Goal: Task Accomplishment & Management: Manage account settings

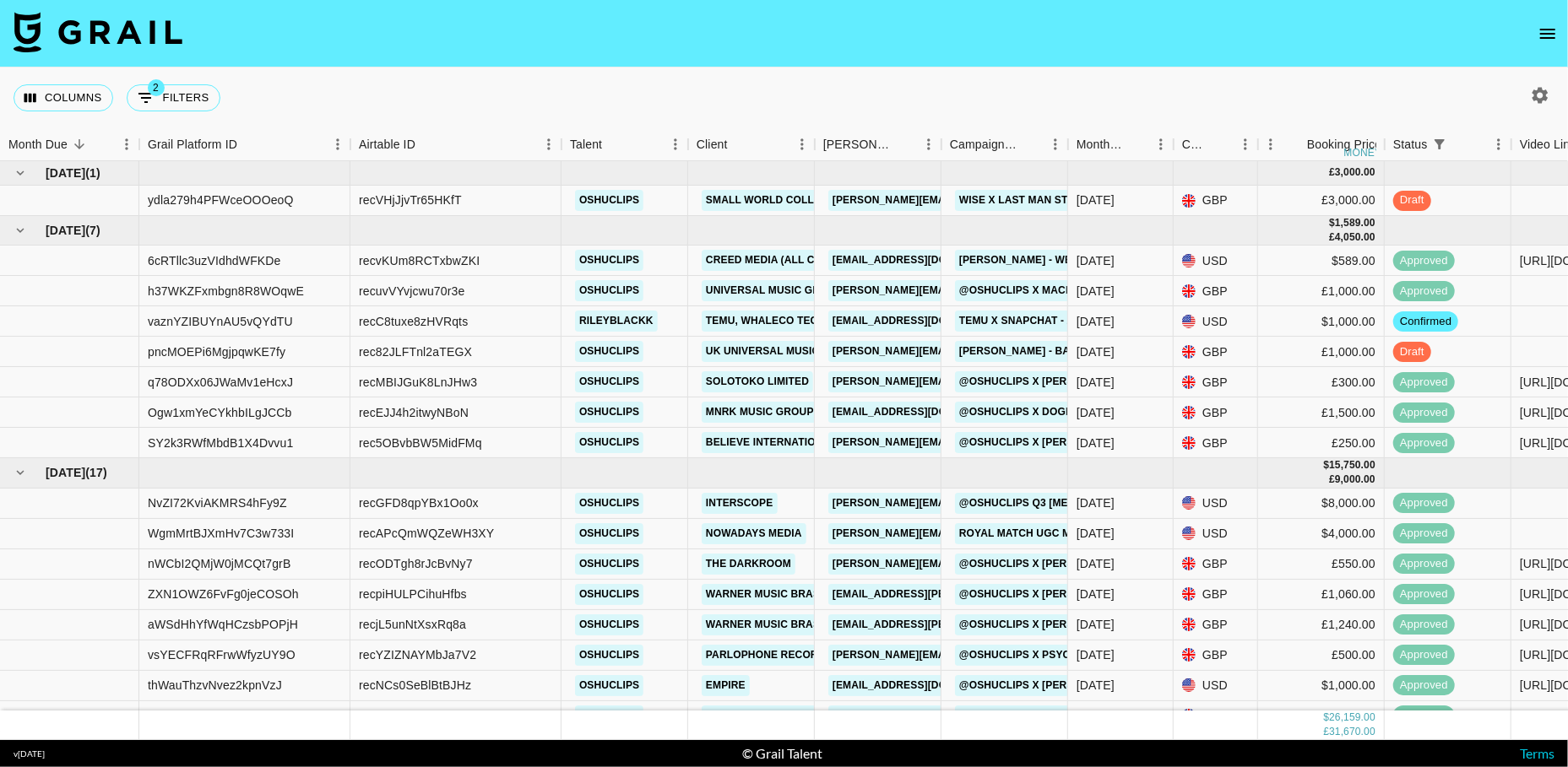
click at [1555, 44] on button "open drawer" at bounding box center [1548, 33] width 34 height 34
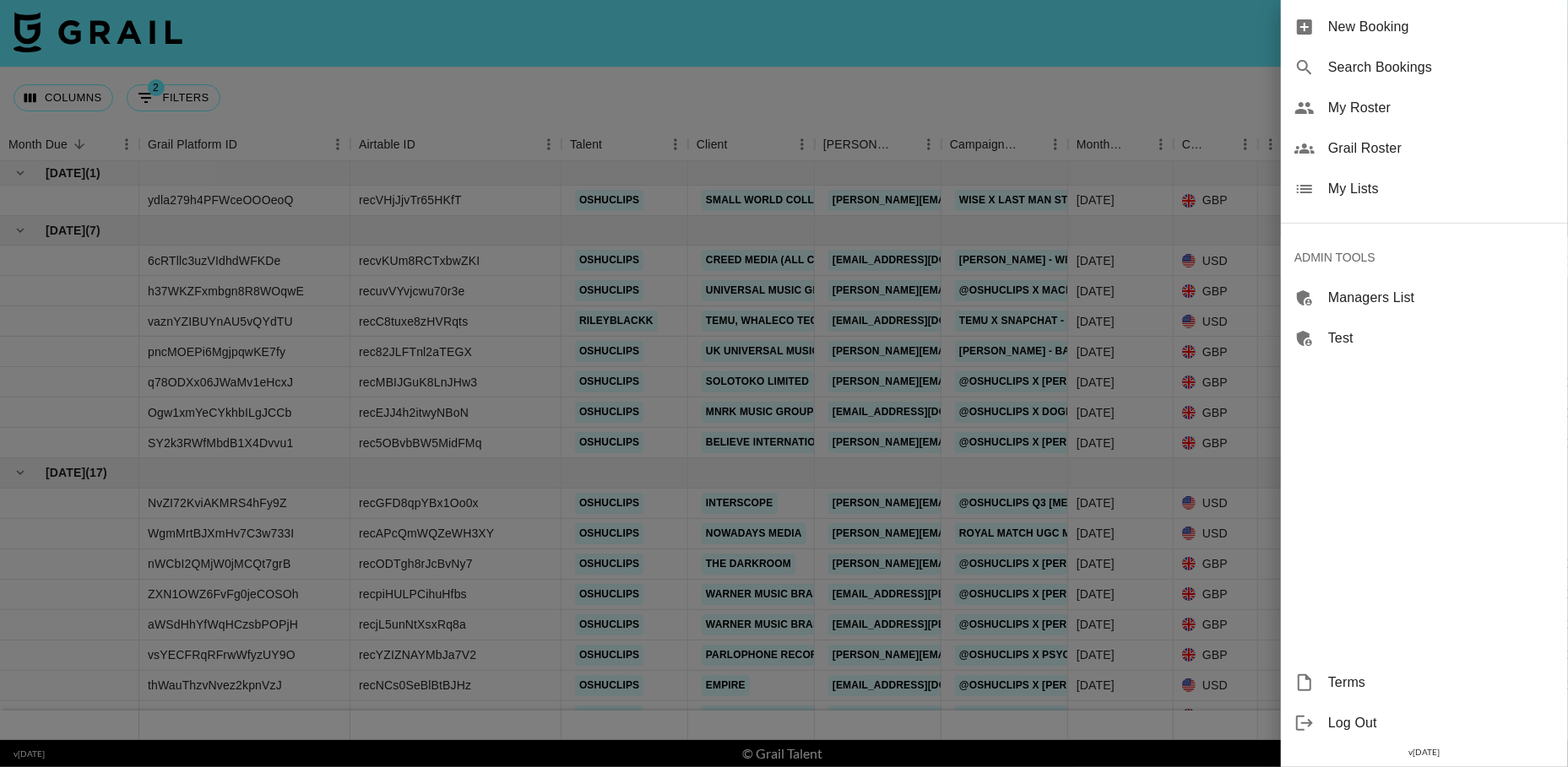
click at [1381, 151] on span "Grail Roster" at bounding box center [1441, 148] width 226 height 20
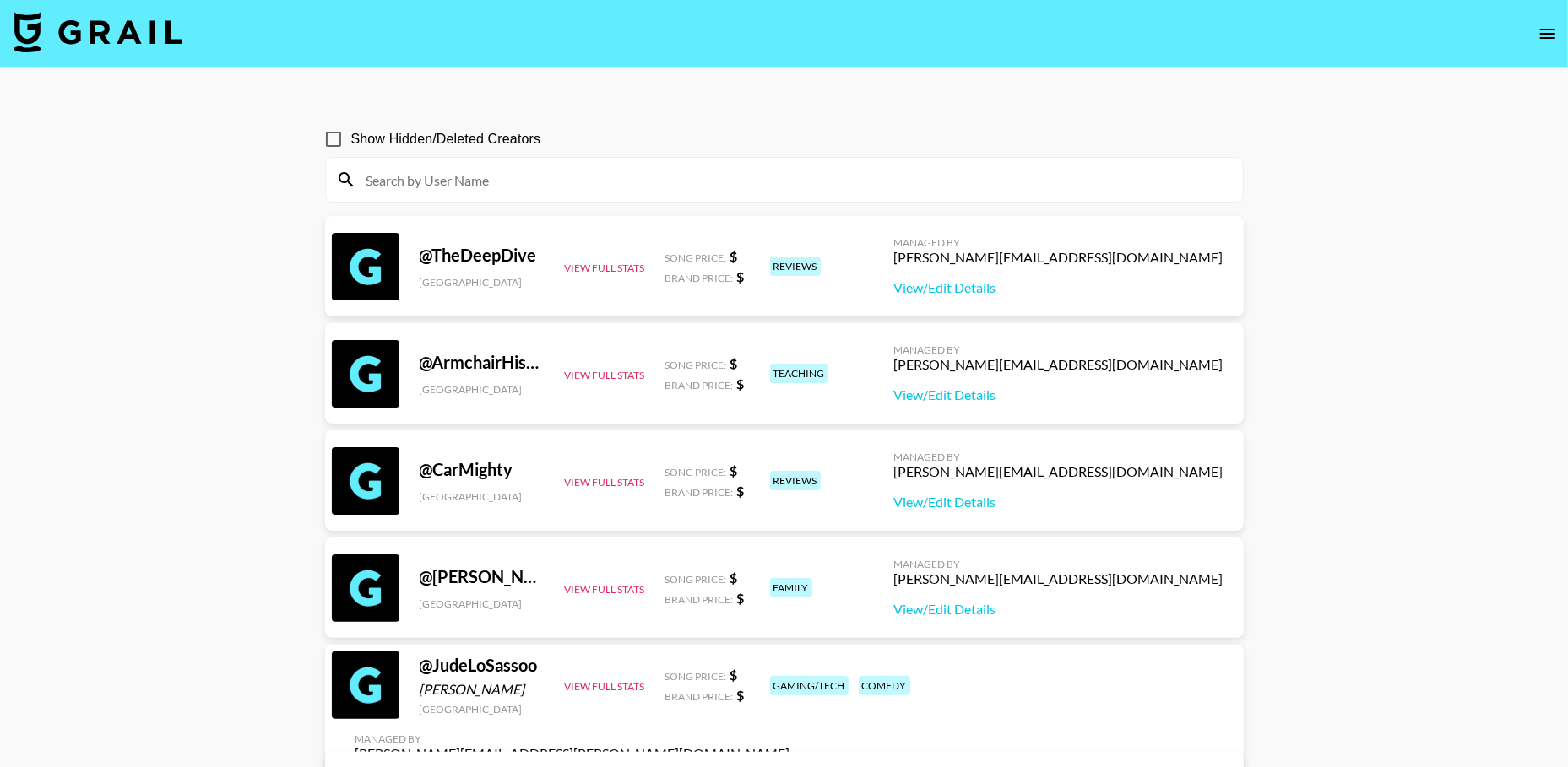
click at [684, 181] on input at bounding box center [795, 180] width 877 height 27
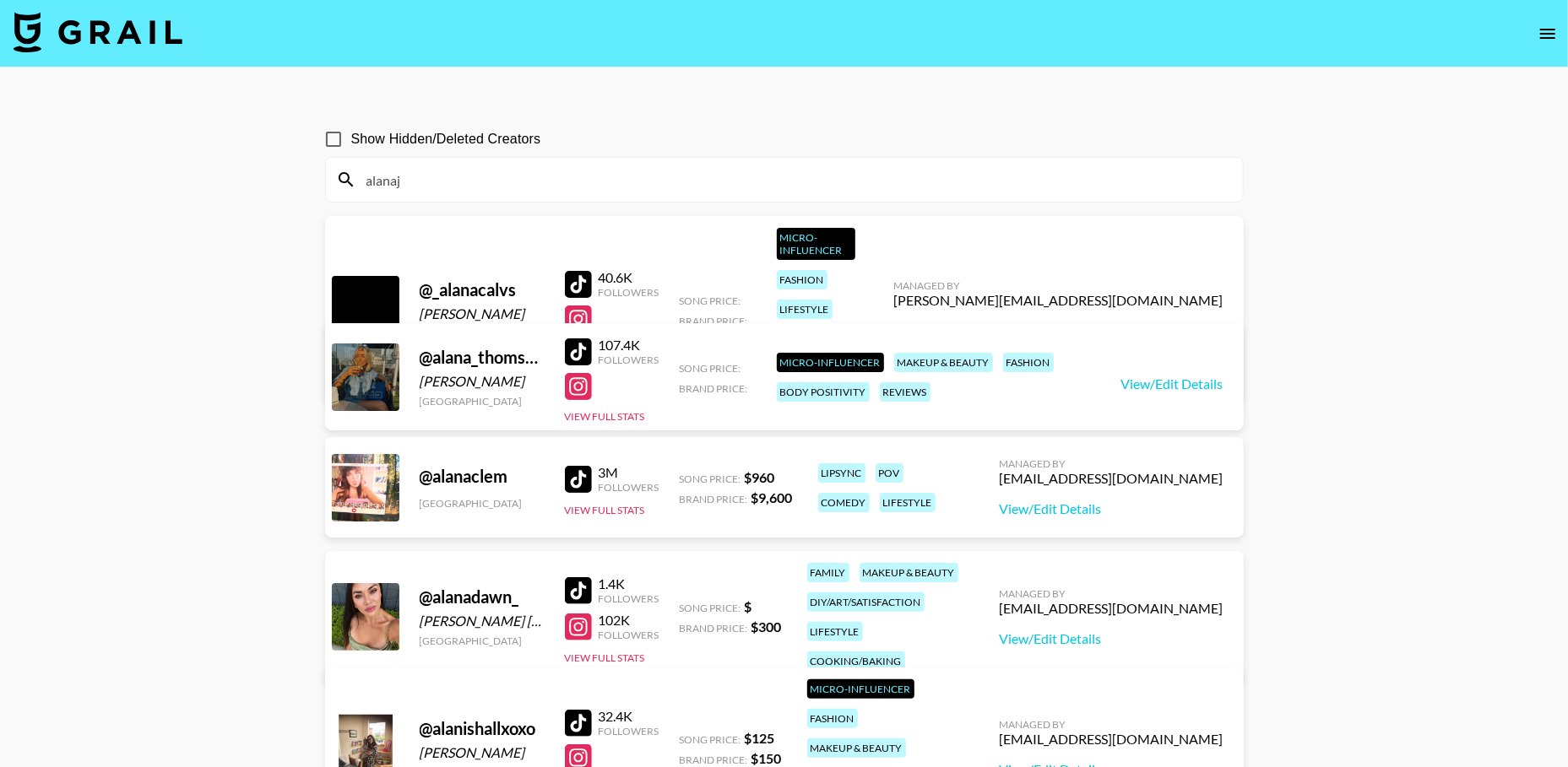
type input "alanaj"
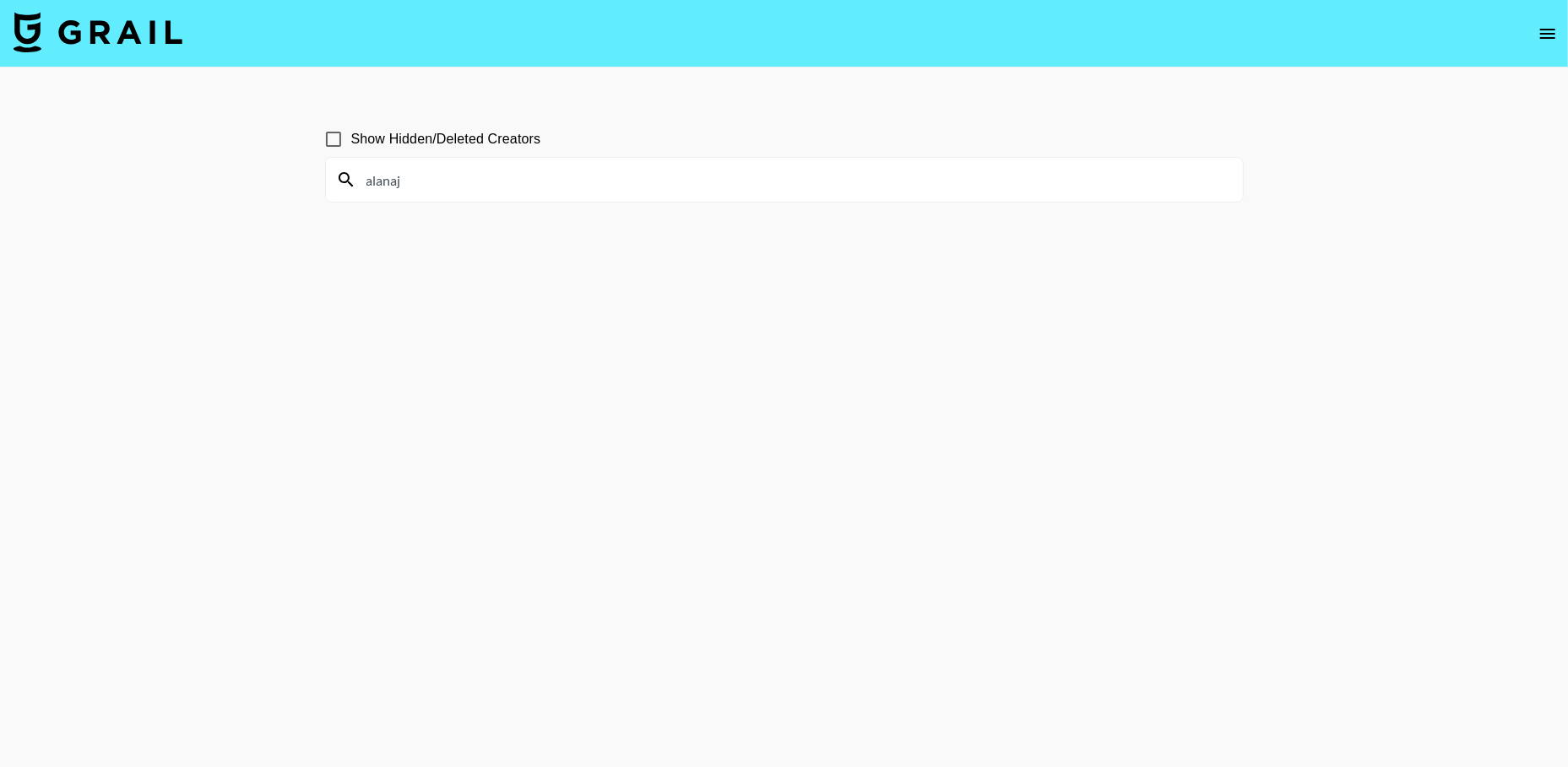
click at [481, 182] on input "alanaj" at bounding box center [795, 180] width 877 height 27
click at [1544, 42] on icon "open drawer" at bounding box center [1548, 33] width 20 height 20
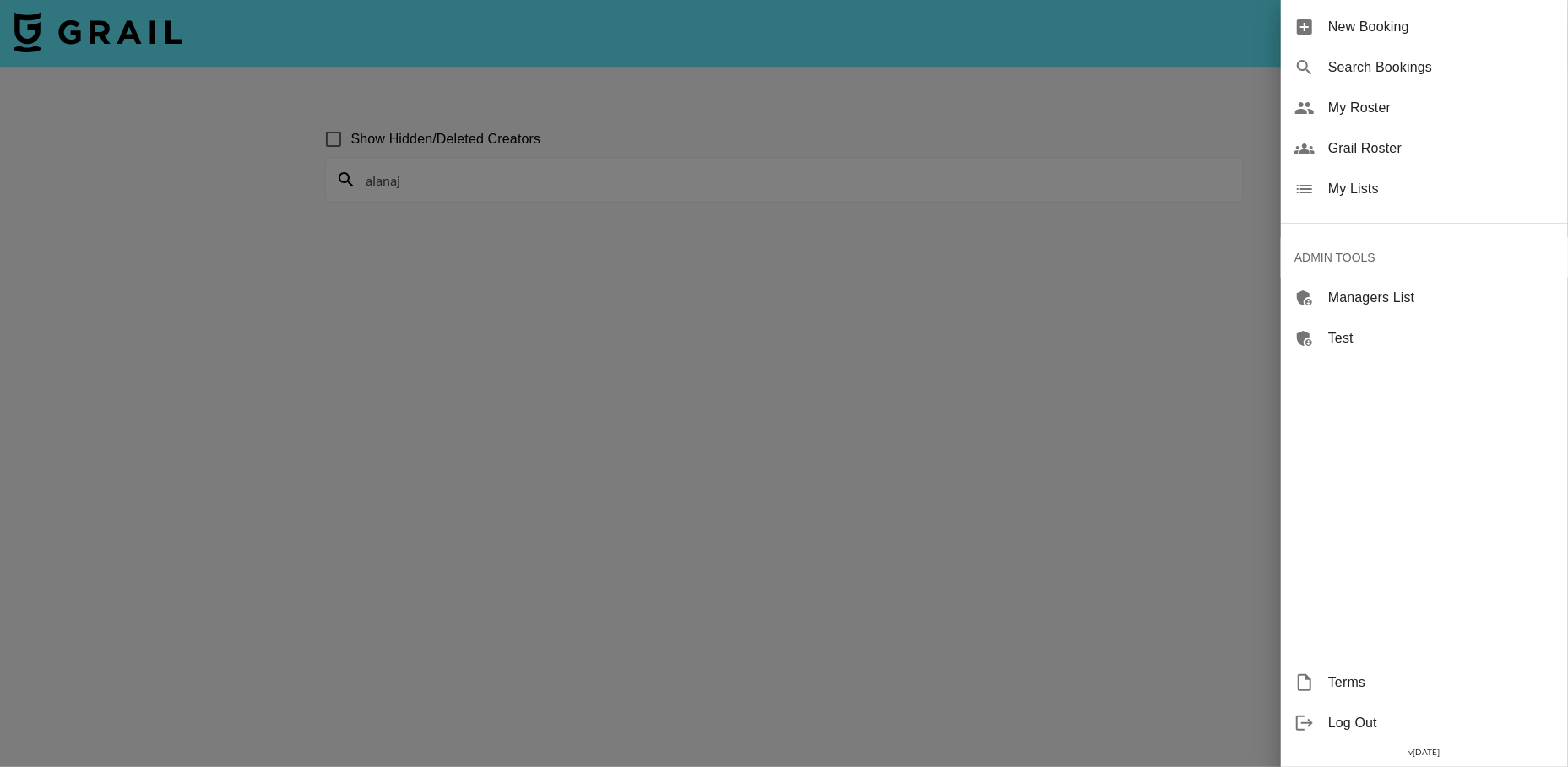
click at [1365, 196] on span "My Lists" at bounding box center [1441, 189] width 226 height 20
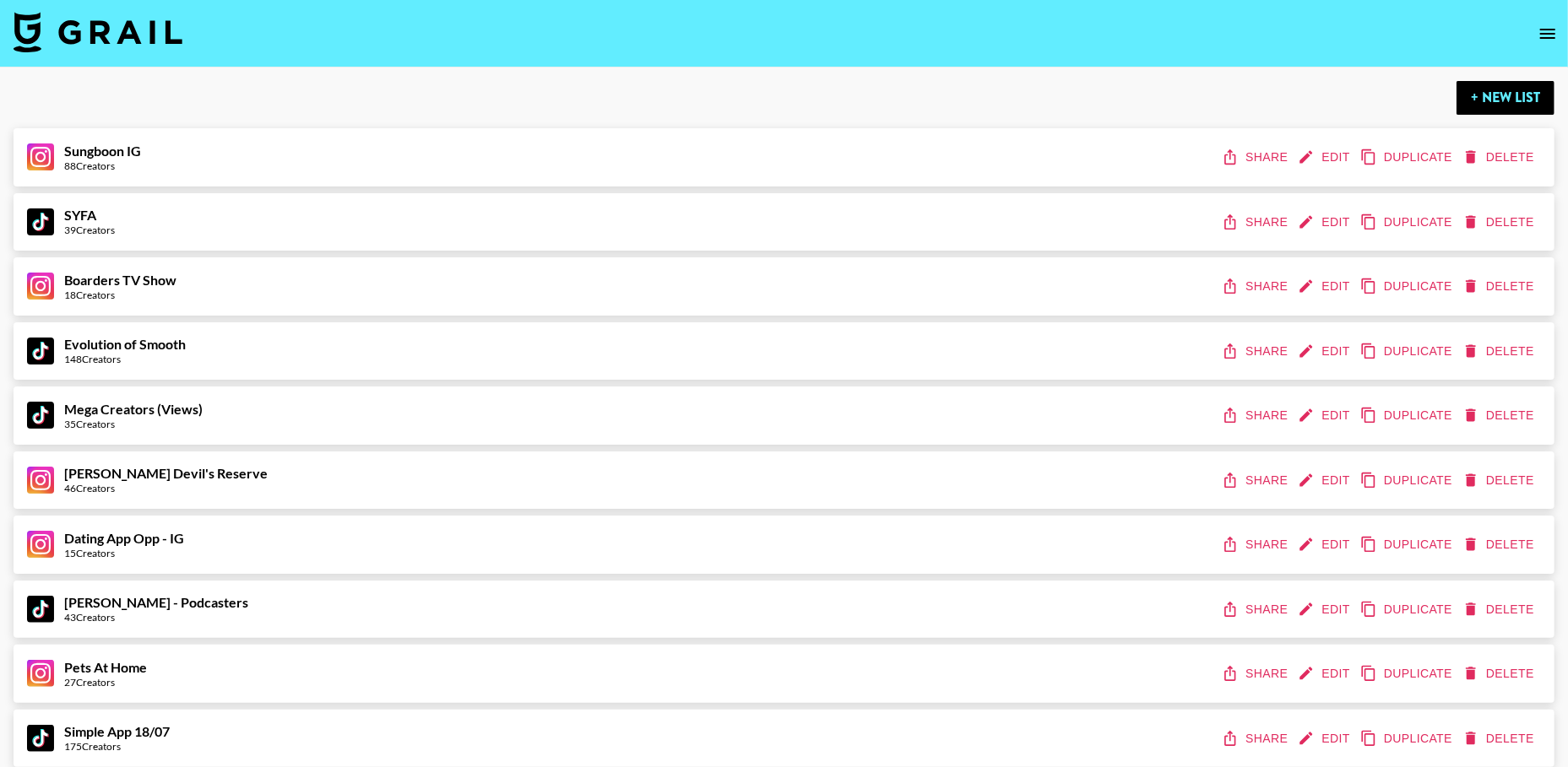
scroll to position [2995, 0]
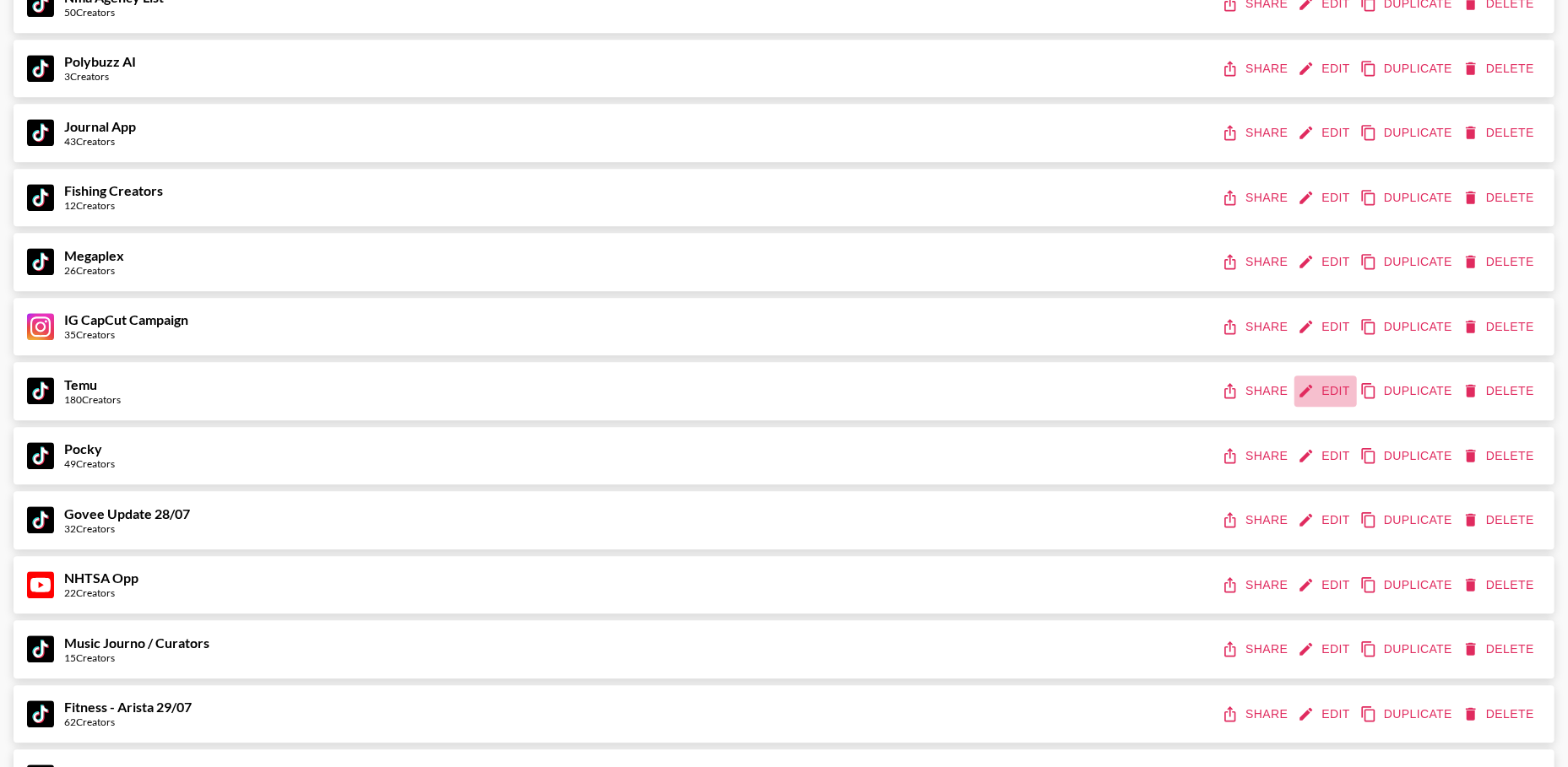
click at [1325, 384] on button "Edit" at bounding box center [1325, 391] width 62 height 31
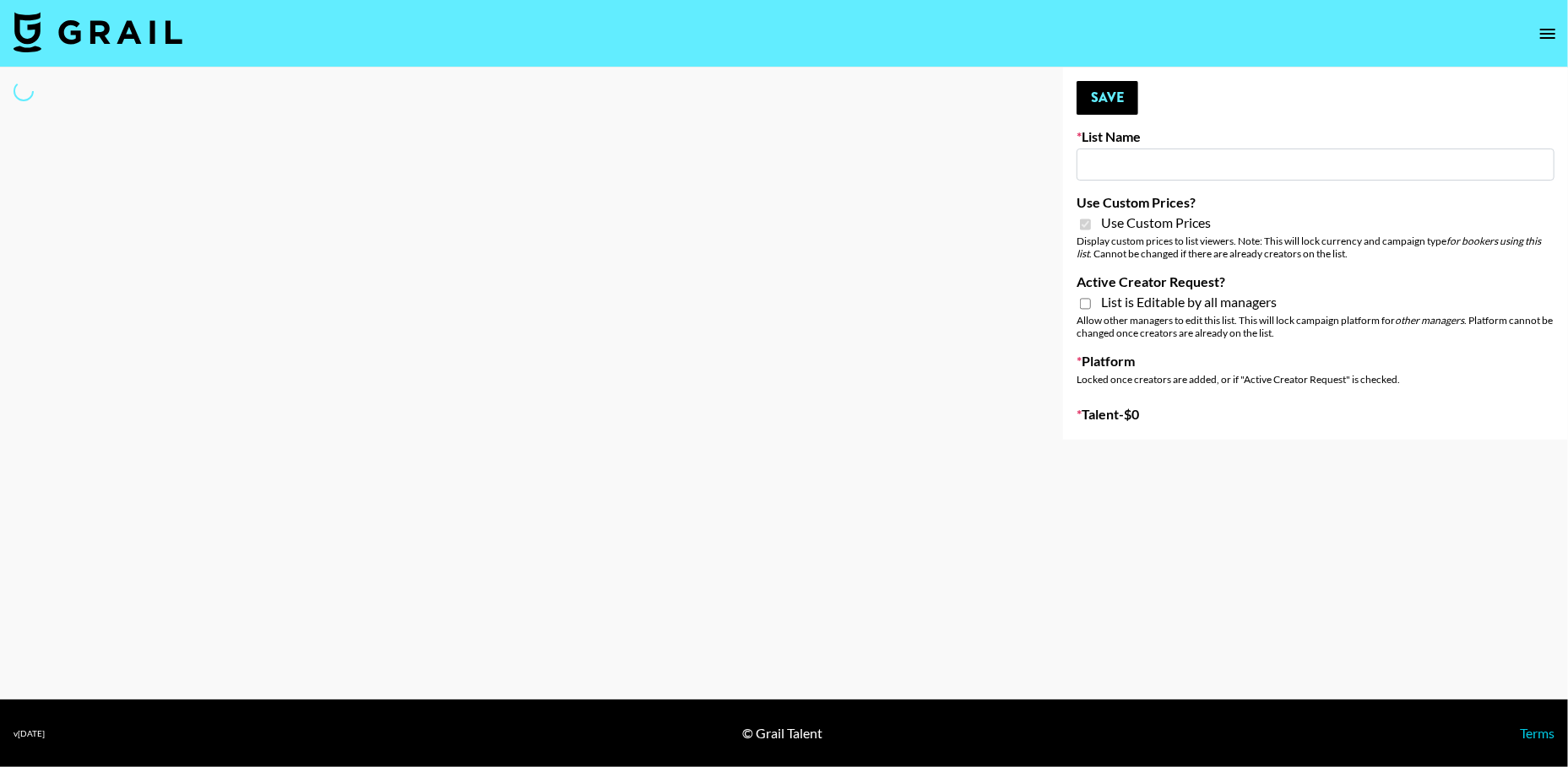
select select "Brand"
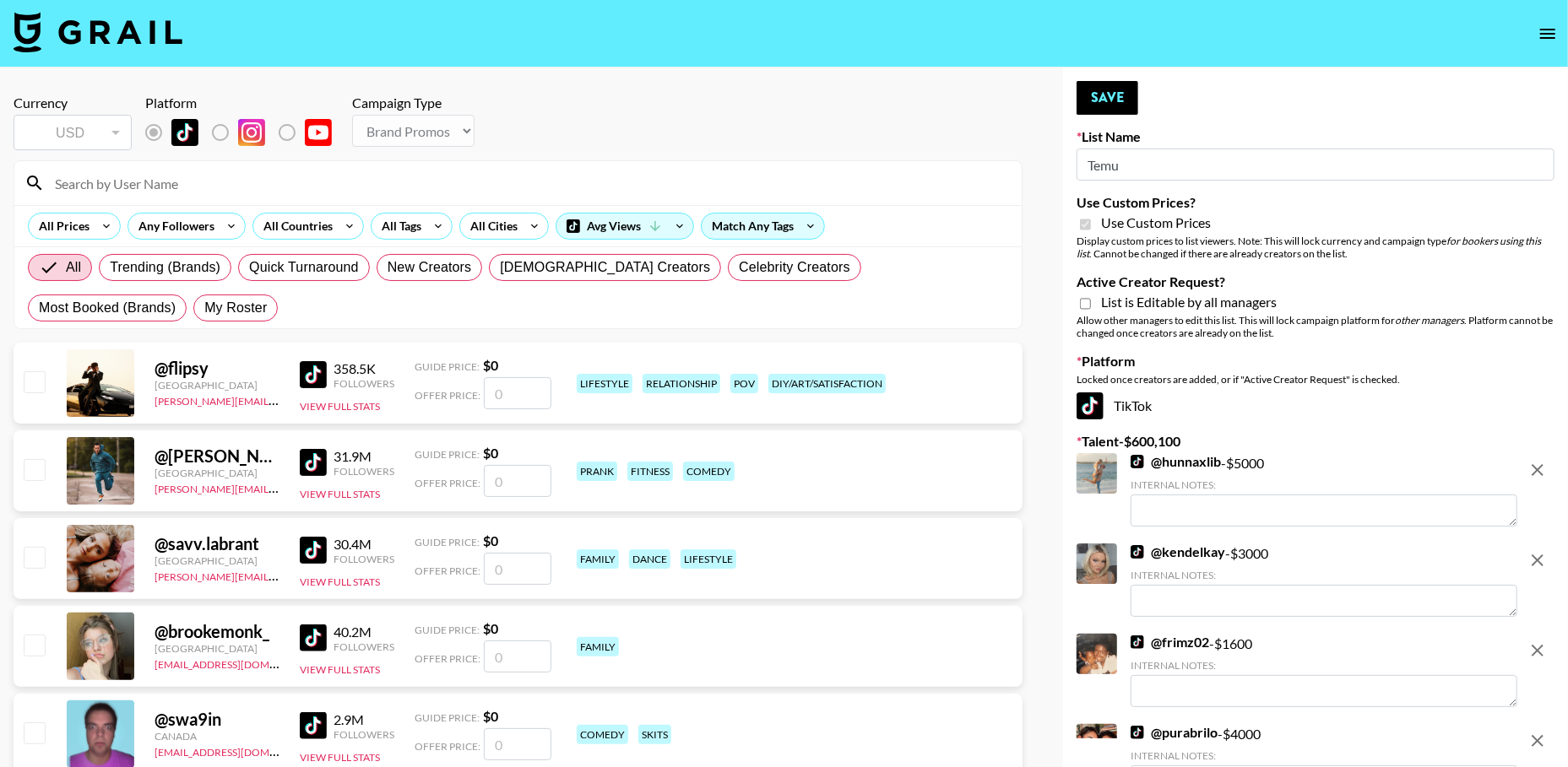
type input "Temu"
checkbox input "true"
click at [1539, 481] on button "remove" at bounding box center [1538, 470] width 34 height 34
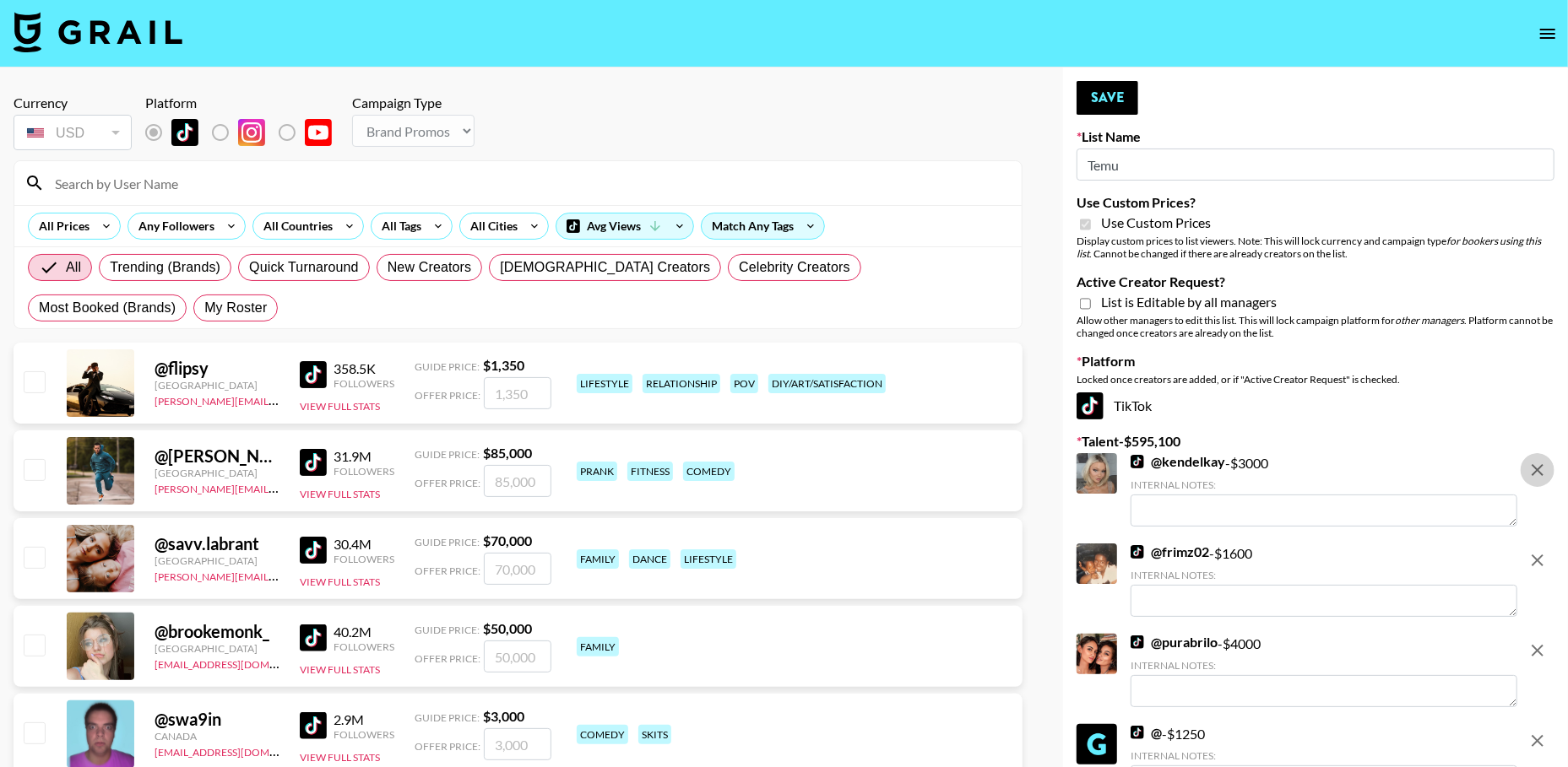
click at [1539, 481] on button "remove" at bounding box center [1538, 470] width 34 height 34
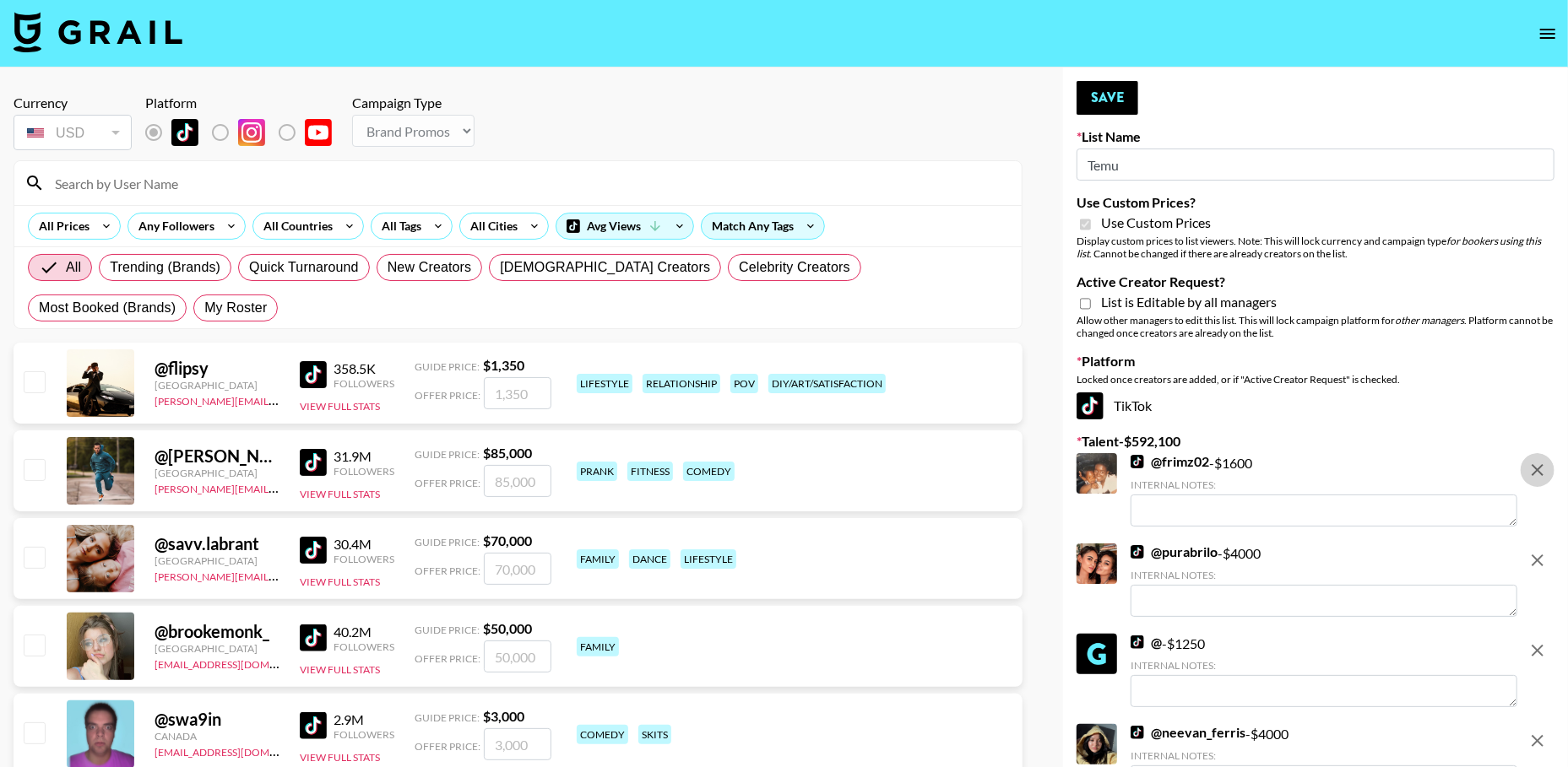
click at [1539, 481] on button "remove" at bounding box center [1538, 470] width 34 height 34
click at [1539, 543] on button "remove" at bounding box center [1538, 560] width 34 height 34
click at [1539, 634] on button "remove" at bounding box center [1538, 650] width 34 height 34
click at [1539, 724] on button "remove" at bounding box center [1538, 741] width 34 height 34
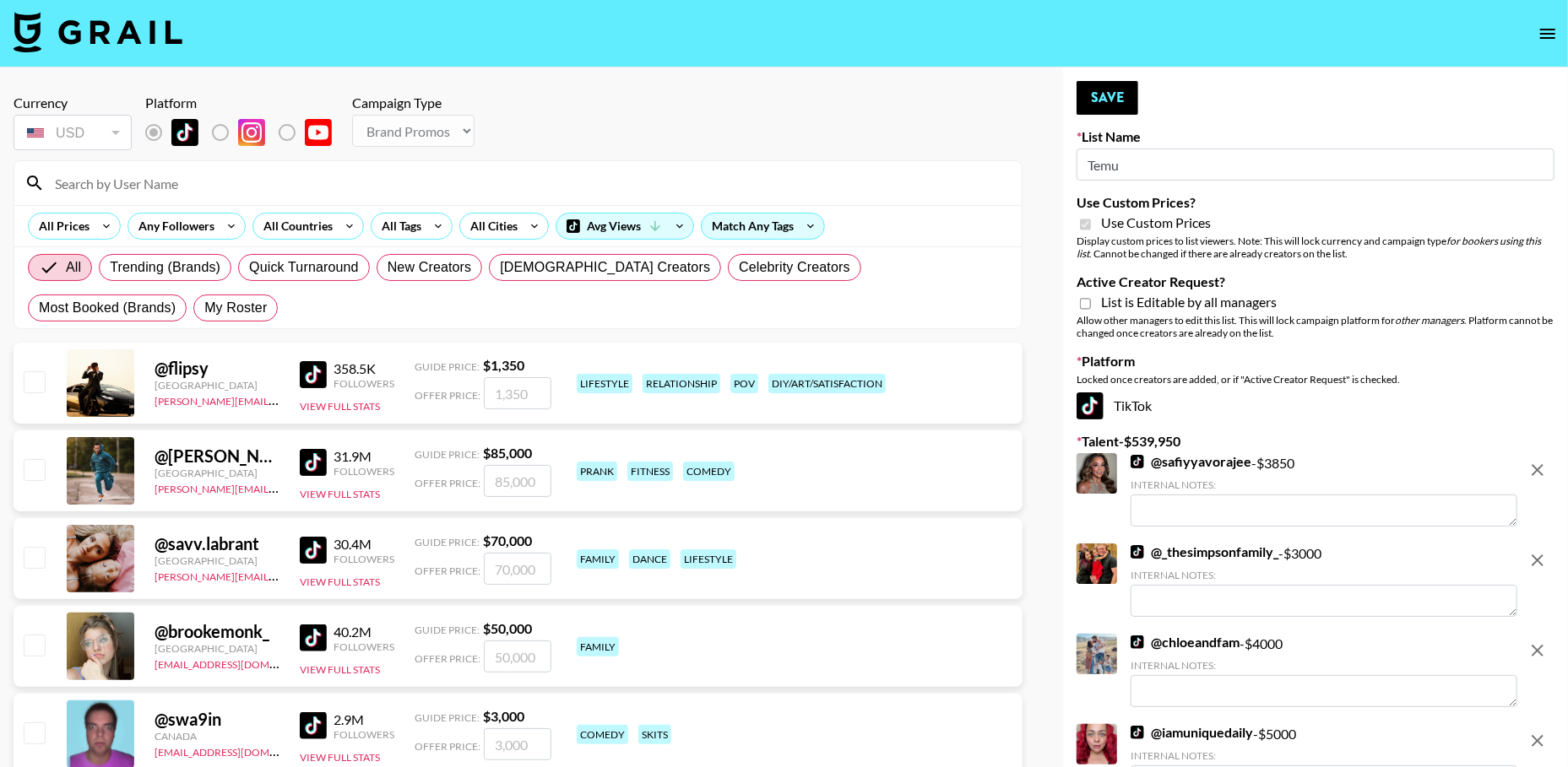
click at [1540, 472] on icon "remove" at bounding box center [1538, 470] width 12 height 12
click at [1540, 555] on icon "remove" at bounding box center [1538, 561] width 12 height 12
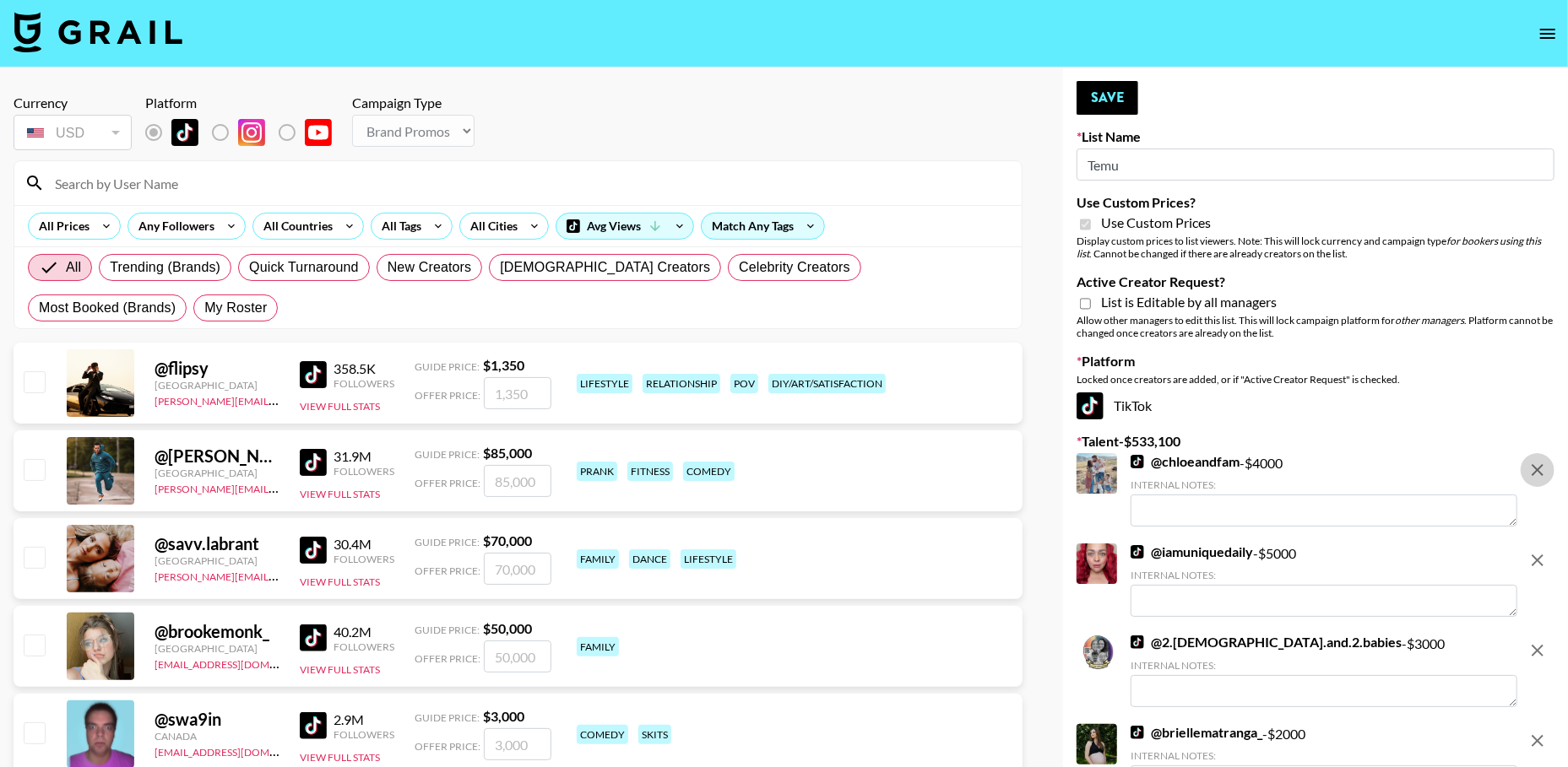
click at [1540, 472] on icon "remove" at bounding box center [1538, 470] width 12 height 12
click at [1540, 555] on icon "remove" at bounding box center [1538, 561] width 12 height 12
click at [1540, 644] on icon "remove" at bounding box center [1538, 650] width 12 height 12
click at [1540, 735] on icon "remove" at bounding box center [1538, 741] width 12 height 12
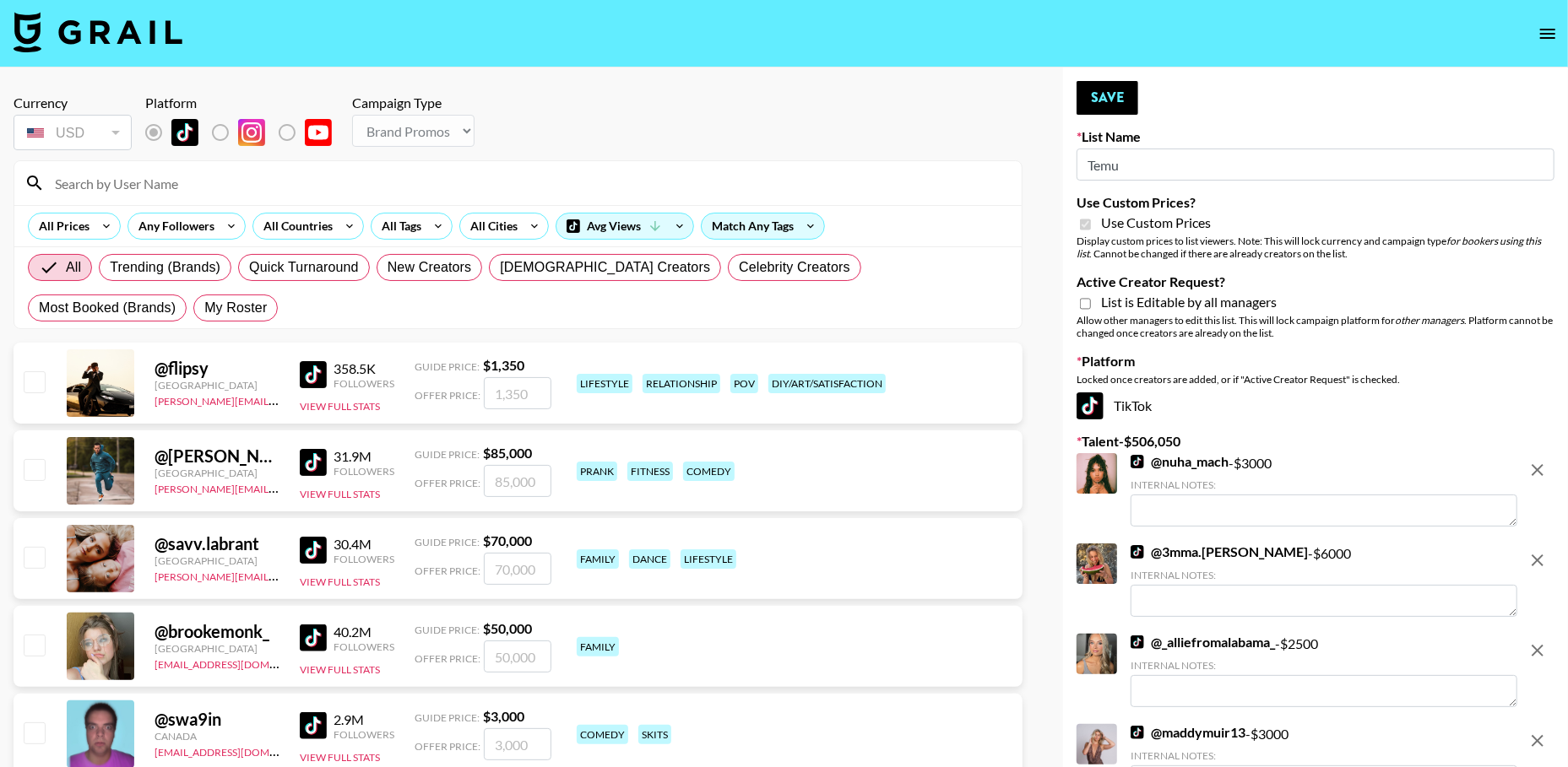
click at [1540, 472] on icon "remove" at bounding box center [1538, 470] width 12 height 12
click at [1540, 555] on icon "remove" at bounding box center [1538, 561] width 12 height 12
click at [1540, 644] on icon "remove" at bounding box center [1538, 650] width 12 height 12
click at [1540, 735] on icon "remove" at bounding box center [1538, 741] width 12 height 12
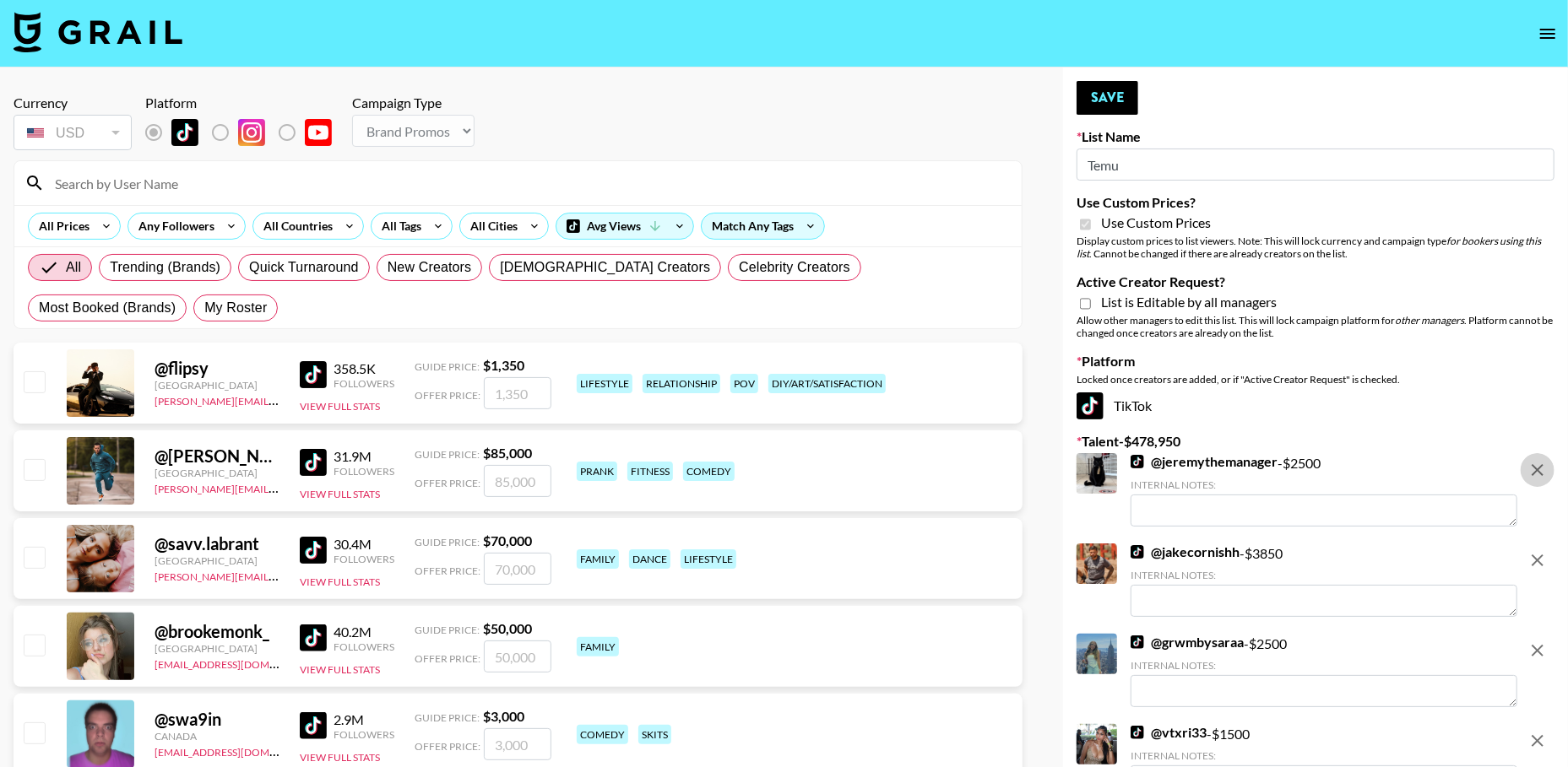
click at [1540, 472] on icon "remove" at bounding box center [1538, 470] width 12 height 12
click at [1540, 555] on icon "remove" at bounding box center [1538, 561] width 12 height 12
click at [1540, 644] on icon "remove" at bounding box center [1538, 650] width 12 height 12
click at [1540, 735] on icon "remove" at bounding box center [1538, 741] width 12 height 12
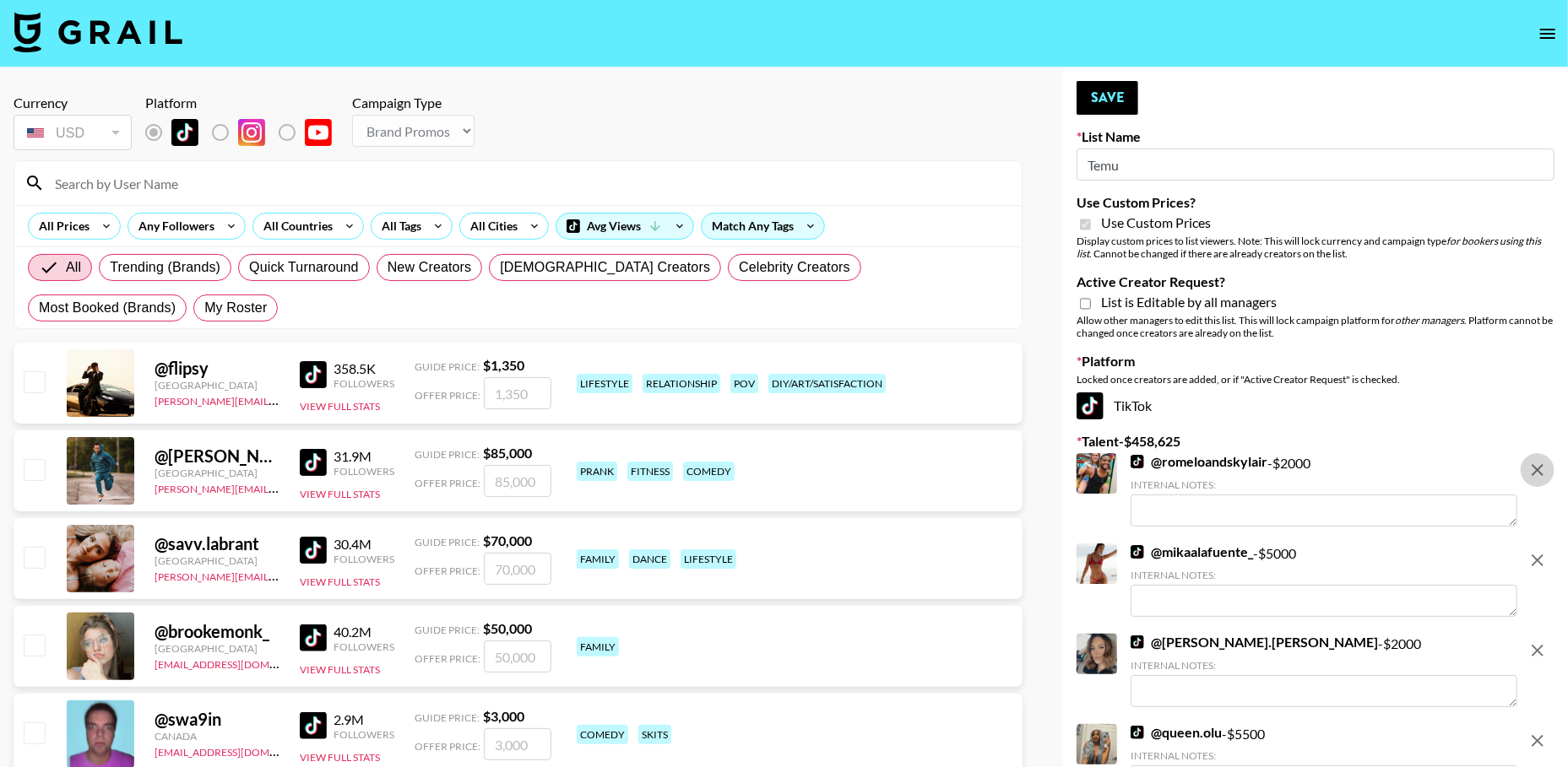
click at [1540, 472] on icon "remove" at bounding box center [1538, 470] width 12 height 12
click at [1540, 555] on icon "remove" at bounding box center [1538, 561] width 12 height 12
click at [1540, 644] on icon "remove" at bounding box center [1538, 650] width 12 height 12
click at [1540, 735] on icon "remove" at bounding box center [1538, 741] width 12 height 12
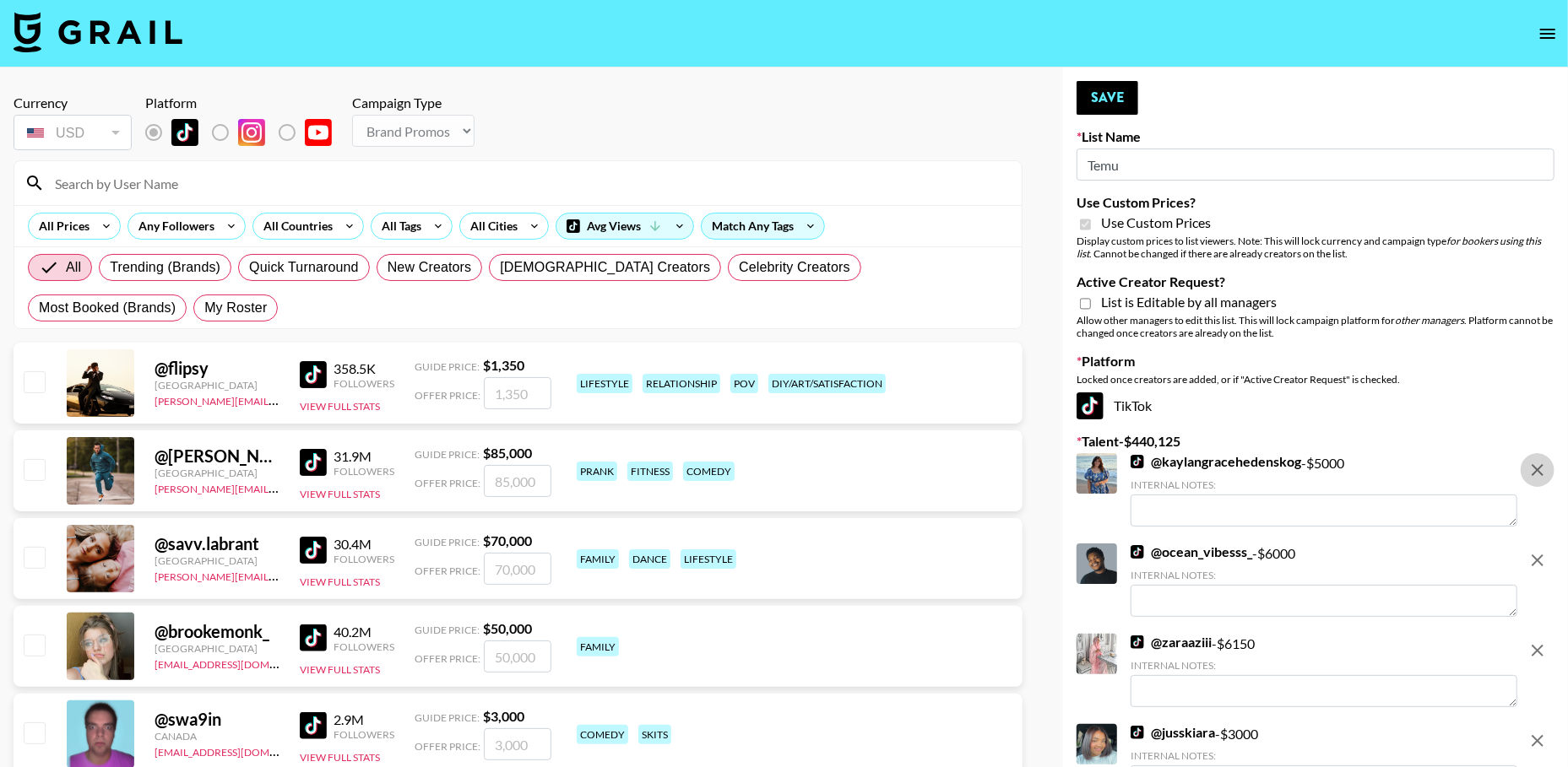
click at [1540, 472] on icon "remove" at bounding box center [1538, 470] width 12 height 12
click at [1540, 555] on icon "remove" at bounding box center [1538, 561] width 12 height 12
click at [1540, 644] on icon "remove" at bounding box center [1538, 650] width 12 height 12
click at [1540, 735] on icon "remove" at bounding box center [1538, 741] width 12 height 12
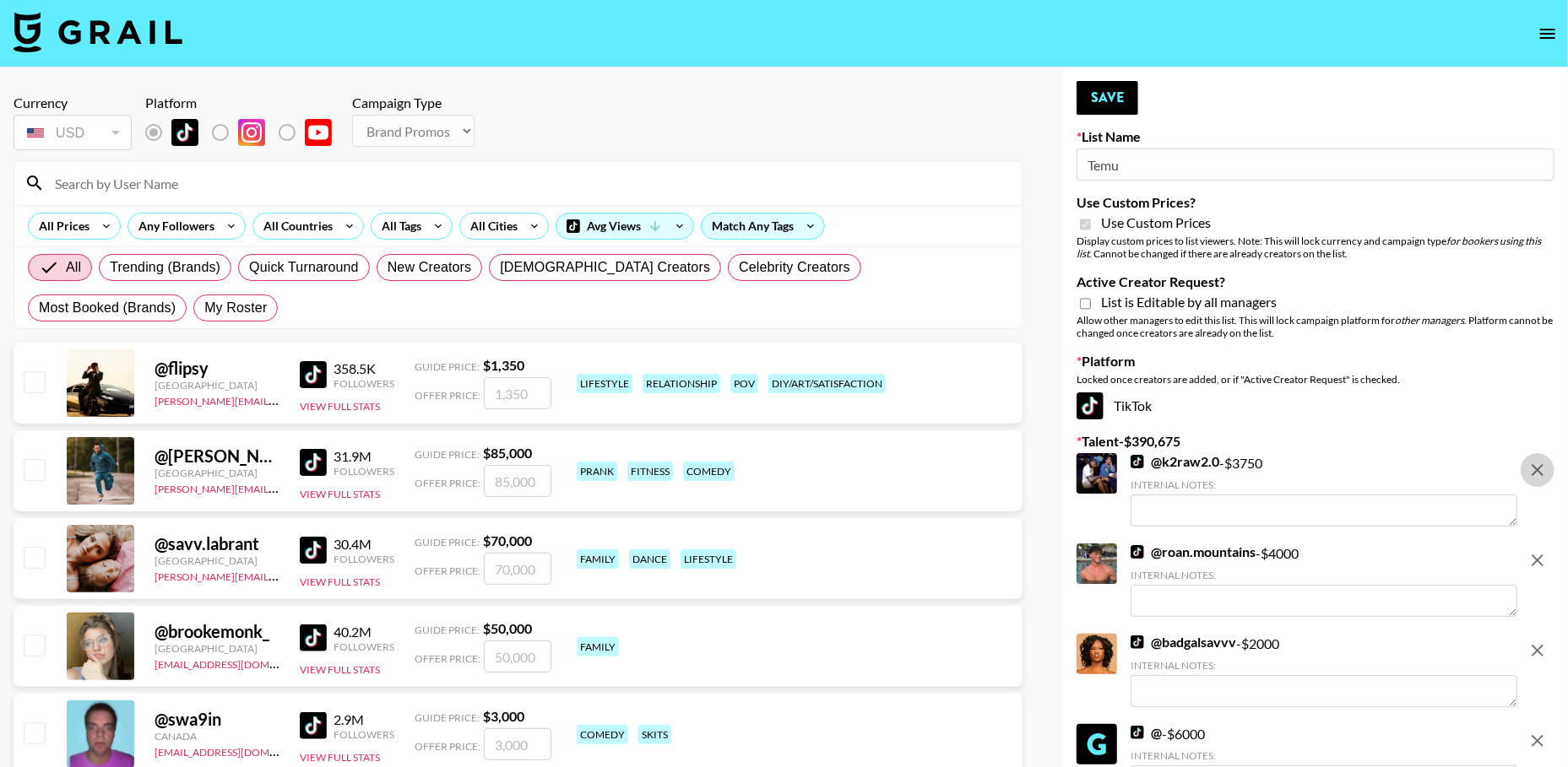
click at [1540, 472] on icon "remove" at bounding box center [1538, 470] width 12 height 12
click at [1540, 555] on icon "remove" at bounding box center [1538, 561] width 12 height 12
click at [1540, 644] on icon "remove" at bounding box center [1538, 650] width 12 height 12
click at [1540, 735] on icon "remove" at bounding box center [1538, 741] width 12 height 12
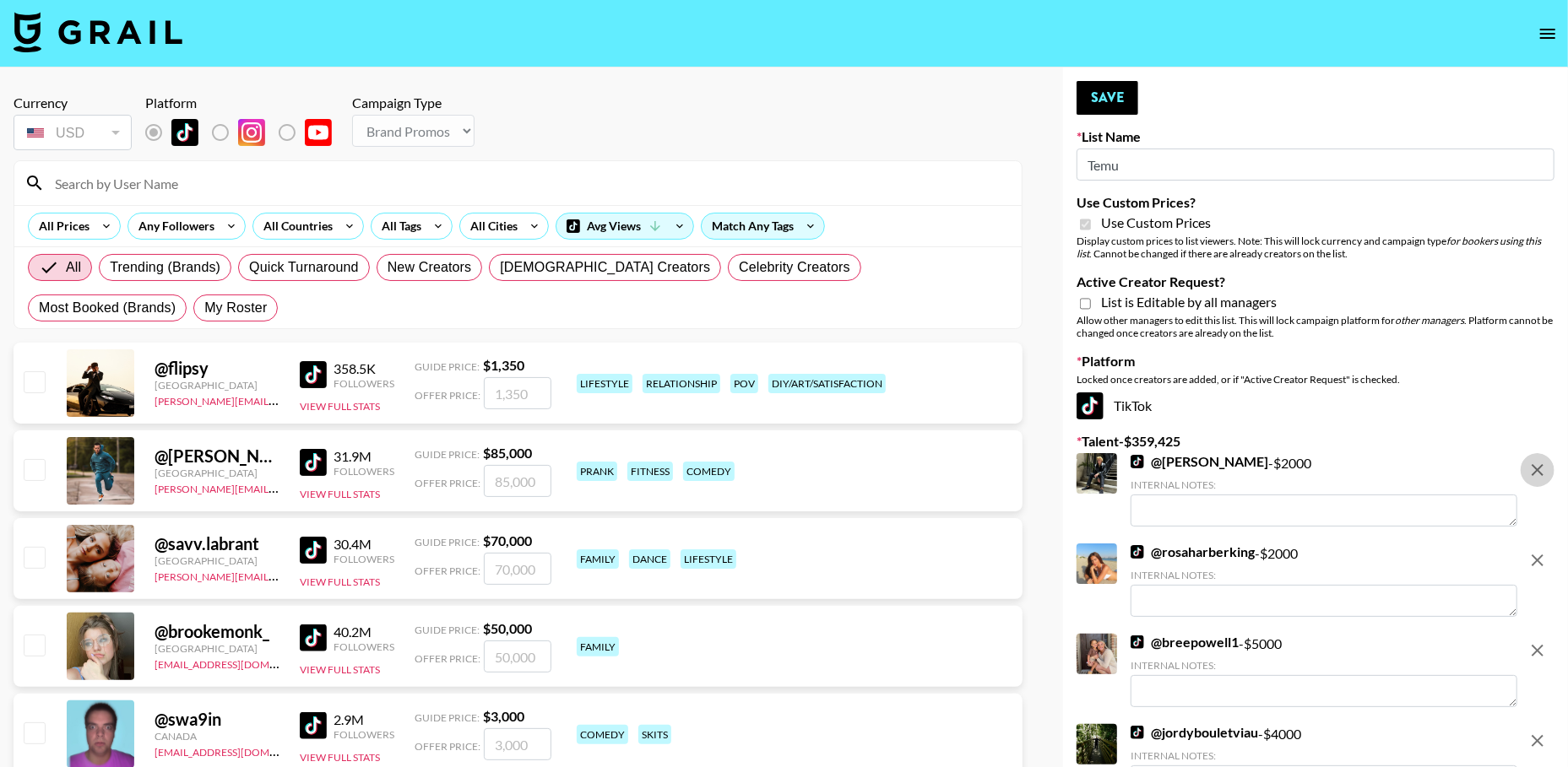
click at [1540, 472] on icon "remove" at bounding box center [1538, 470] width 12 height 12
click at [1540, 555] on icon "remove" at bounding box center [1538, 561] width 12 height 12
click at [1540, 644] on icon "remove" at bounding box center [1538, 650] width 12 height 12
click at [1540, 472] on icon "remove" at bounding box center [1538, 470] width 12 height 12
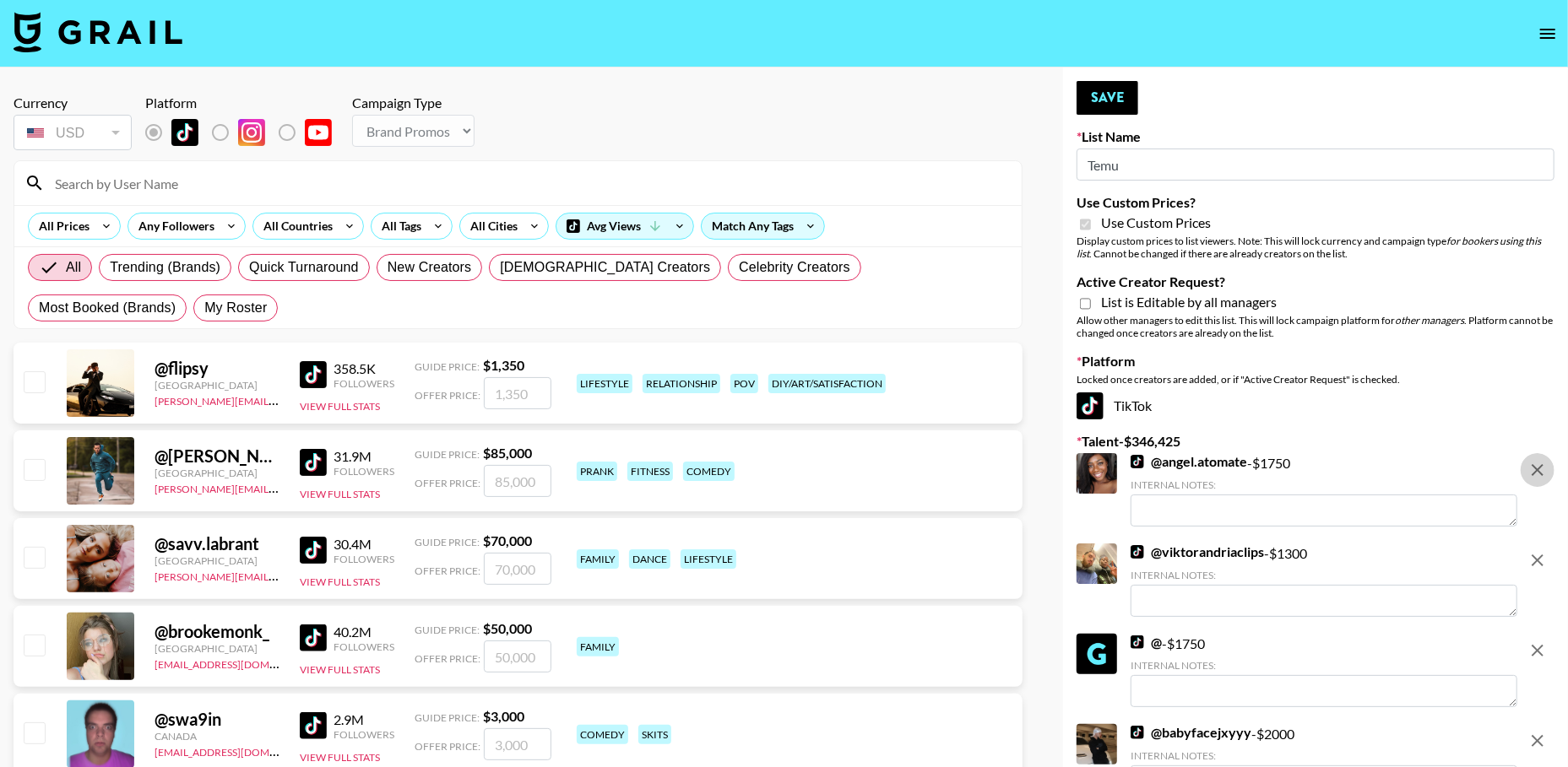
click at [1540, 555] on icon "remove" at bounding box center [1538, 561] width 12 height 12
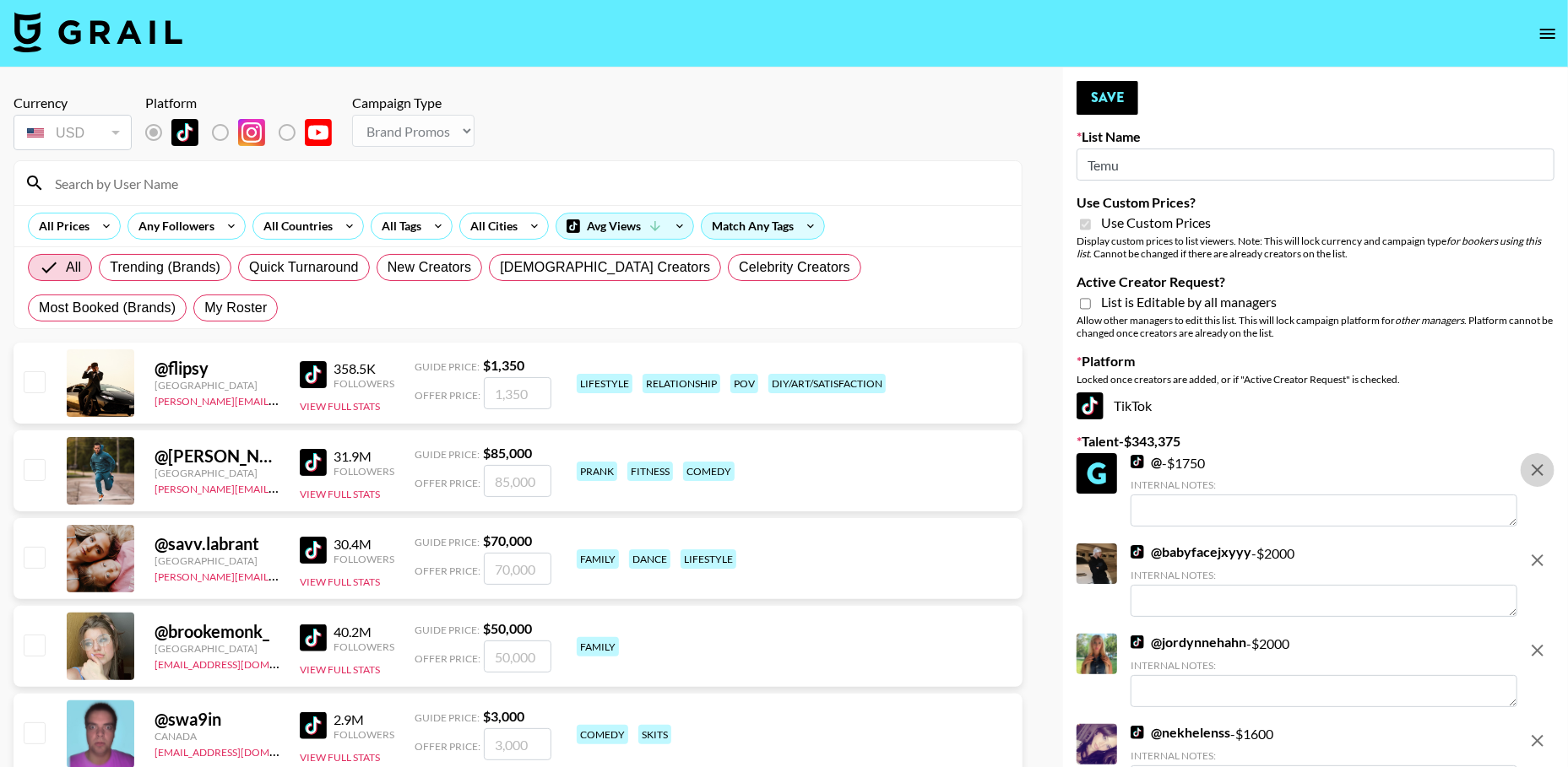
click at [1540, 472] on icon "remove" at bounding box center [1538, 470] width 12 height 12
click at [1540, 555] on icon "remove" at bounding box center [1538, 561] width 12 height 12
click at [1540, 644] on icon "remove" at bounding box center [1538, 650] width 12 height 12
click at [1540, 735] on icon "remove" at bounding box center [1538, 741] width 12 height 12
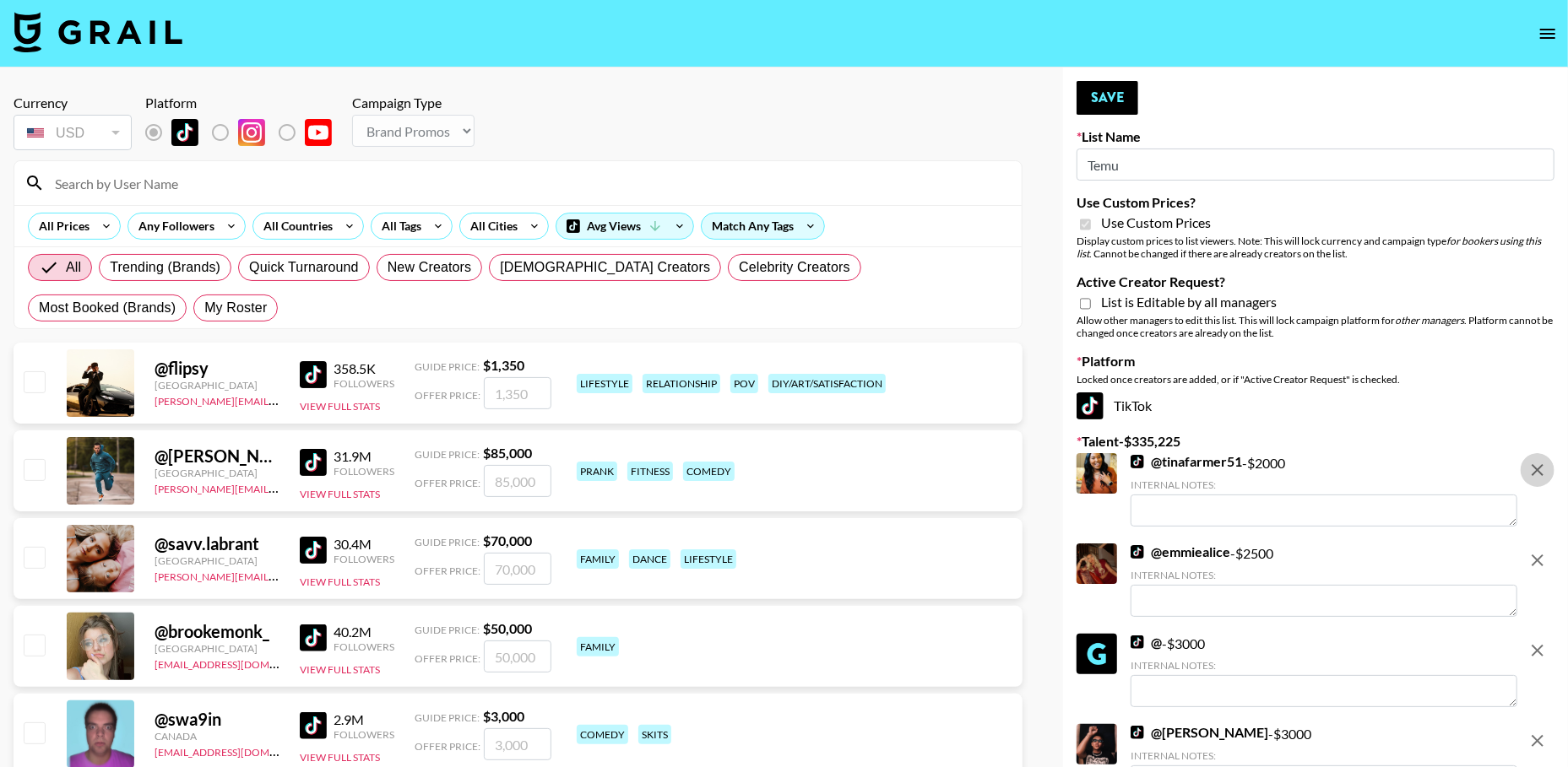
click at [1540, 472] on icon "remove" at bounding box center [1538, 470] width 12 height 12
click at [1540, 555] on icon "remove" at bounding box center [1538, 561] width 12 height 12
click at [1540, 644] on icon "remove" at bounding box center [1538, 650] width 12 height 12
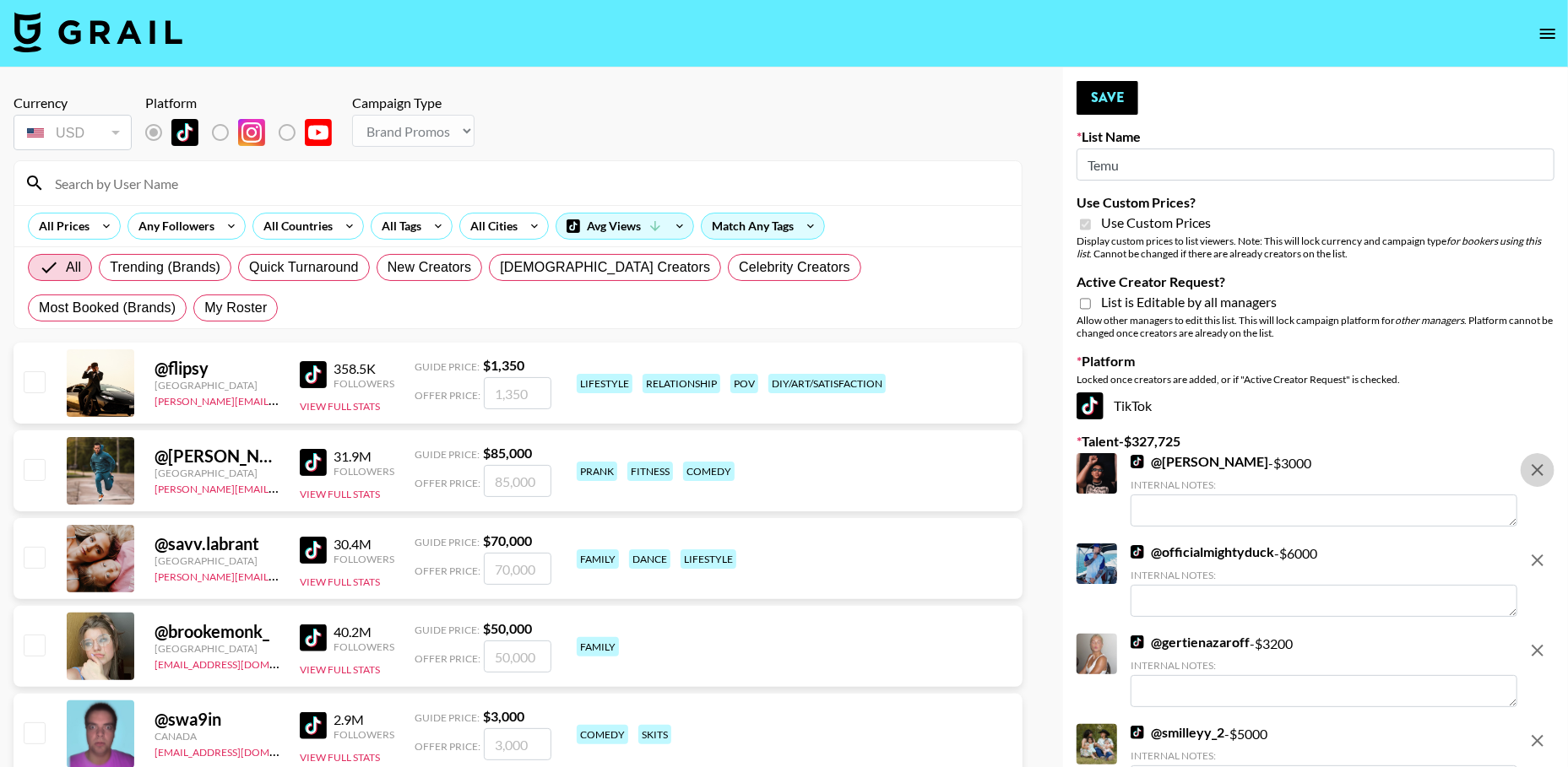
click at [1540, 472] on icon "remove" at bounding box center [1538, 470] width 12 height 12
click at [1540, 555] on icon "remove" at bounding box center [1538, 561] width 12 height 12
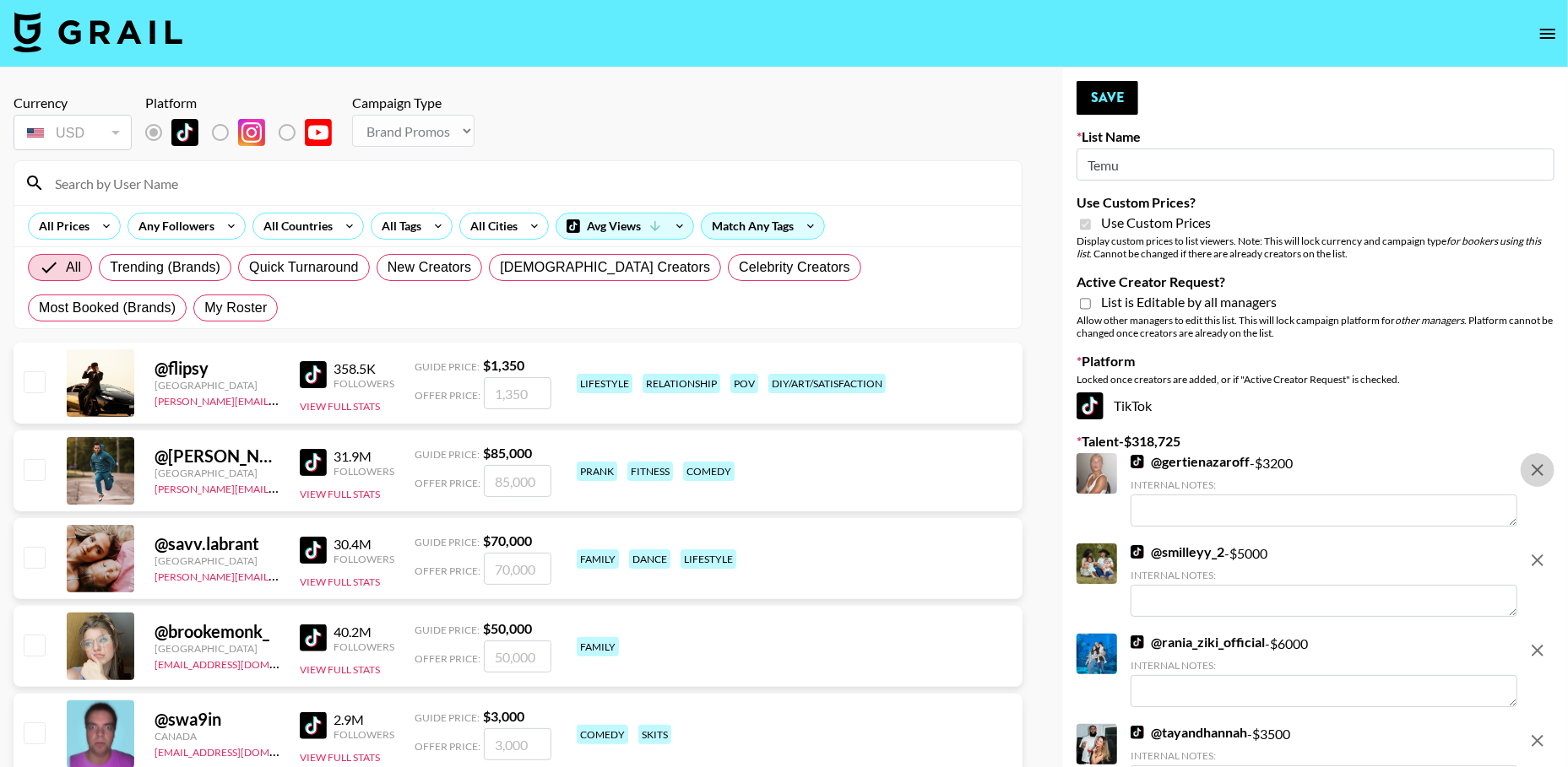
click at [1540, 472] on icon "remove" at bounding box center [1538, 470] width 12 height 12
click at [1540, 555] on icon "remove" at bounding box center [1538, 561] width 12 height 12
click at [1540, 472] on icon "remove" at bounding box center [1538, 470] width 12 height 12
click at [1540, 555] on icon "remove" at bounding box center [1538, 561] width 12 height 12
click at [1540, 472] on icon "remove" at bounding box center [1538, 470] width 12 height 12
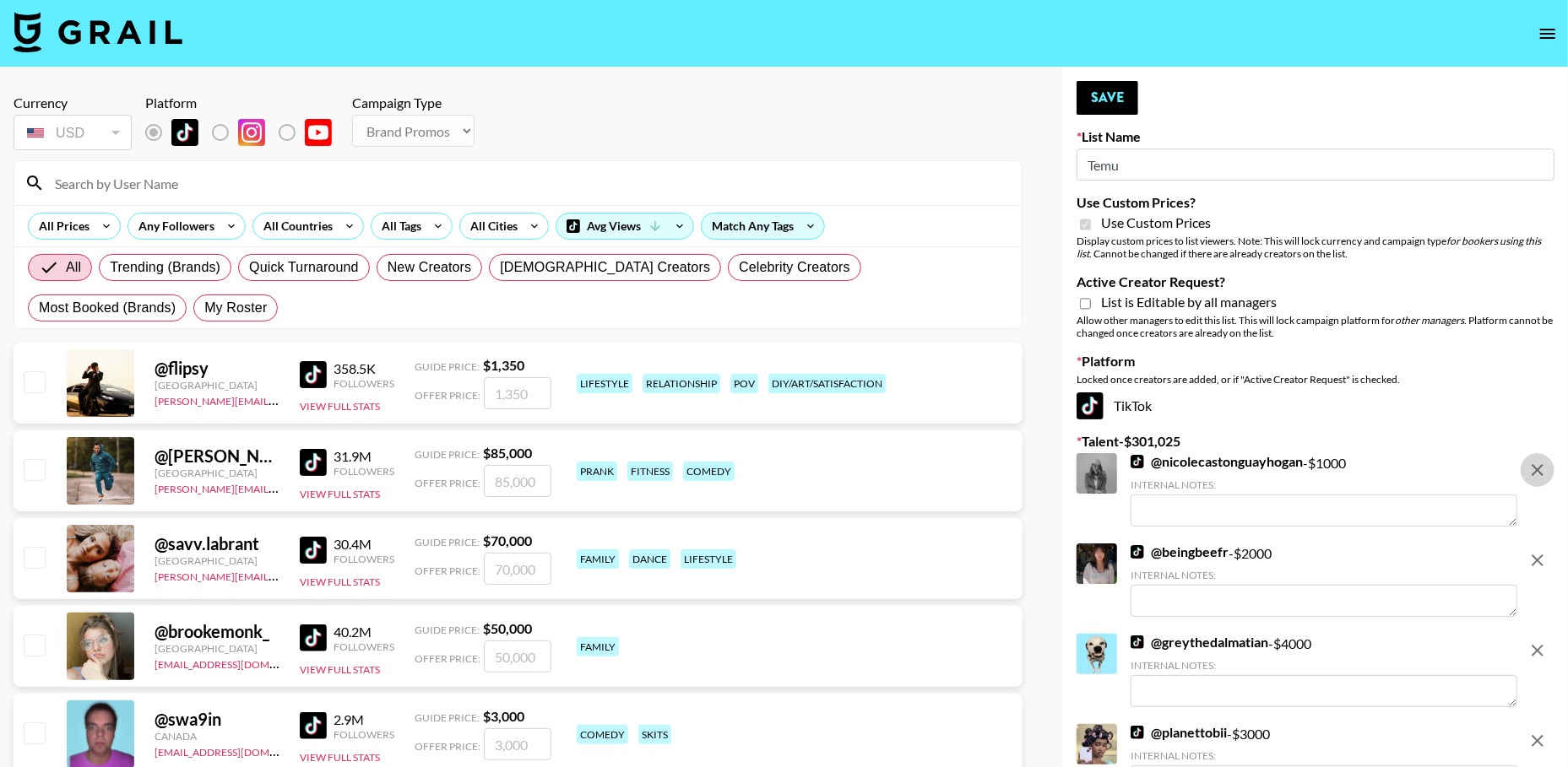
click at [1540, 555] on icon "remove" at bounding box center [1538, 561] width 12 height 12
click at [1540, 472] on icon "remove" at bounding box center [1538, 470] width 12 height 12
click at [1540, 555] on icon "remove" at bounding box center [1538, 561] width 12 height 12
click at [1540, 472] on icon "remove" at bounding box center [1538, 470] width 12 height 12
click at [1540, 555] on icon "remove" at bounding box center [1538, 561] width 12 height 12
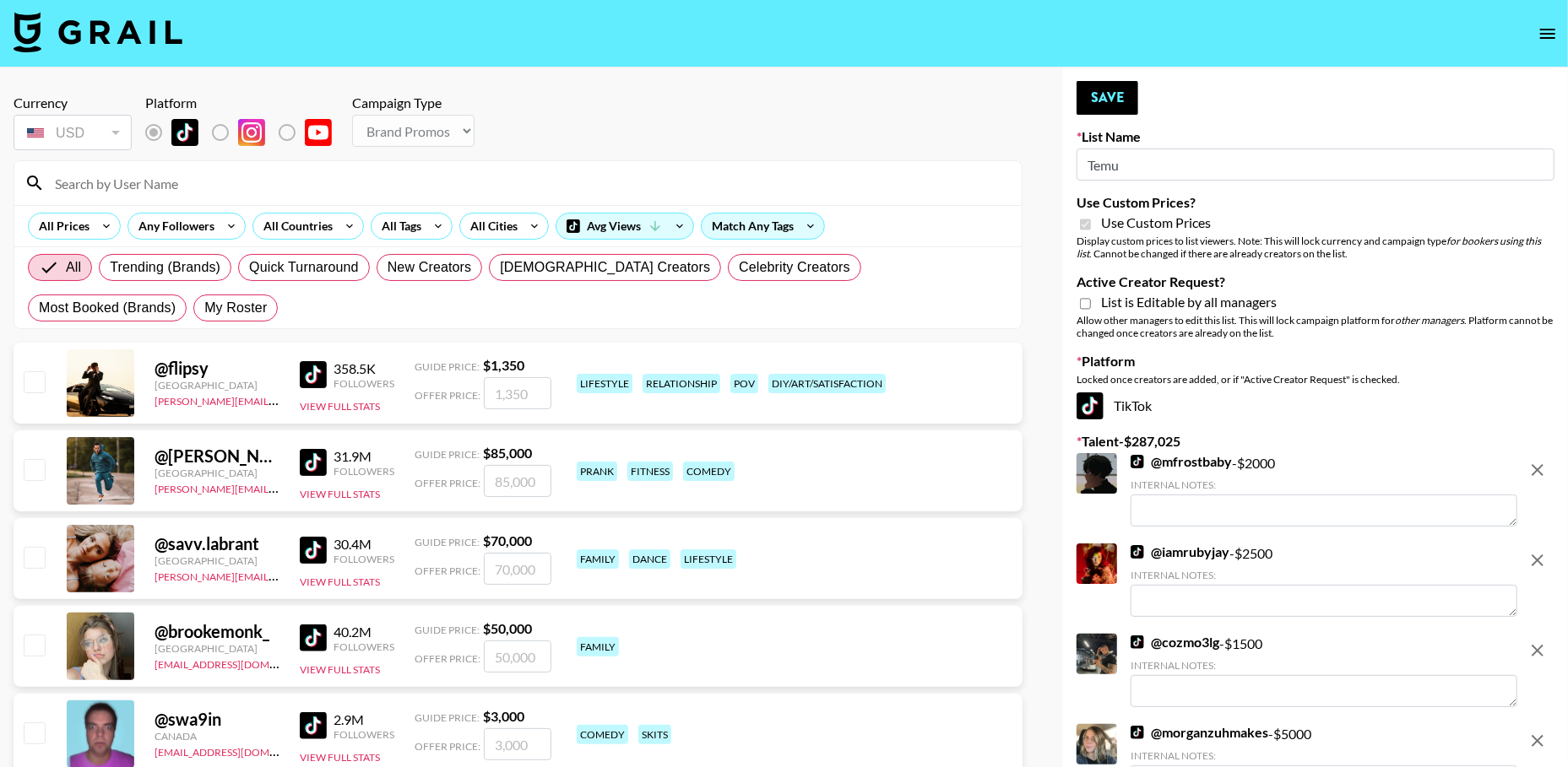
click at [1540, 472] on icon "remove" at bounding box center [1538, 470] width 12 height 12
click at [1540, 555] on icon "remove" at bounding box center [1538, 561] width 12 height 12
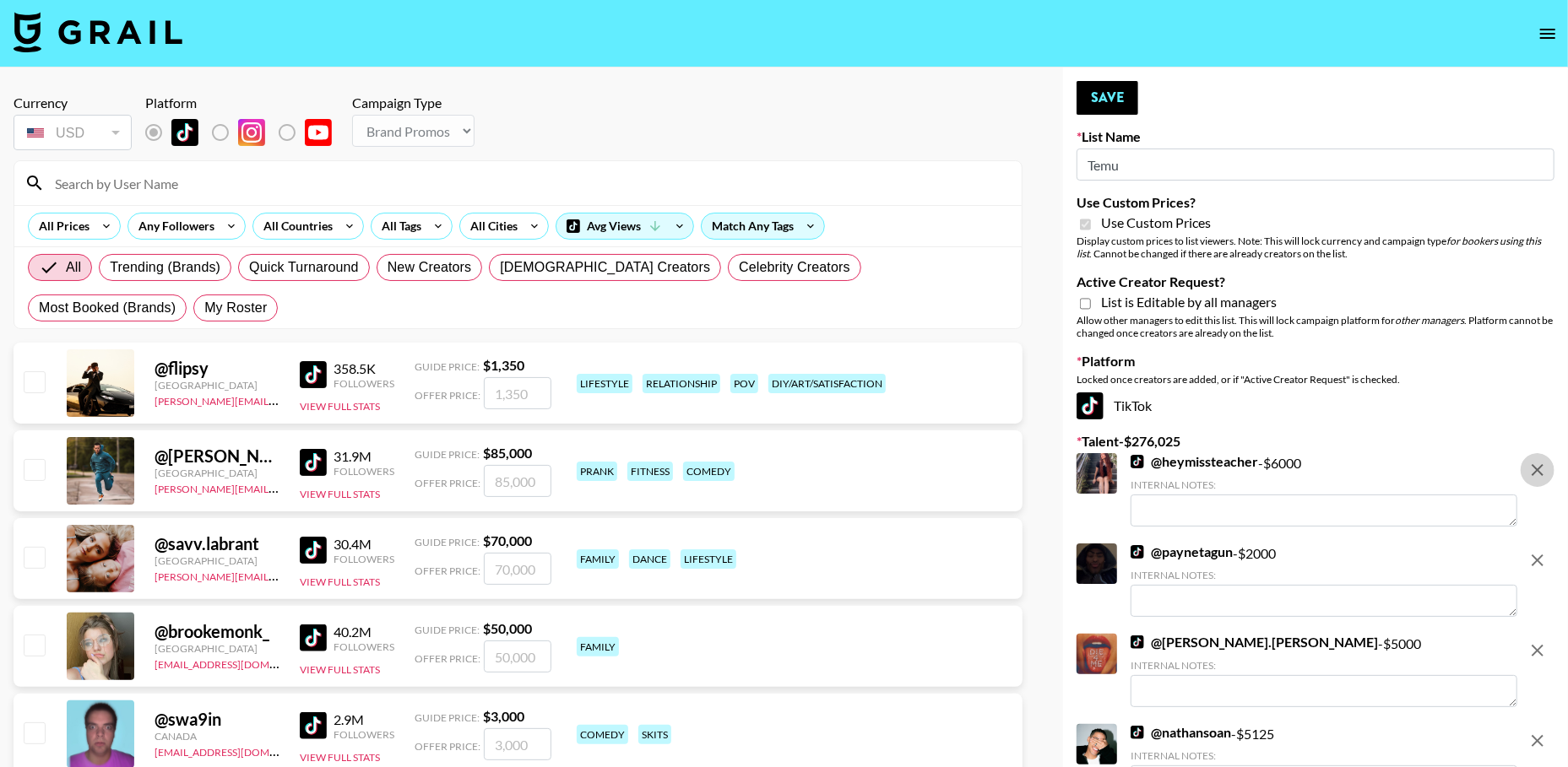
click at [1540, 472] on icon "remove" at bounding box center [1538, 470] width 12 height 12
click at [1540, 555] on icon "remove" at bounding box center [1538, 561] width 12 height 12
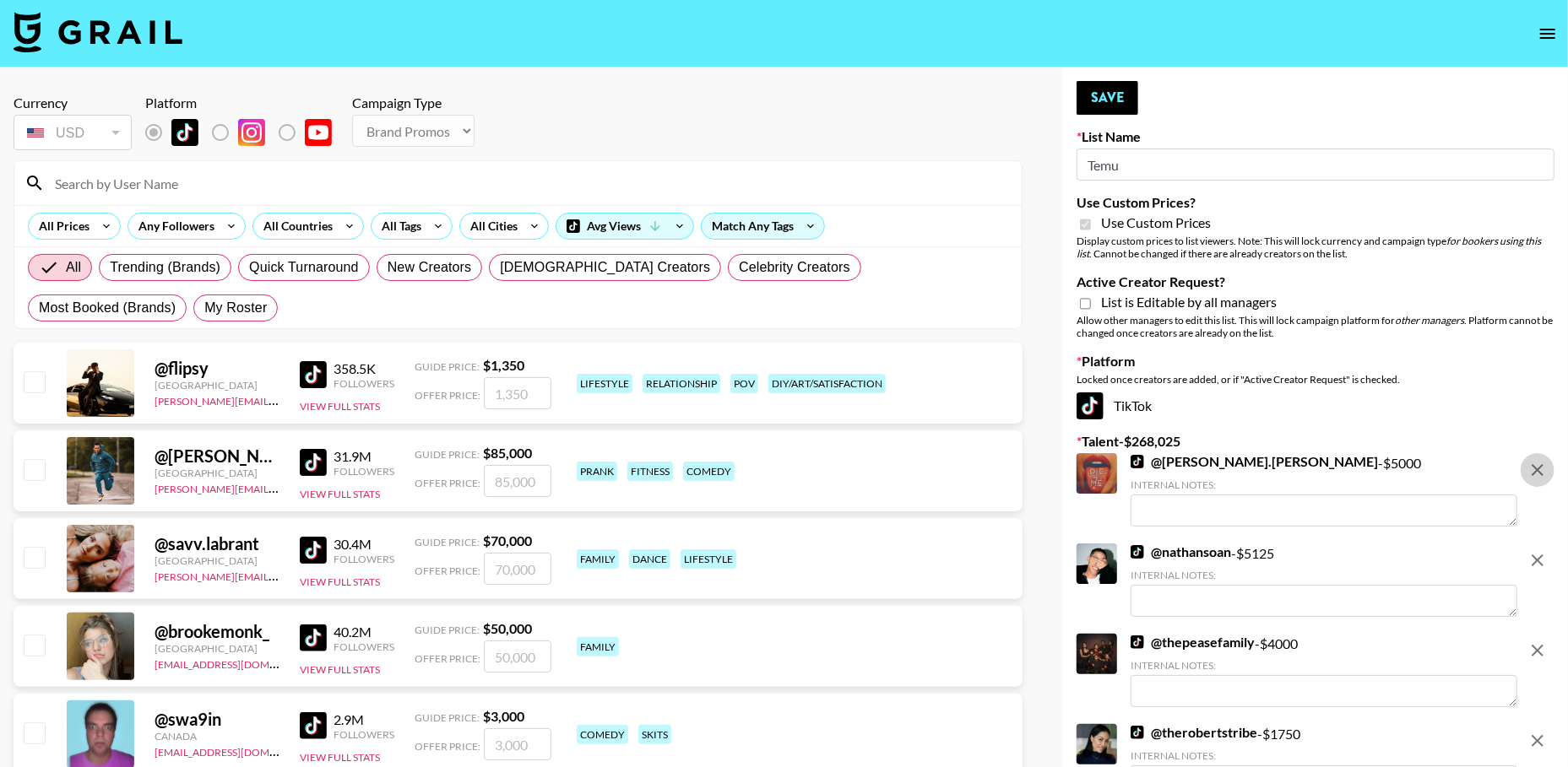
click at [1540, 472] on icon "remove" at bounding box center [1538, 470] width 12 height 12
click at [1540, 555] on icon "remove" at bounding box center [1538, 561] width 12 height 12
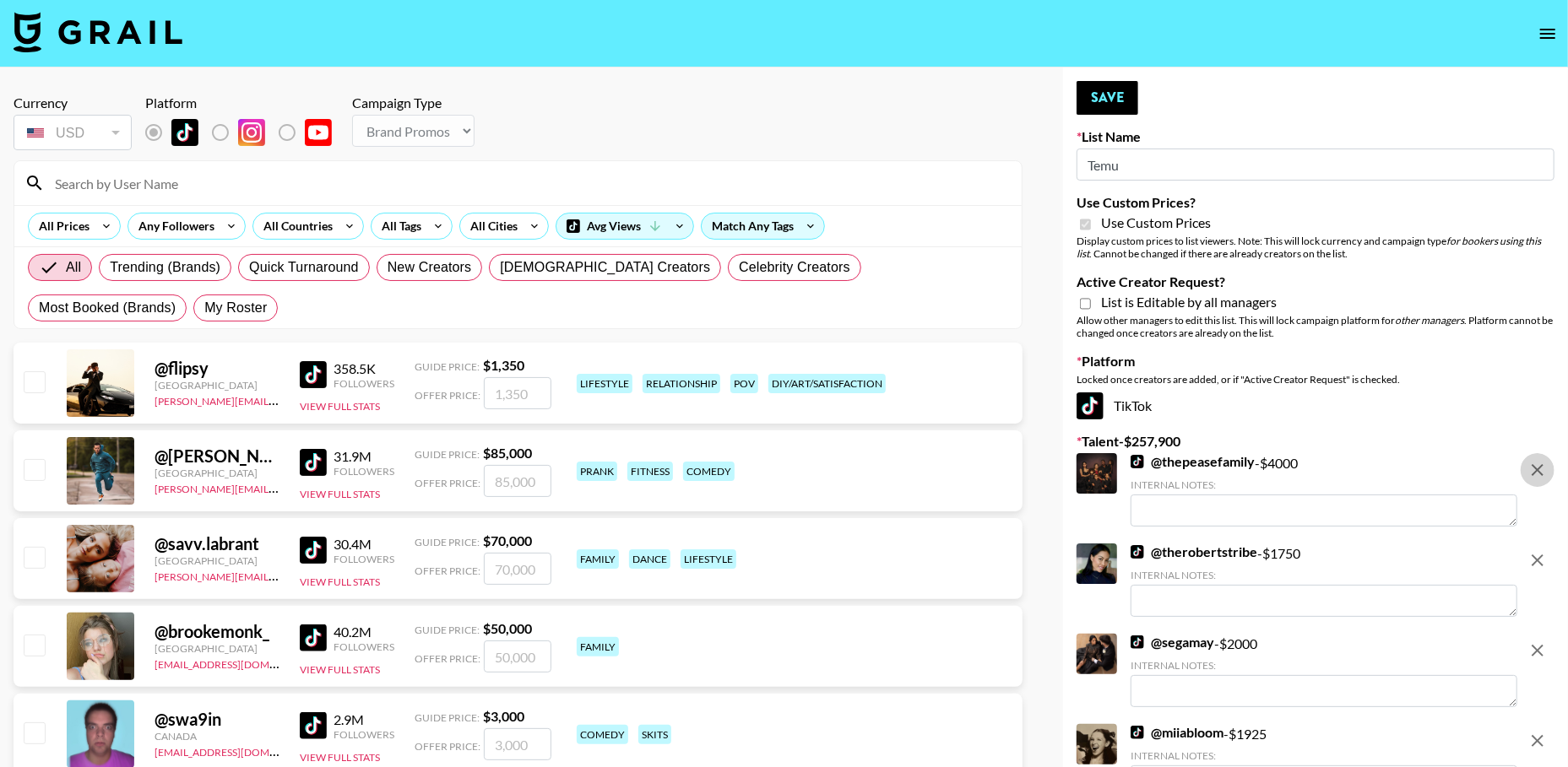
click at [1540, 472] on icon "remove" at bounding box center [1538, 470] width 12 height 12
click at [1540, 555] on icon "remove" at bounding box center [1538, 561] width 12 height 12
click at [1540, 472] on icon "remove" at bounding box center [1538, 470] width 12 height 12
click at [1540, 555] on icon "remove" at bounding box center [1538, 561] width 12 height 12
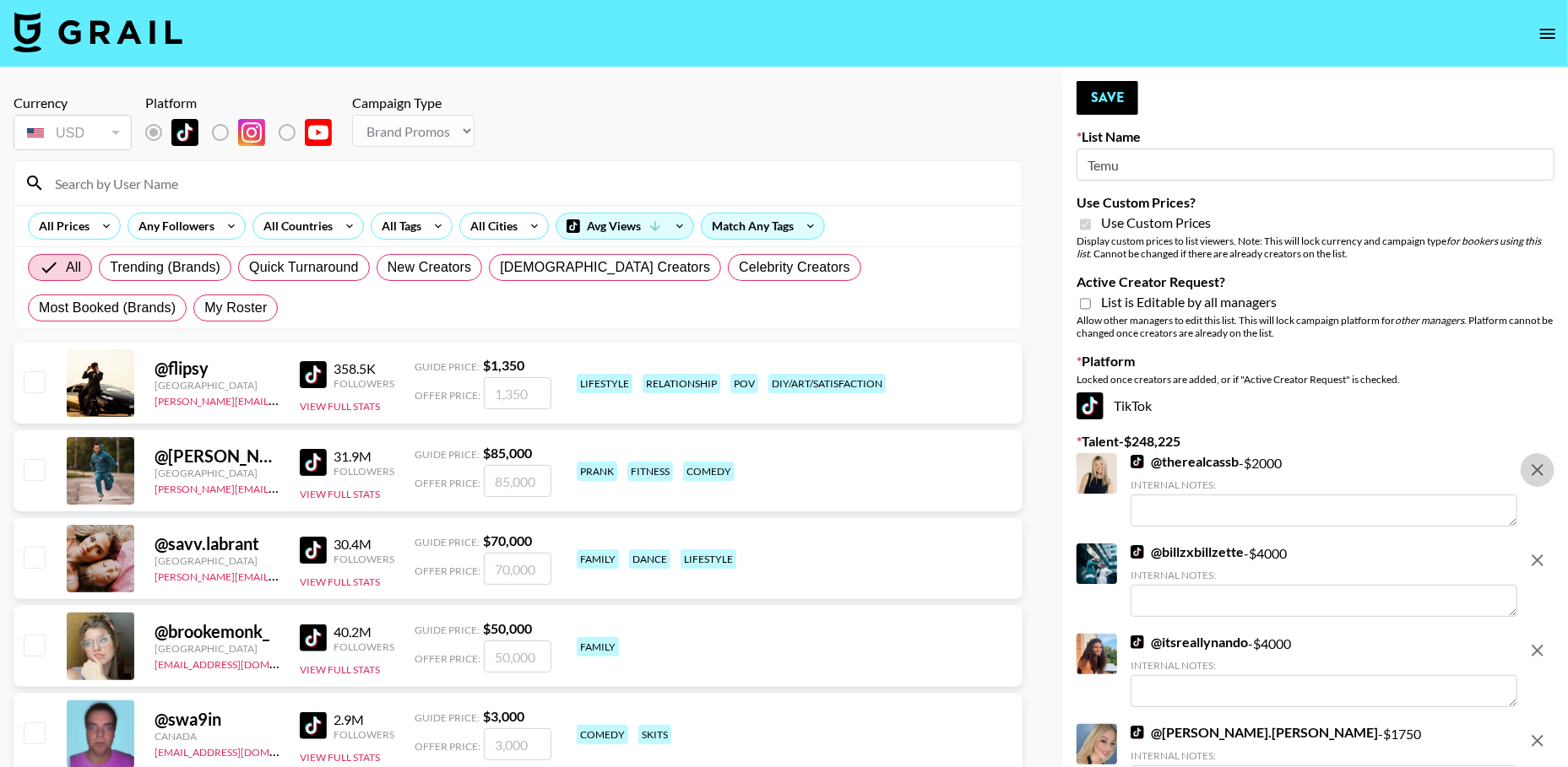
click at [1540, 472] on icon "remove" at bounding box center [1538, 470] width 12 height 12
click at [1540, 555] on icon "remove" at bounding box center [1538, 561] width 12 height 12
click at [1540, 644] on icon "remove" at bounding box center [1538, 650] width 12 height 12
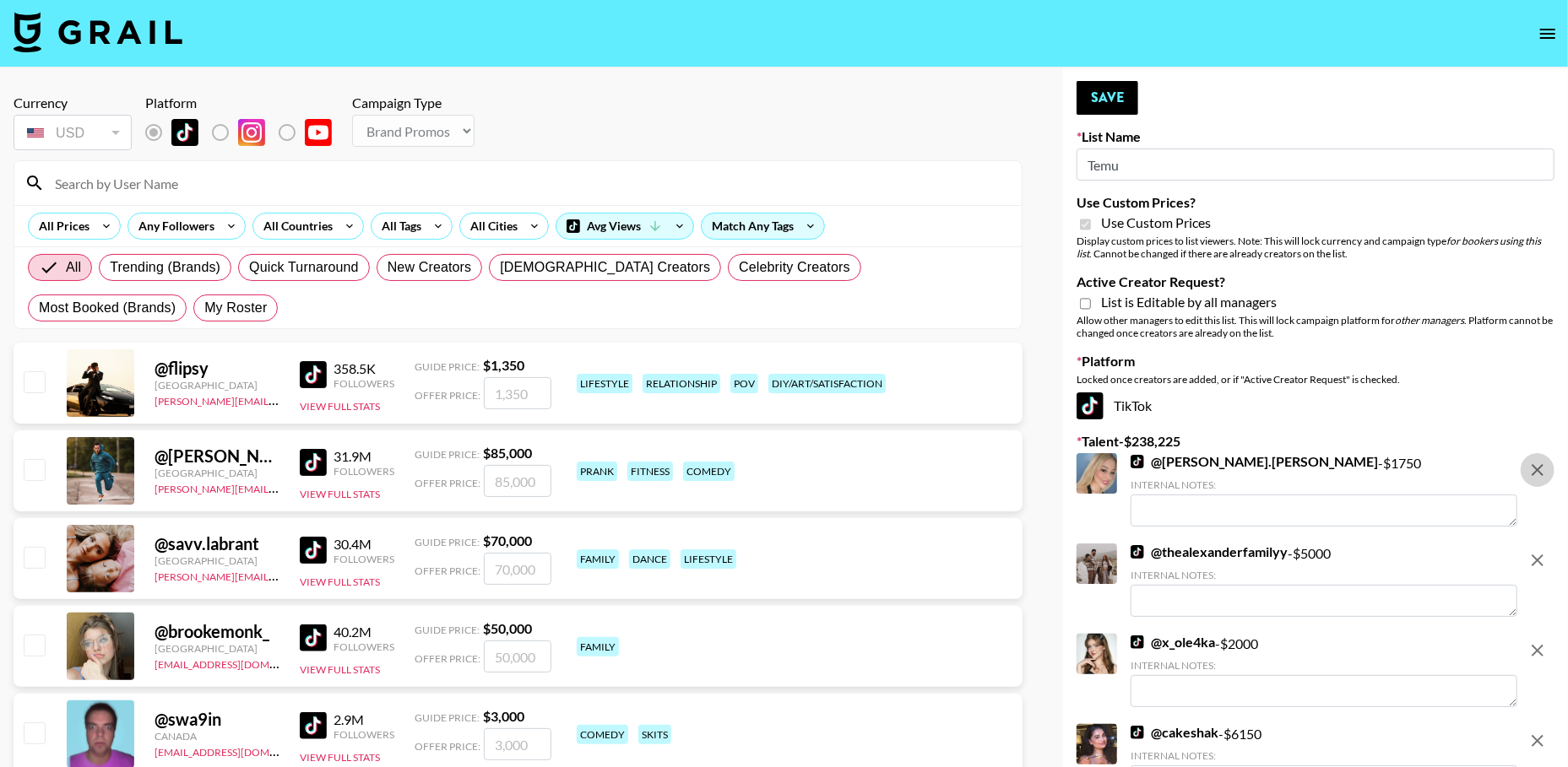
click at [1540, 472] on icon "remove" at bounding box center [1538, 470] width 12 height 12
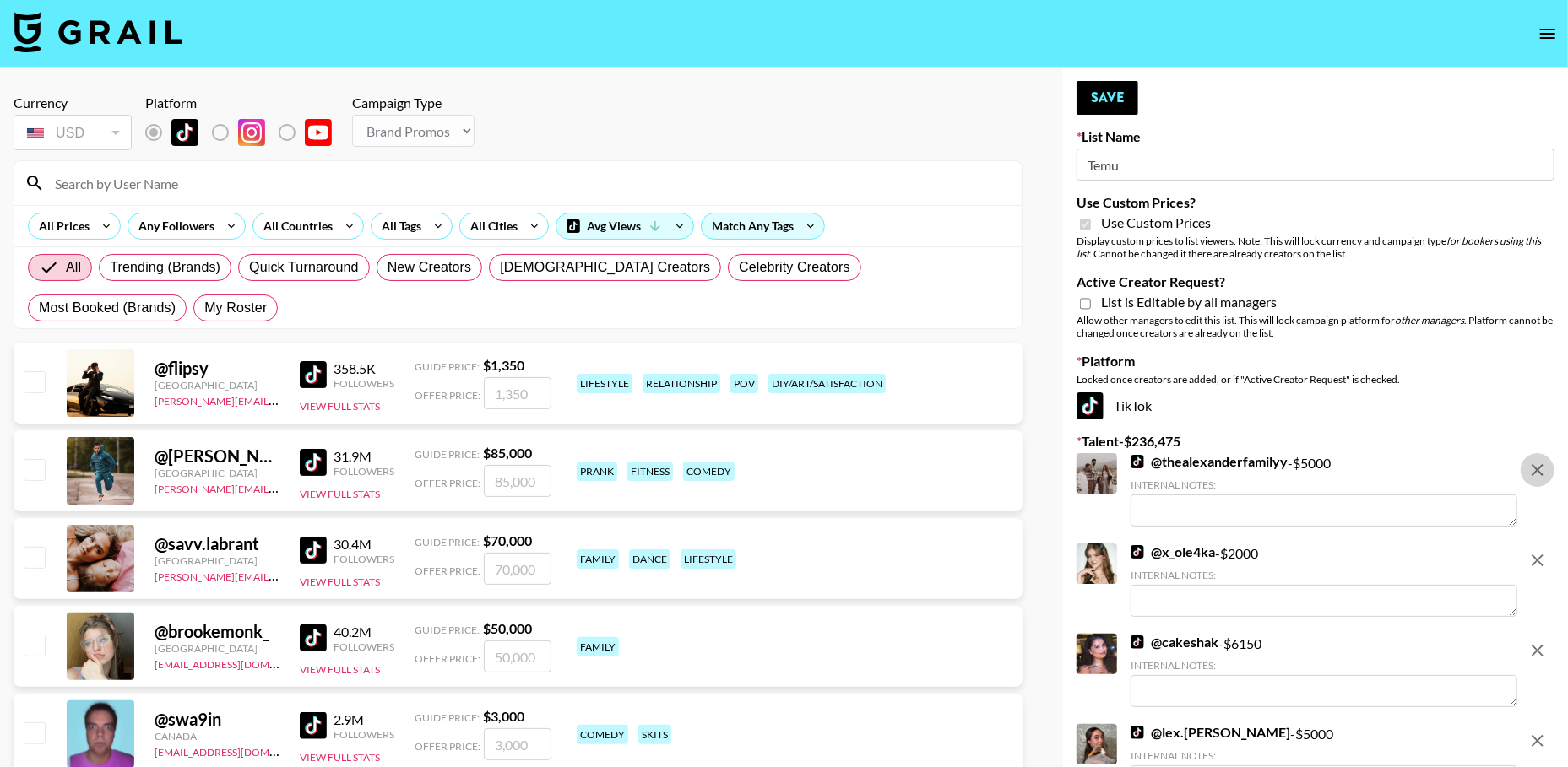
click at [1540, 472] on icon "remove" at bounding box center [1538, 470] width 12 height 12
click at [1540, 555] on icon "remove" at bounding box center [1538, 561] width 12 height 12
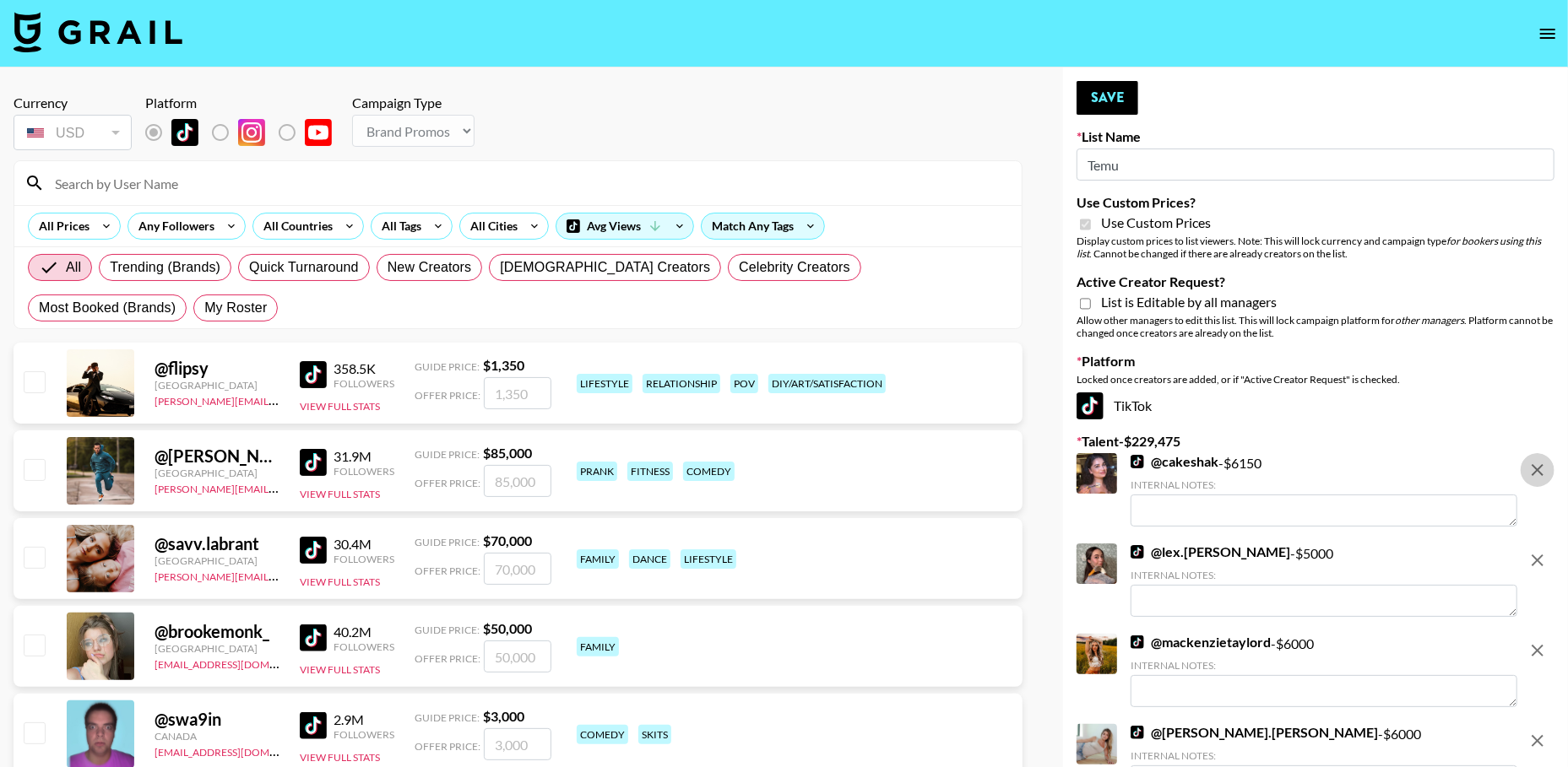
click at [1540, 472] on icon "remove" at bounding box center [1538, 470] width 12 height 12
click at [1540, 555] on icon "remove" at bounding box center [1538, 561] width 12 height 12
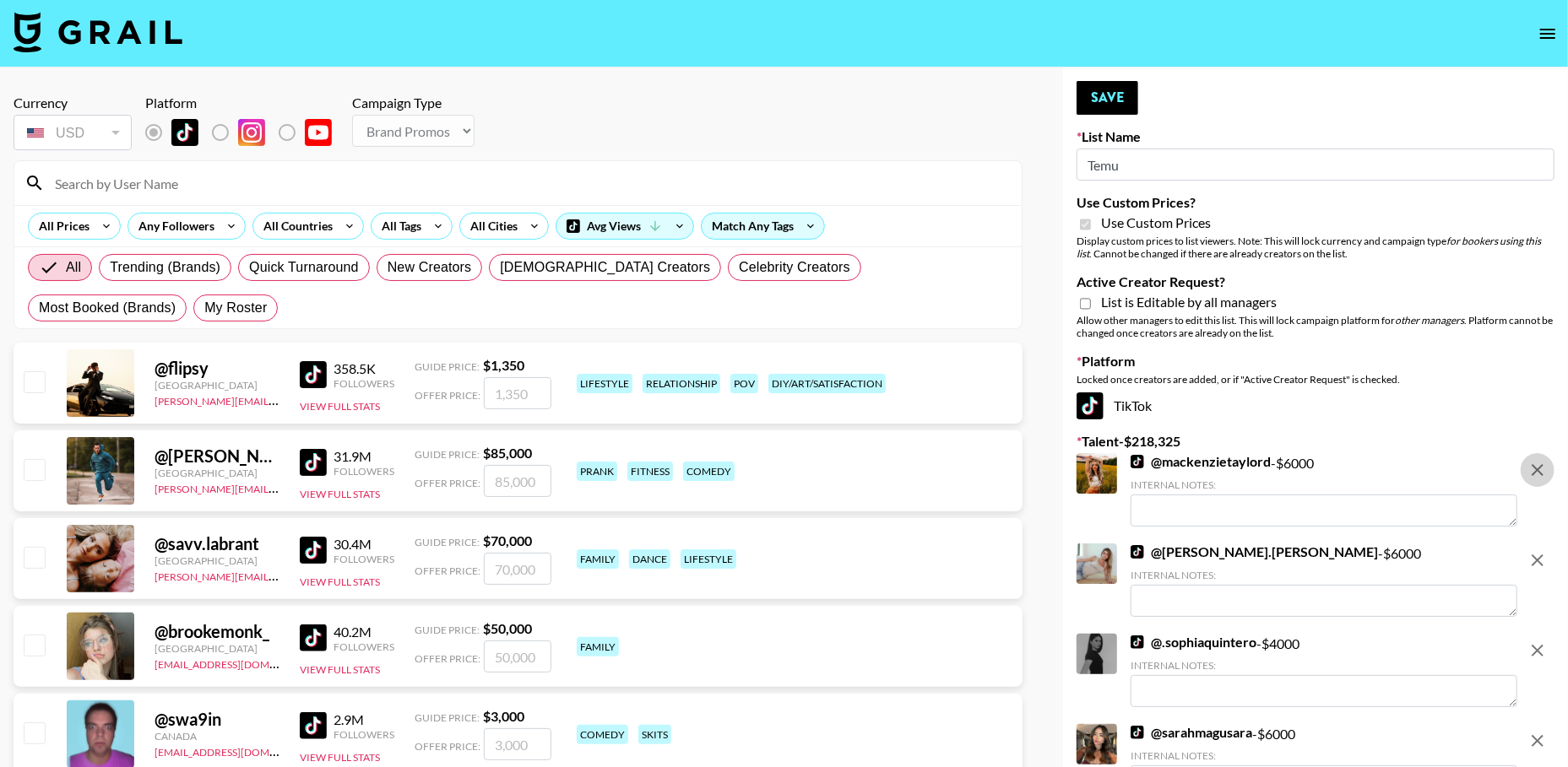
click at [1540, 472] on icon "remove" at bounding box center [1538, 470] width 12 height 12
click at [1540, 555] on icon "remove" at bounding box center [1538, 561] width 12 height 12
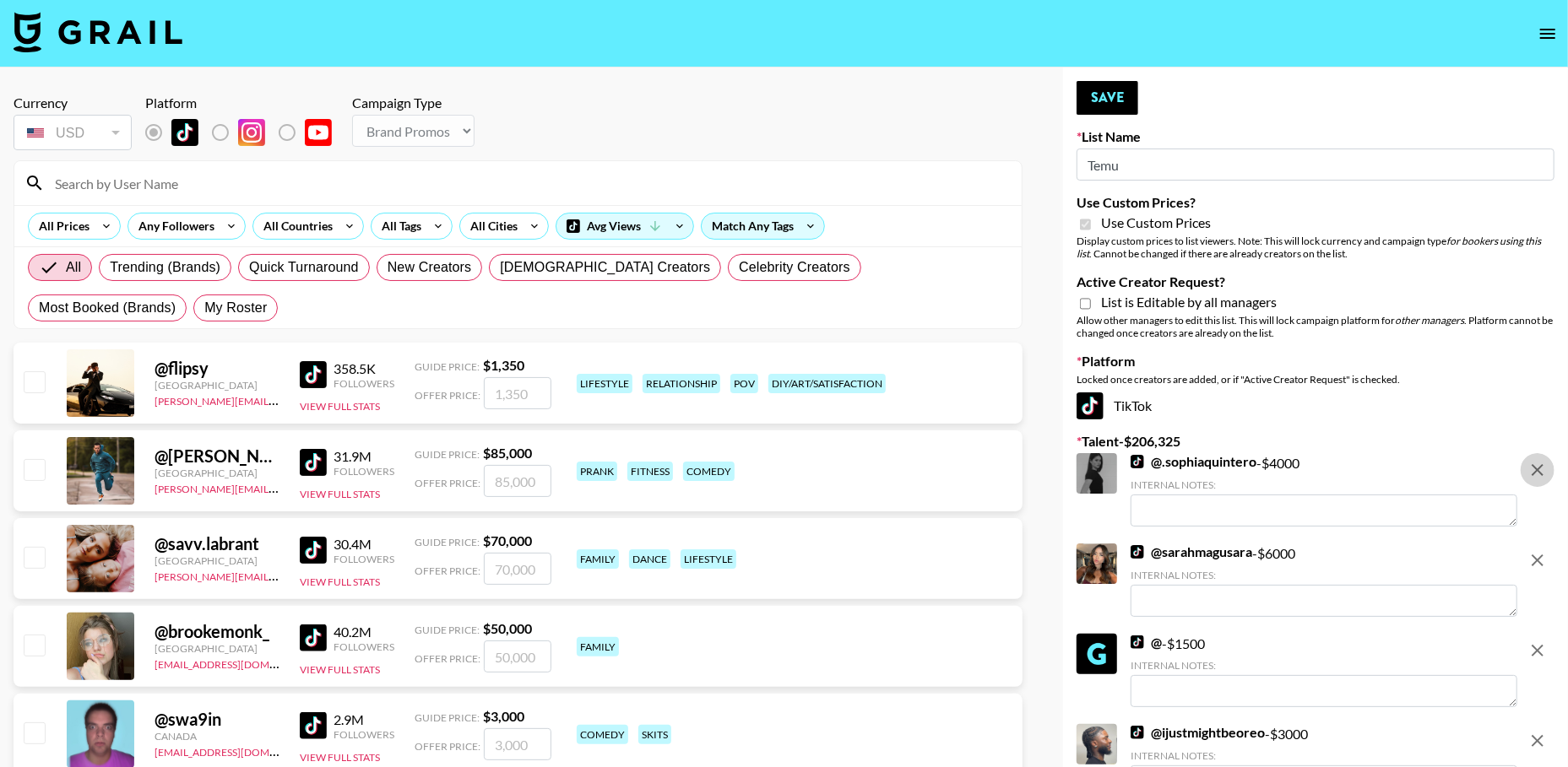
click at [1540, 472] on icon "remove" at bounding box center [1538, 470] width 12 height 12
click at [1540, 555] on icon "remove" at bounding box center [1538, 561] width 12 height 12
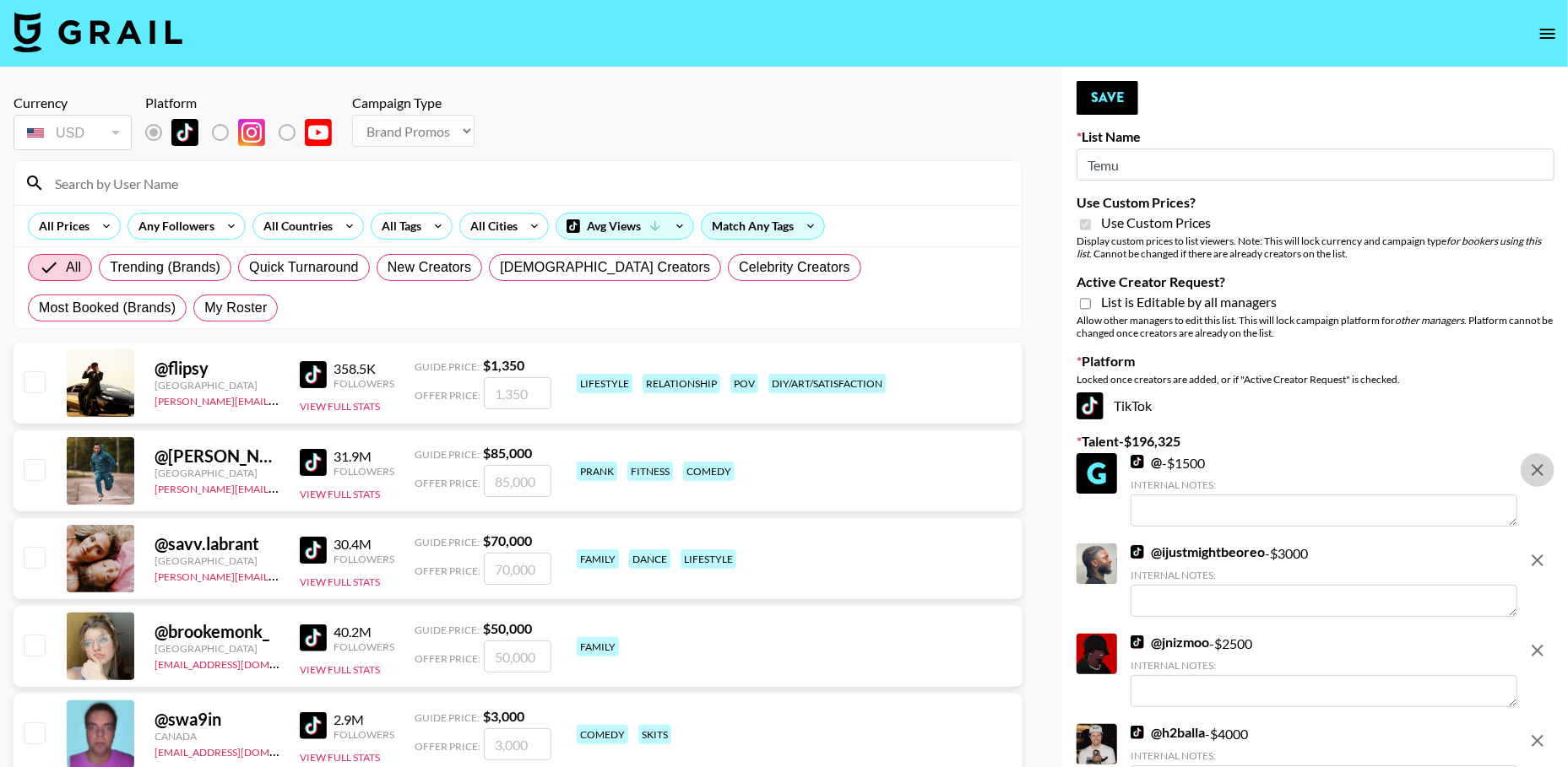
click at [1540, 472] on icon "remove" at bounding box center [1538, 470] width 12 height 12
click at [1540, 555] on icon "remove" at bounding box center [1538, 561] width 12 height 12
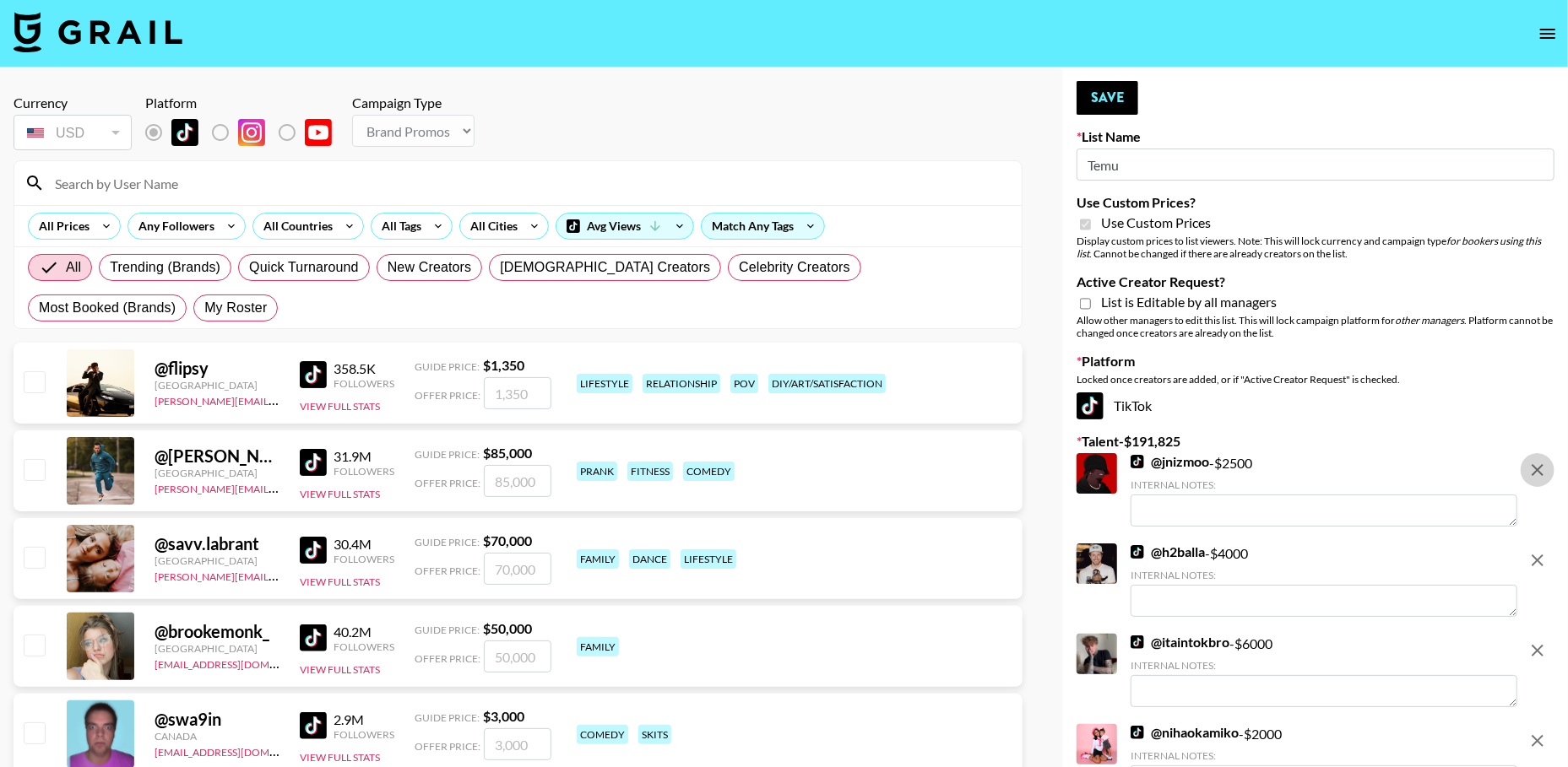
click at [1540, 472] on icon "remove" at bounding box center [1538, 470] width 12 height 12
click at [1540, 555] on icon "remove" at bounding box center [1538, 561] width 12 height 12
click at [1540, 472] on icon "remove" at bounding box center [1538, 470] width 12 height 12
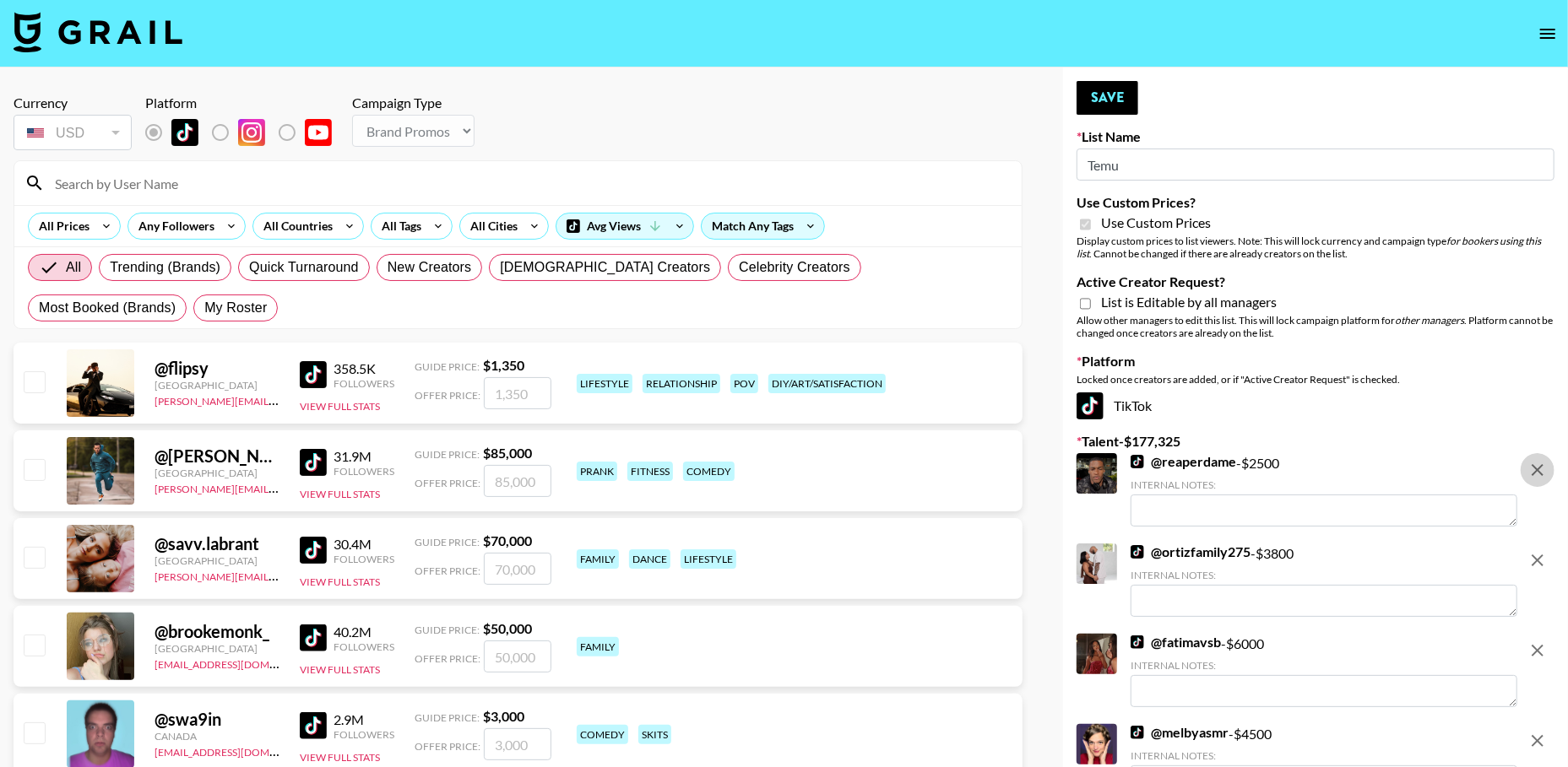
click at [1540, 555] on icon "remove" at bounding box center [1538, 561] width 12 height 12
click at [1540, 472] on icon "remove" at bounding box center [1538, 470] width 12 height 12
click at [1540, 555] on icon "remove" at bounding box center [1538, 561] width 12 height 12
click at [1540, 472] on icon "remove" at bounding box center [1538, 470] width 12 height 12
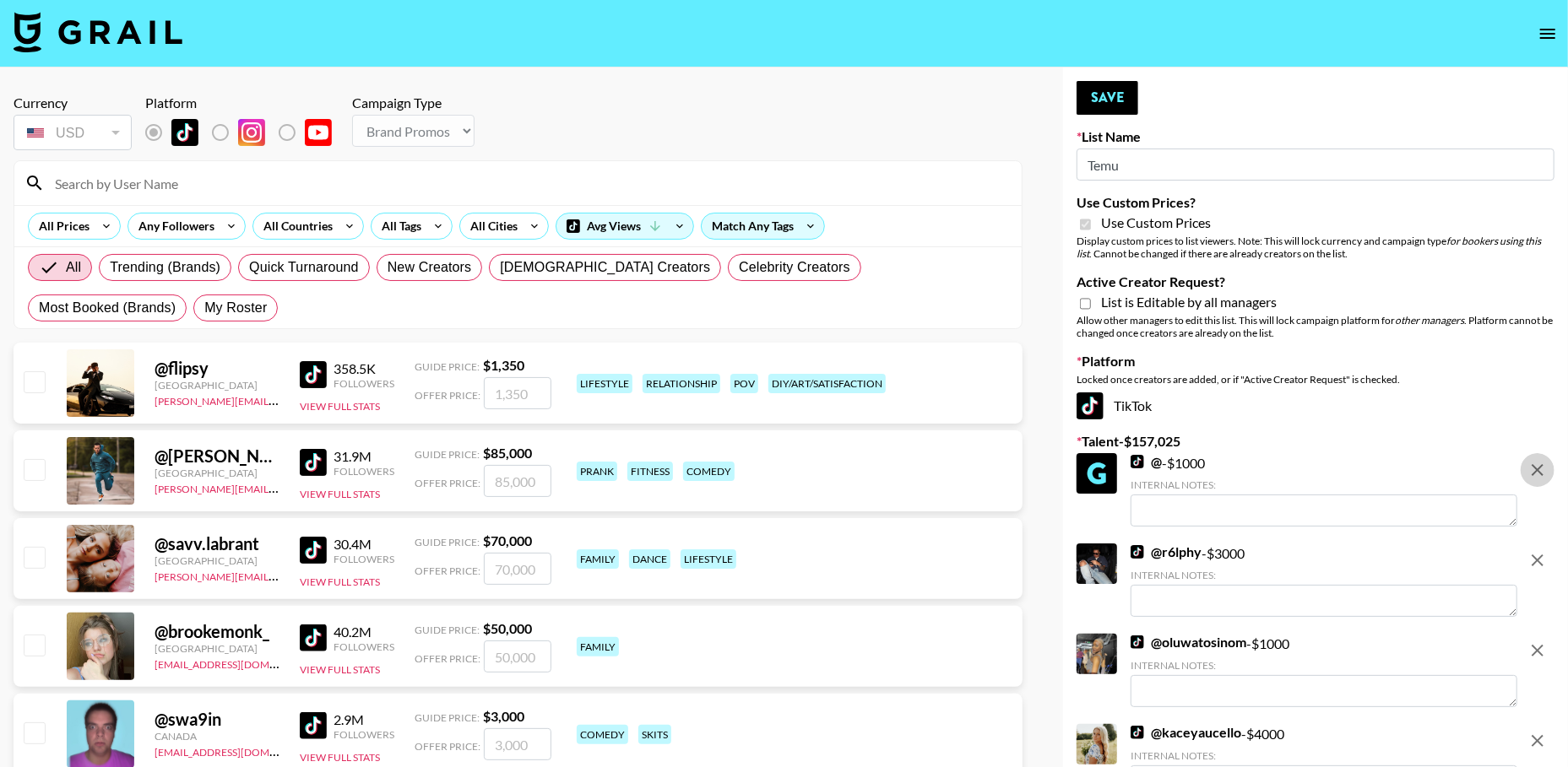
click at [1540, 555] on icon "remove" at bounding box center [1538, 561] width 12 height 12
click at [1540, 472] on icon "remove" at bounding box center [1538, 470] width 12 height 12
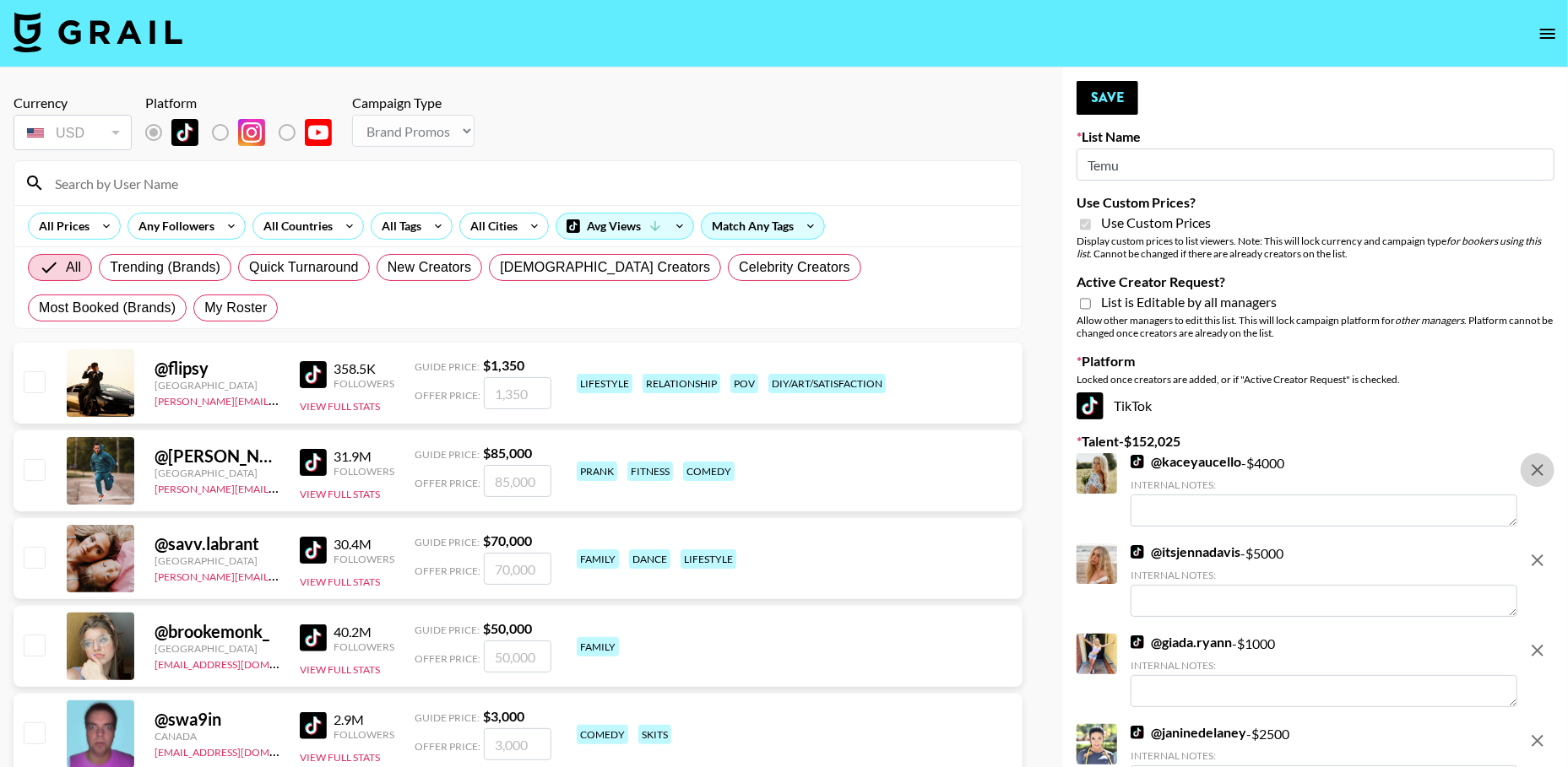
click at [1540, 472] on icon "remove" at bounding box center [1538, 470] width 12 height 12
click at [1540, 555] on icon "remove" at bounding box center [1538, 561] width 12 height 12
click at [1540, 472] on icon "remove" at bounding box center [1538, 470] width 12 height 12
click at [1540, 555] on icon "remove" at bounding box center [1538, 561] width 12 height 12
click at [1540, 472] on icon "remove" at bounding box center [1538, 470] width 12 height 12
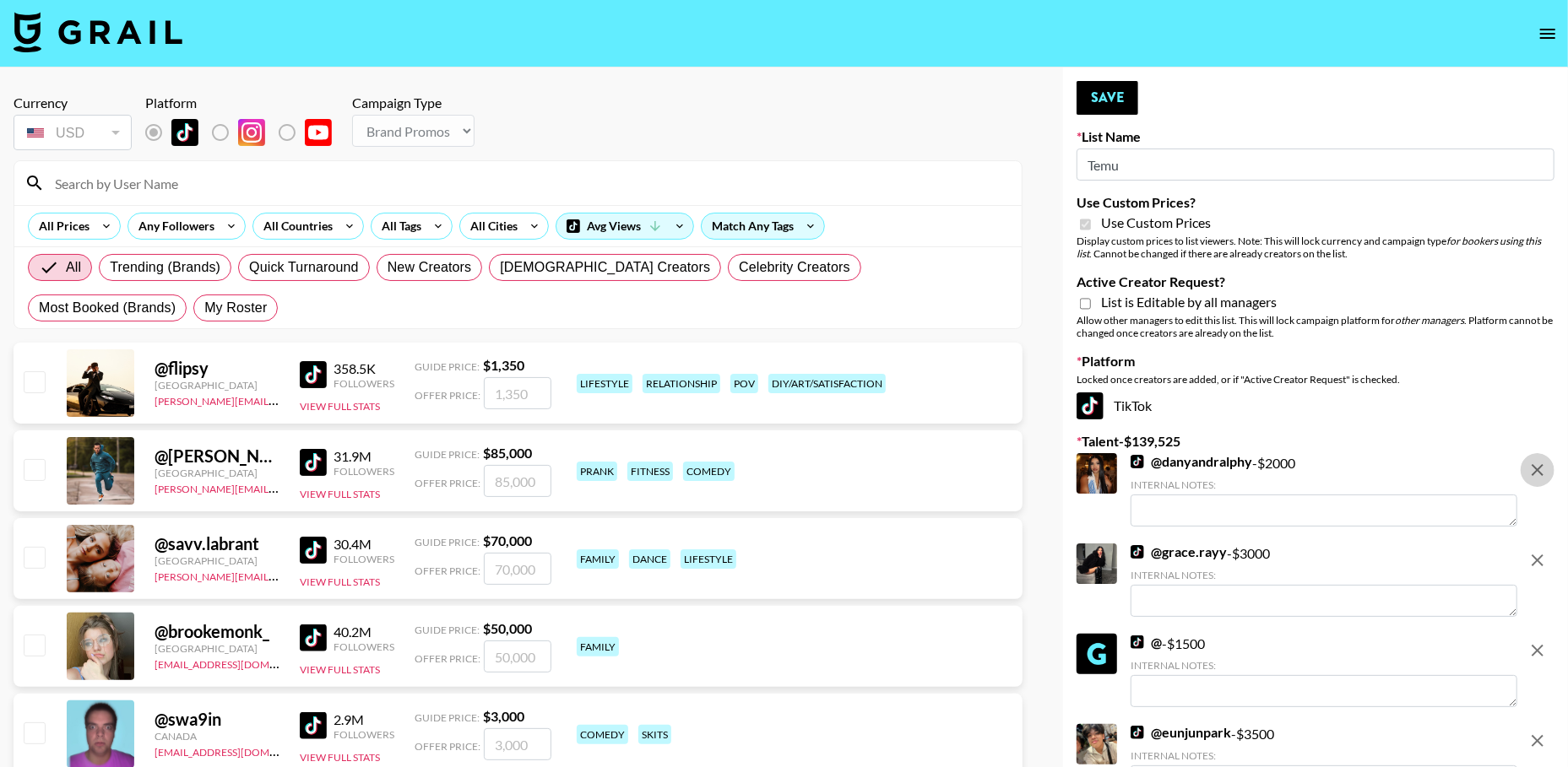
click at [1540, 555] on icon "remove" at bounding box center [1538, 561] width 12 height 12
click at [1540, 472] on icon "remove" at bounding box center [1538, 470] width 12 height 12
click at [1540, 555] on icon "remove" at bounding box center [1538, 561] width 12 height 12
click at [1540, 472] on icon "remove" at bounding box center [1538, 470] width 12 height 12
click at [1540, 555] on icon "remove" at bounding box center [1538, 561] width 12 height 12
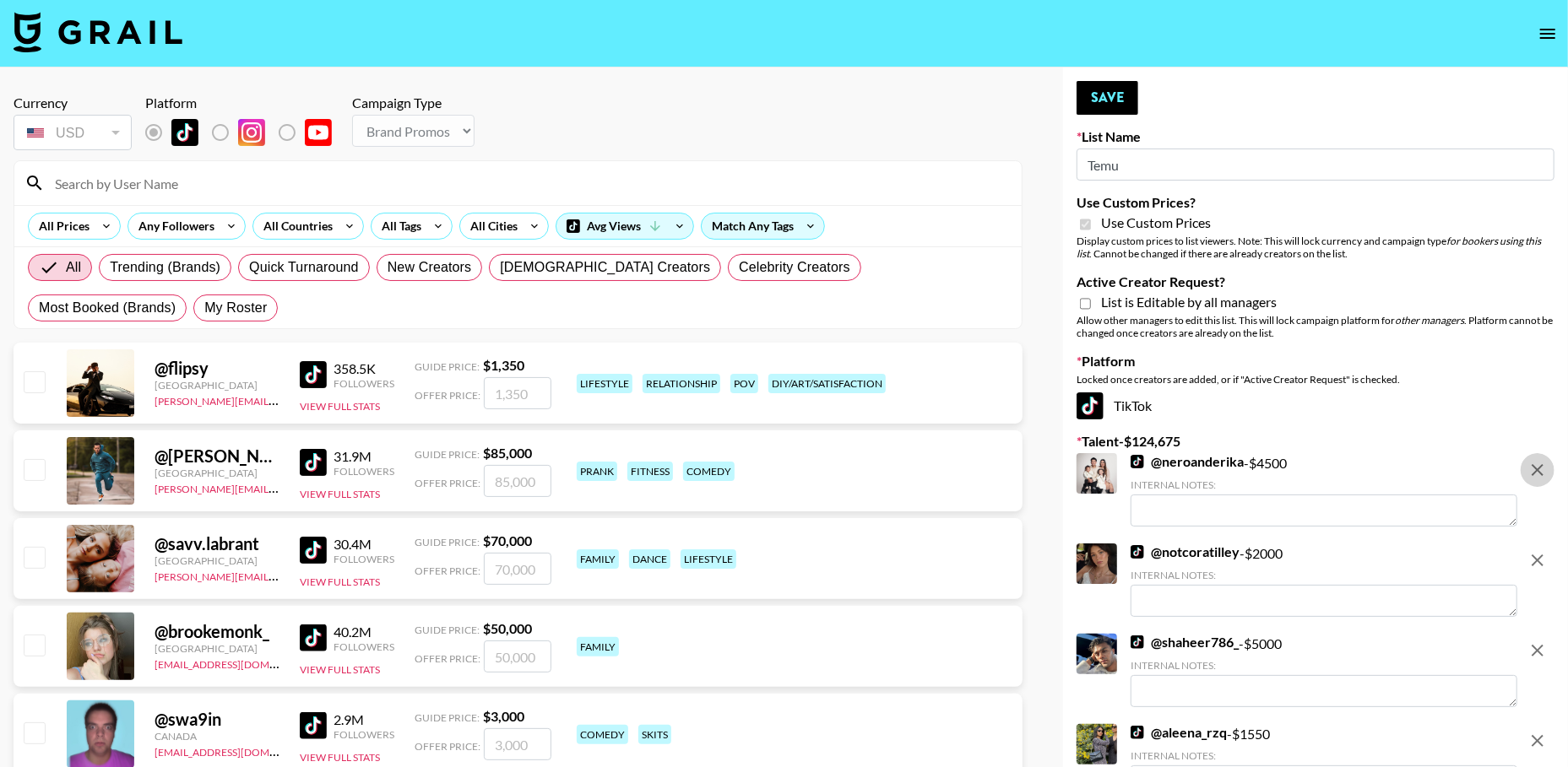
click at [1540, 472] on icon "remove" at bounding box center [1538, 470] width 12 height 12
click at [1540, 555] on icon "remove" at bounding box center [1538, 561] width 12 height 12
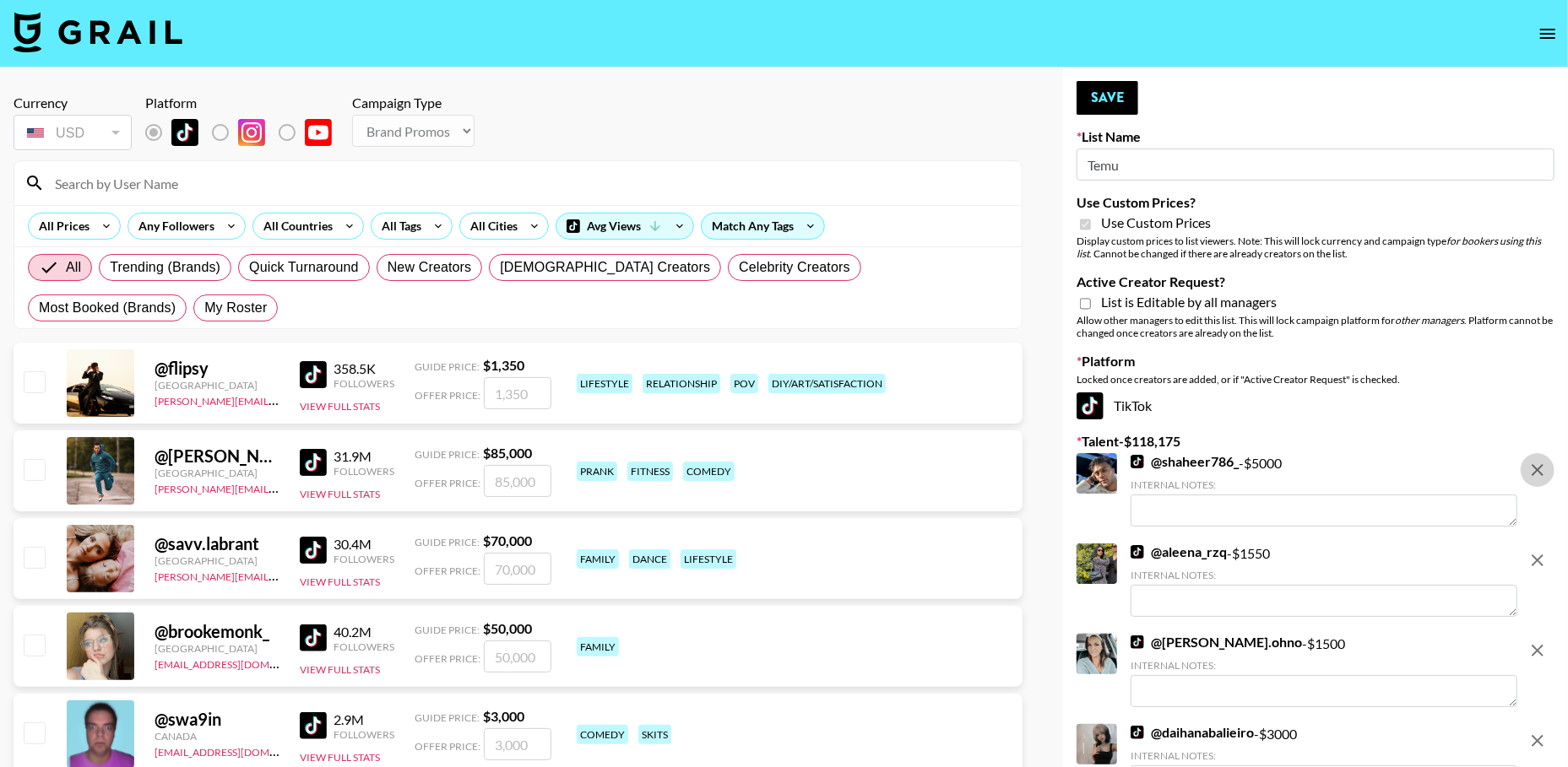
click at [1540, 472] on icon "remove" at bounding box center [1538, 470] width 12 height 12
click at [1540, 555] on icon "remove" at bounding box center [1538, 561] width 12 height 12
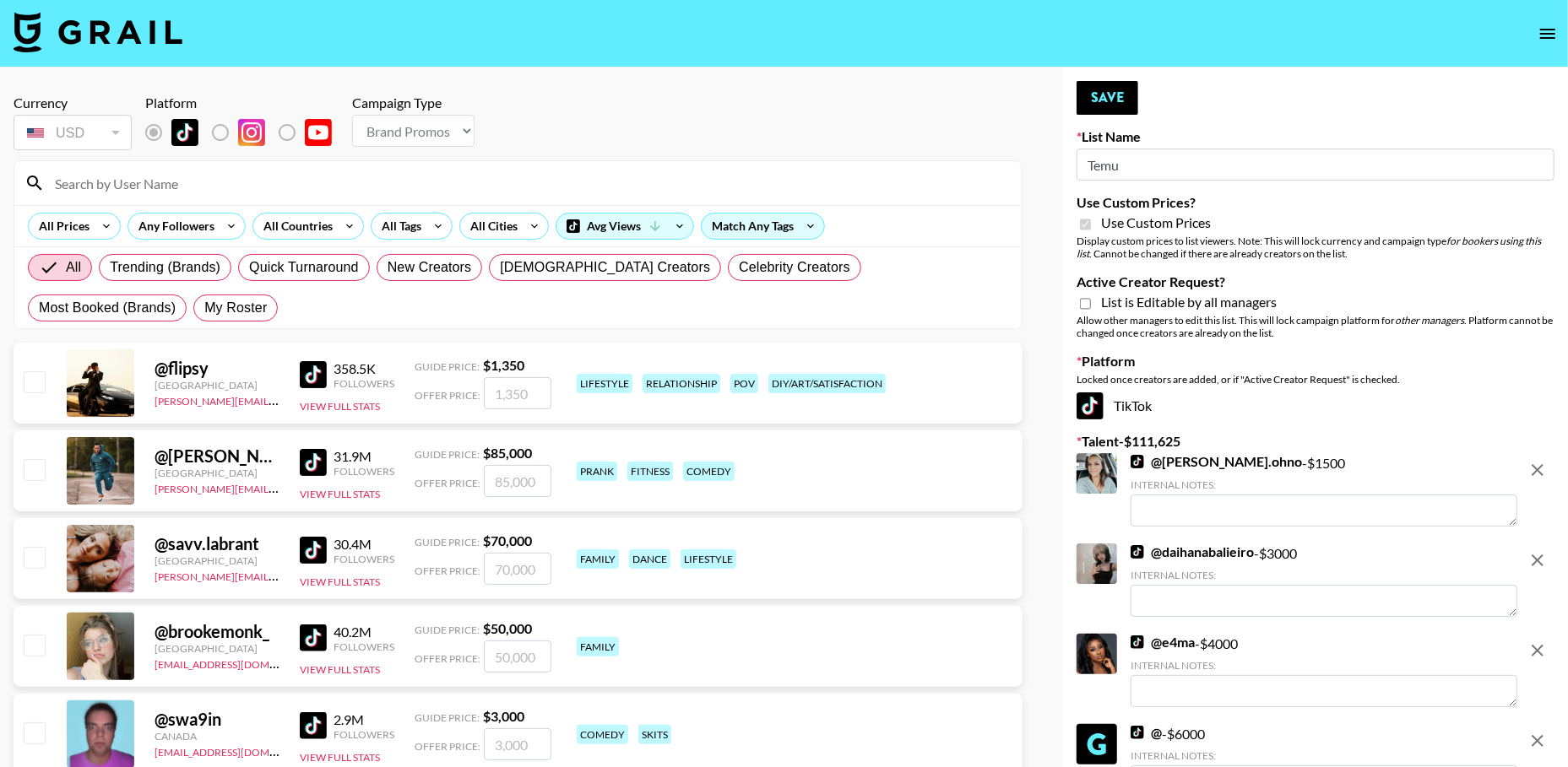
click at [1540, 472] on icon "remove" at bounding box center [1538, 470] width 12 height 12
click at [1540, 555] on icon "remove" at bounding box center [1538, 561] width 12 height 12
click at [1540, 644] on icon "remove" at bounding box center [1538, 650] width 12 height 12
click at [1538, 731] on icon "remove" at bounding box center [1538, 741] width 20 height 20
click at [1538, 473] on icon "remove" at bounding box center [1538, 470] width 20 height 20
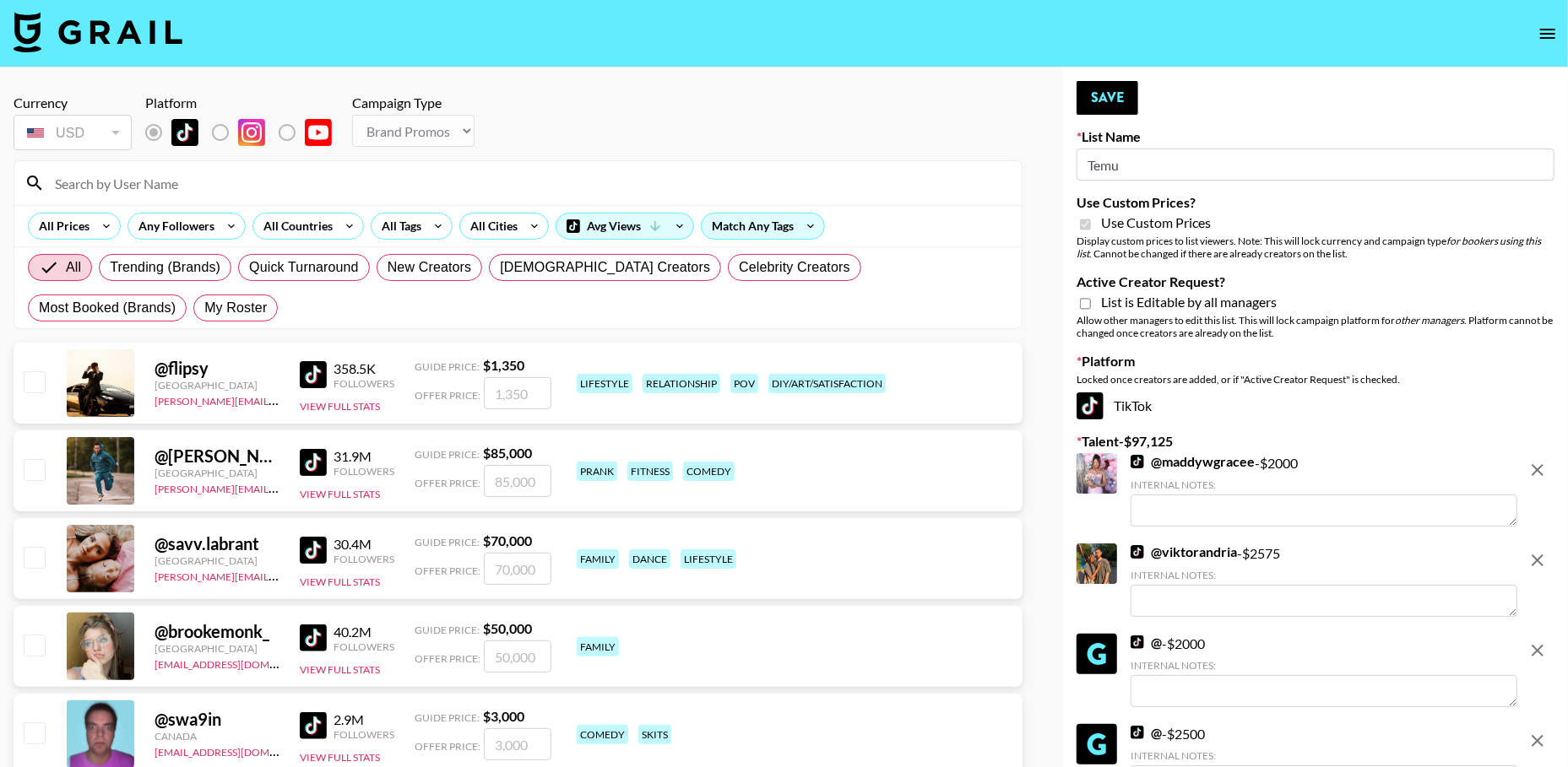
click at [1538, 550] on icon "remove" at bounding box center [1538, 560] width 20 height 20
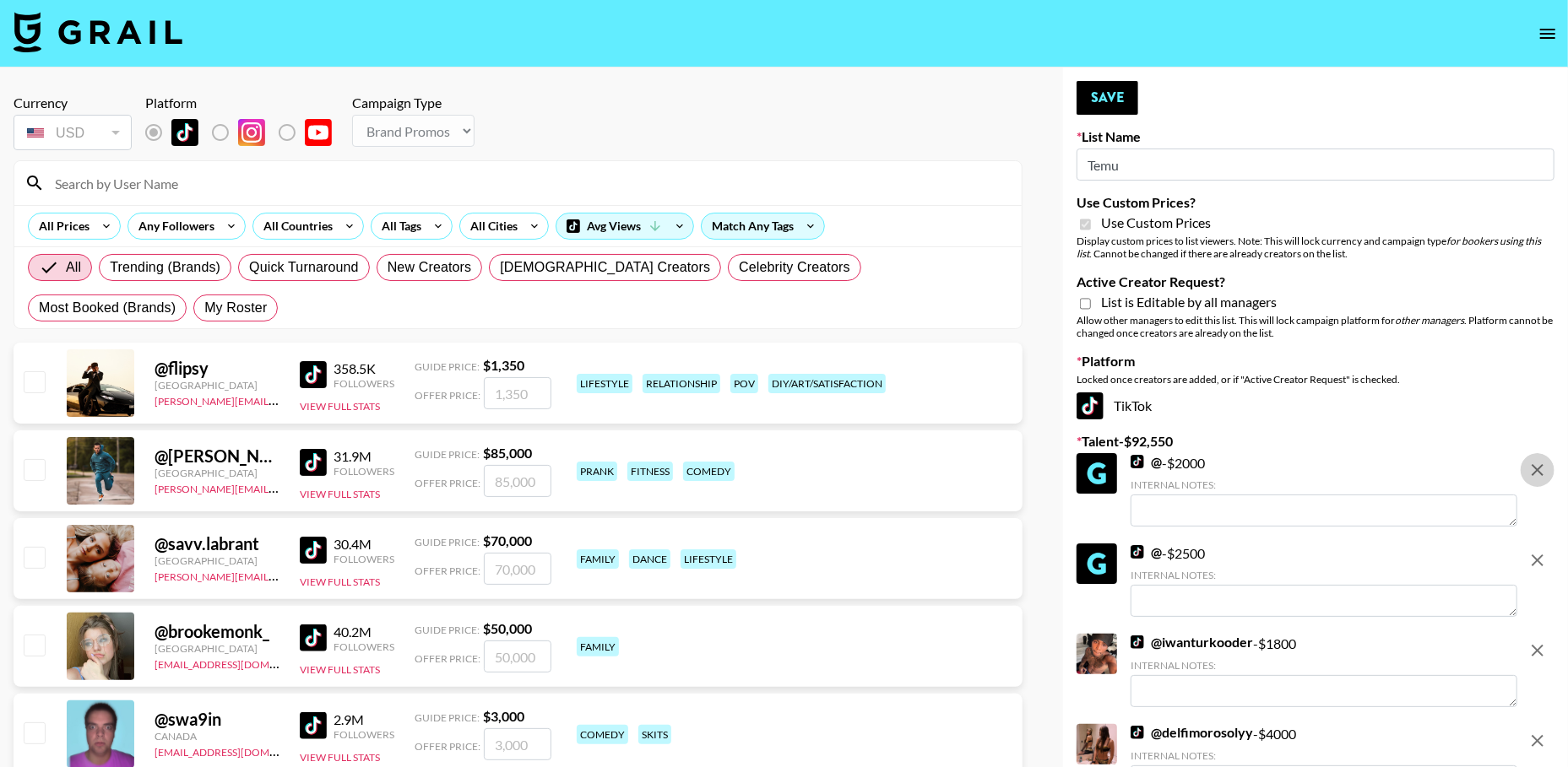
click at [1538, 473] on icon "remove" at bounding box center [1538, 470] width 20 height 20
click at [1538, 550] on icon "remove" at bounding box center [1538, 560] width 20 height 20
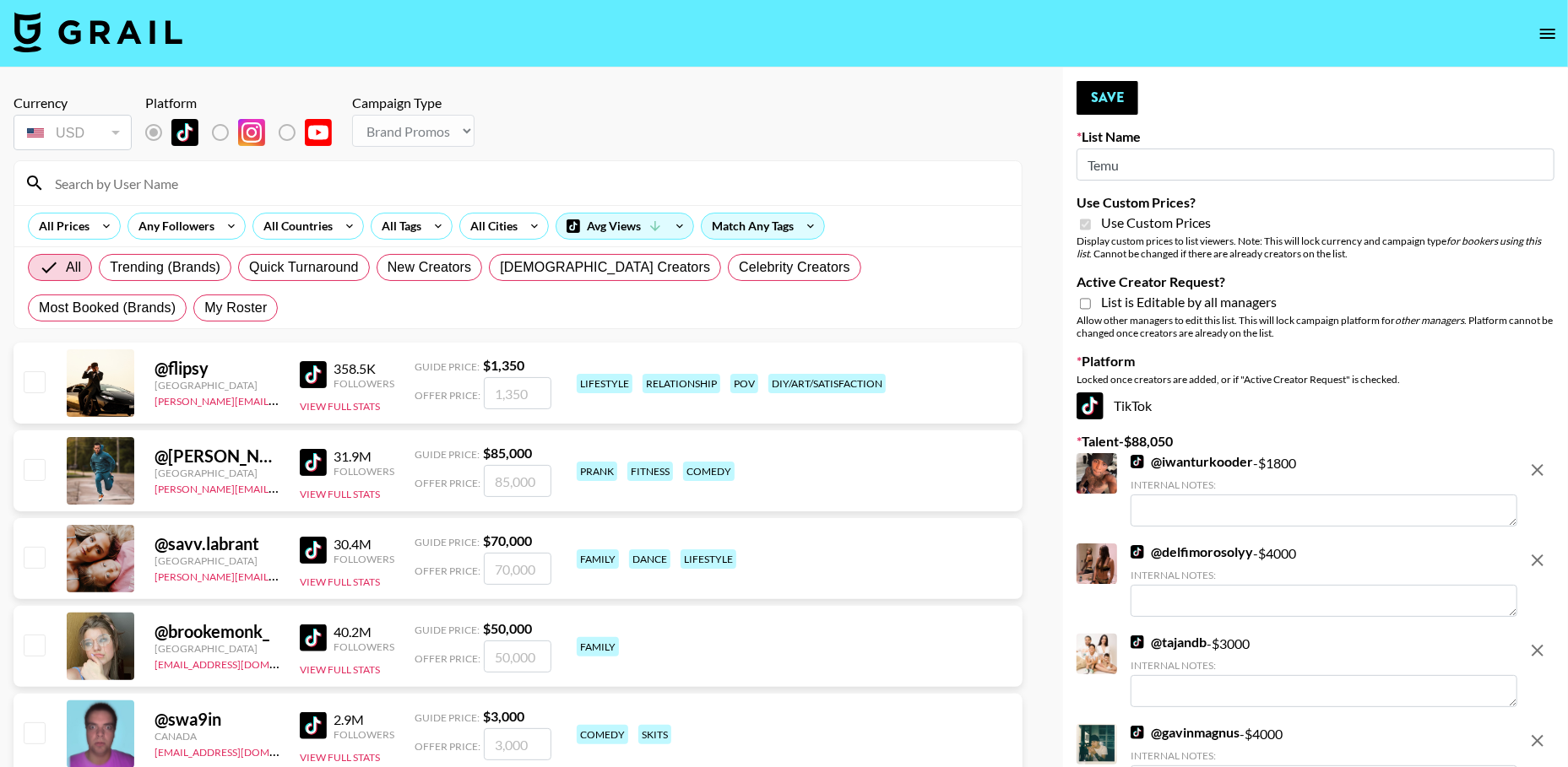
click at [1538, 473] on icon "remove" at bounding box center [1538, 470] width 20 height 20
click at [1538, 550] on icon "remove" at bounding box center [1538, 560] width 20 height 20
click at [1538, 473] on icon "remove" at bounding box center [1538, 470] width 20 height 20
click at [1538, 550] on icon "remove" at bounding box center [1538, 560] width 20 height 20
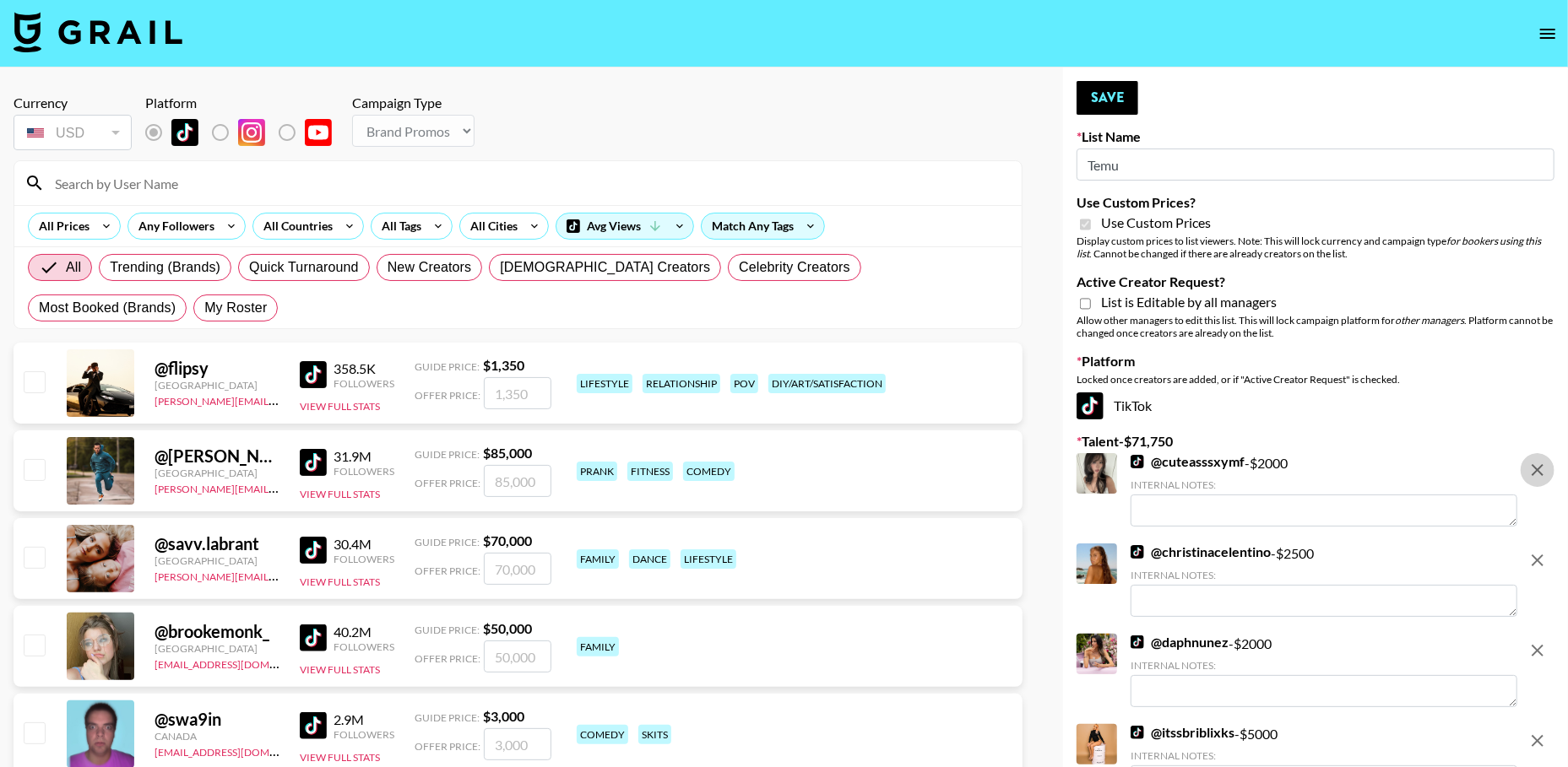
click at [1538, 473] on icon "remove" at bounding box center [1538, 470] width 20 height 20
click at [1538, 550] on icon "remove" at bounding box center [1538, 560] width 20 height 20
click at [1538, 473] on icon "remove" at bounding box center [1538, 470] width 20 height 20
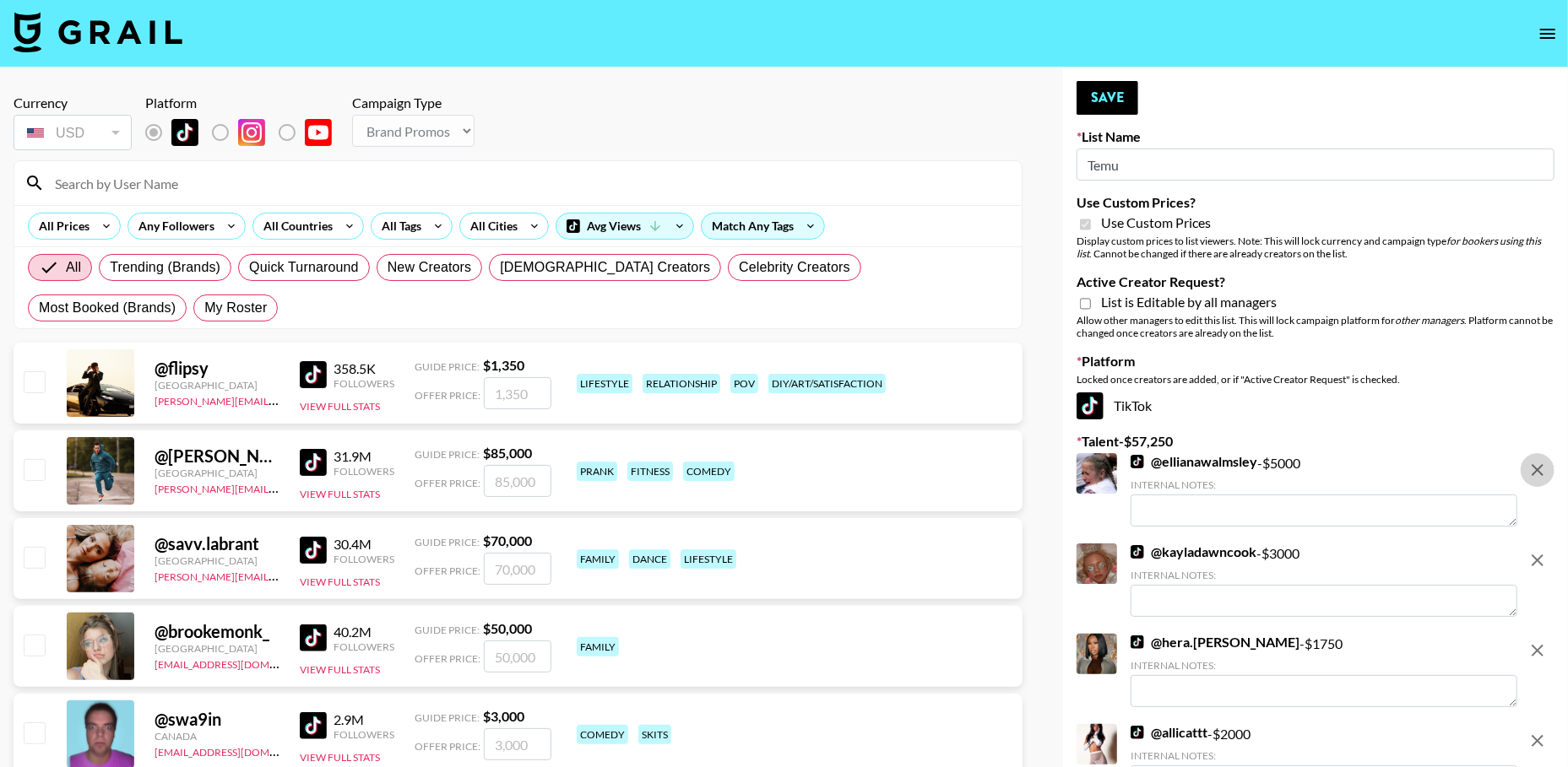
click at [1538, 473] on icon "remove" at bounding box center [1538, 470] width 20 height 20
click at [1538, 550] on icon "remove" at bounding box center [1538, 560] width 20 height 20
click at [1538, 473] on icon "remove" at bounding box center [1538, 470] width 20 height 20
click at [1538, 550] on icon "remove" at bounding box center [1538, 560] width 20 height 20
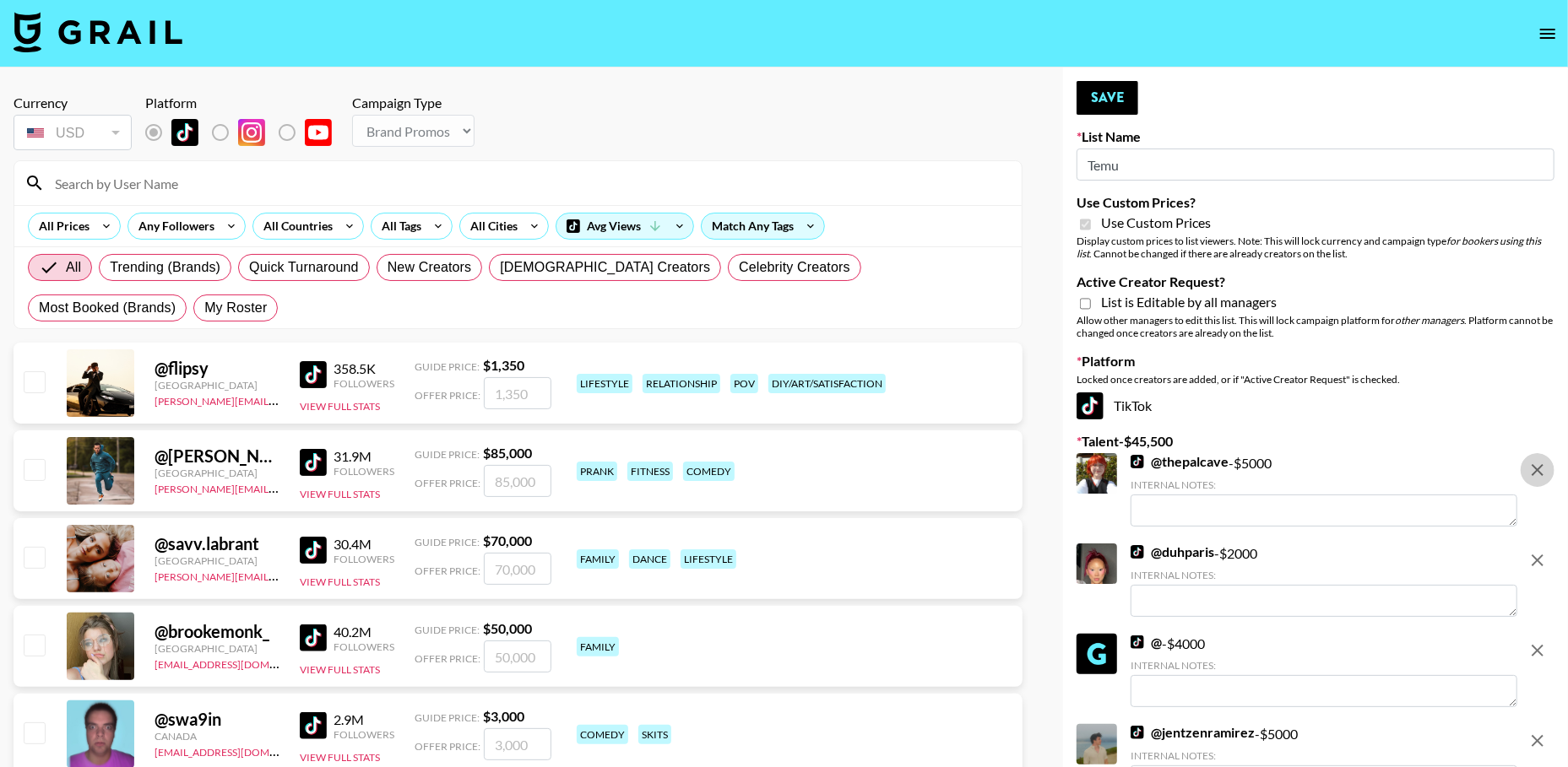
click at [1538, 473] on icon "remove" at bounding box center [1538, 470] width 20 height 20
click at [1538, 550] on icon "remove" at bounding box center [1538, 560] width 20 height 20
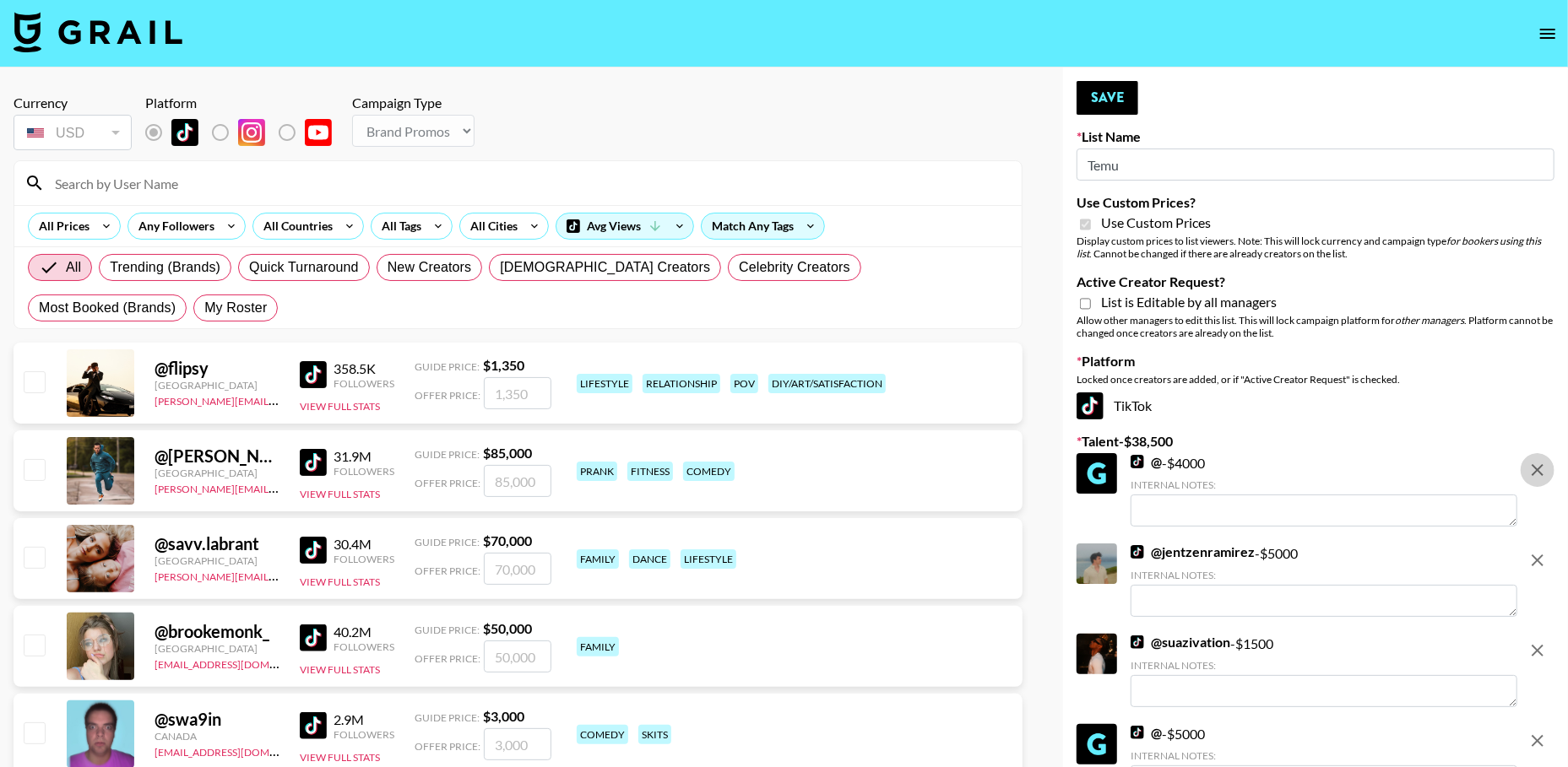
click at [1538, 473] on icon "remove" at bounding box center [1538, 470] width 20 height 20
click at [1538, 550] on icon "remove" at bounding box center [1538, 560] width 20 height 20
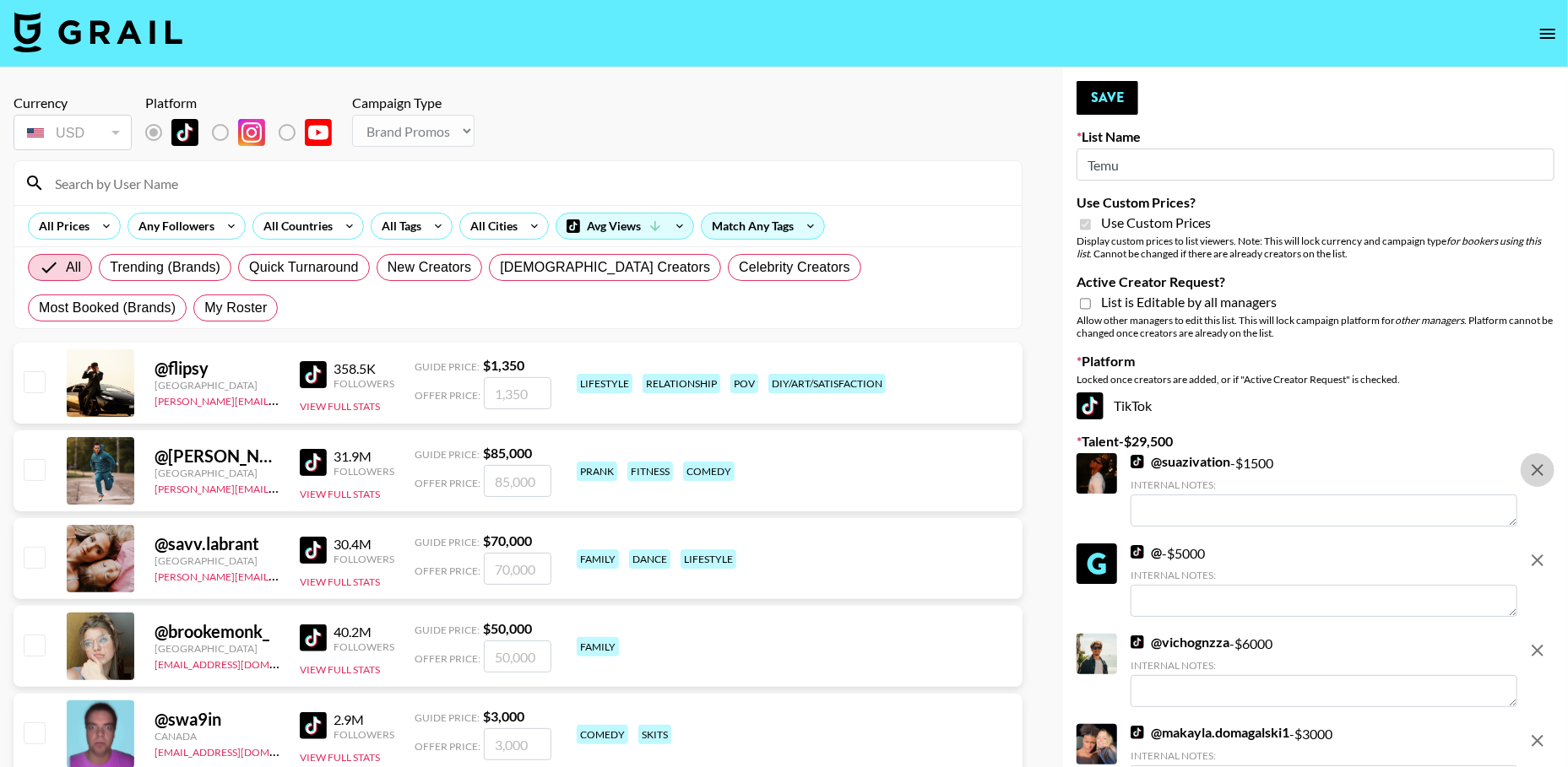
click at [1538, 473] on icon "remove" at bounding box center [1538, 470] width 20 height 20
click at [1538, 550] on icon "remove" at bounding box center [1538, 560] width 20 height 20
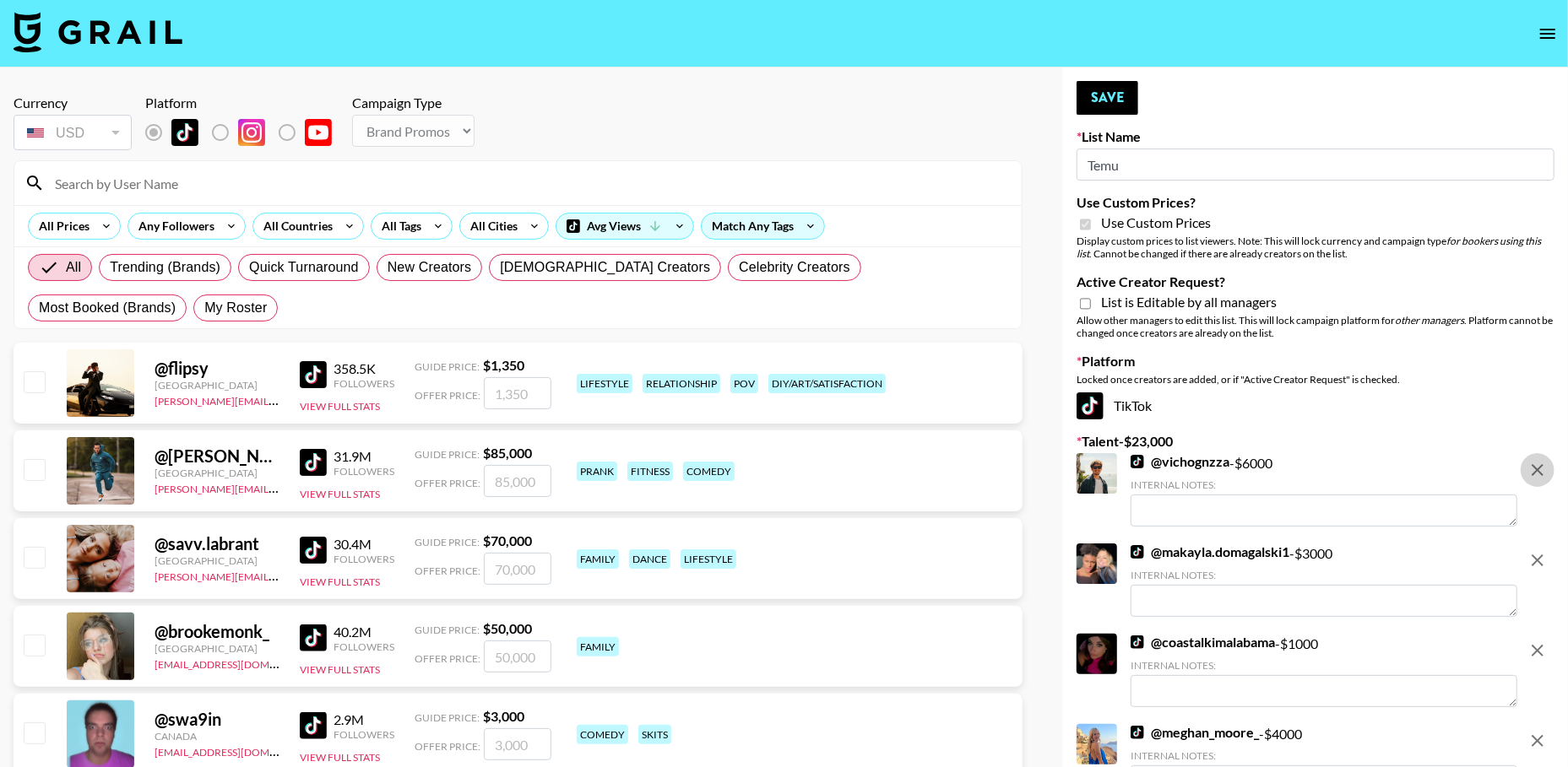
click at [1538, 473] on icon "remove" at bounding box center [1538, 470] width 20 height 20
click at [1538, 550] on icon "remove" at bounding box center [1538, 560] width 20 height 20
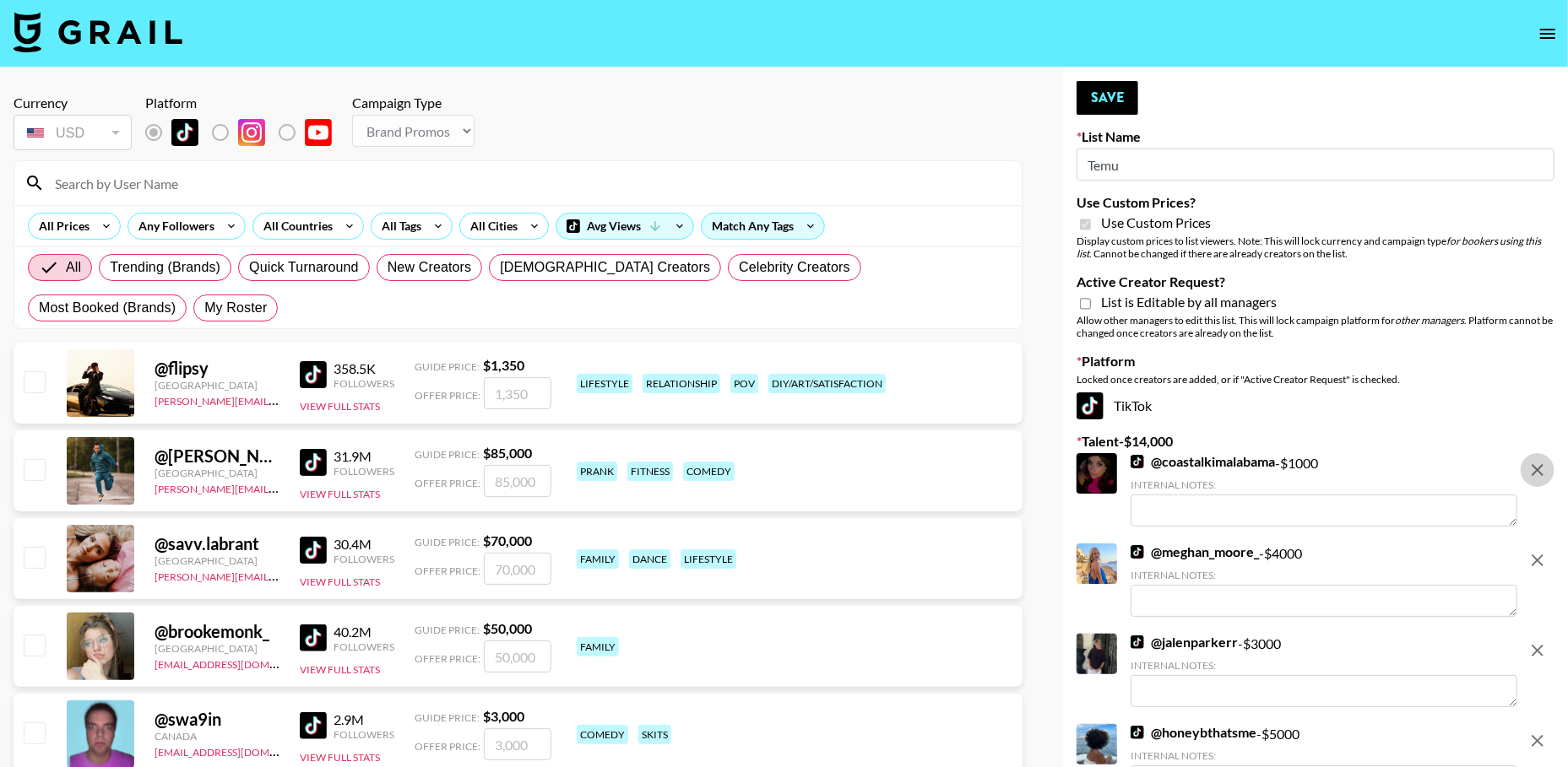
click at [1538, 473] on icon "remove" at bounding box center [1538, 470] width 20 height 20
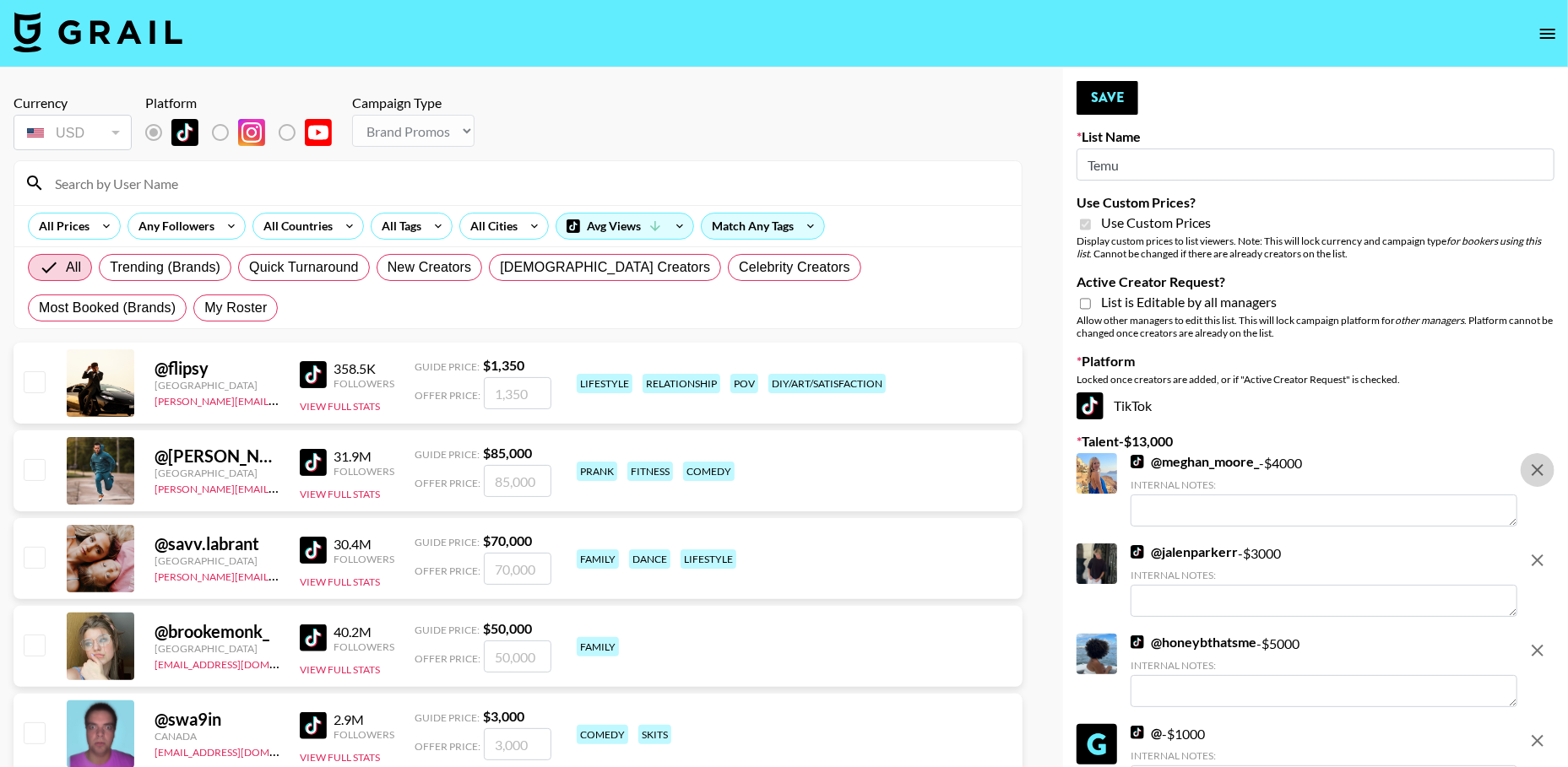
click at [1538, 473] on icon "remove" at bounding box center [1538, 470] width 20 height 20
click at [1538, 550] on icon "remove" at bounding box center [1538, 560] width 20 height 20
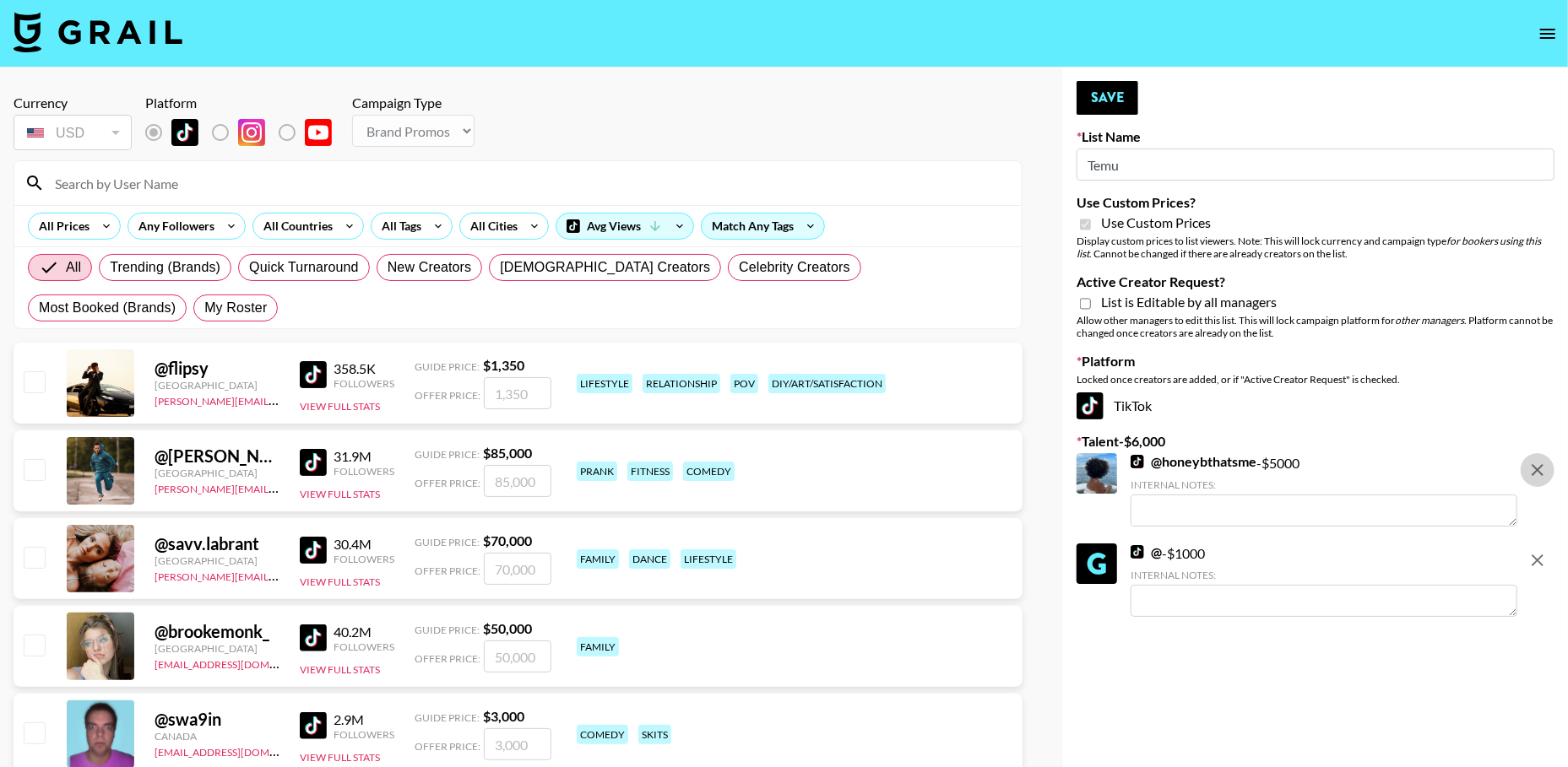
click at [1538, 473] on icon "remove" at bounding box center [1538, 470] width 20 height 20
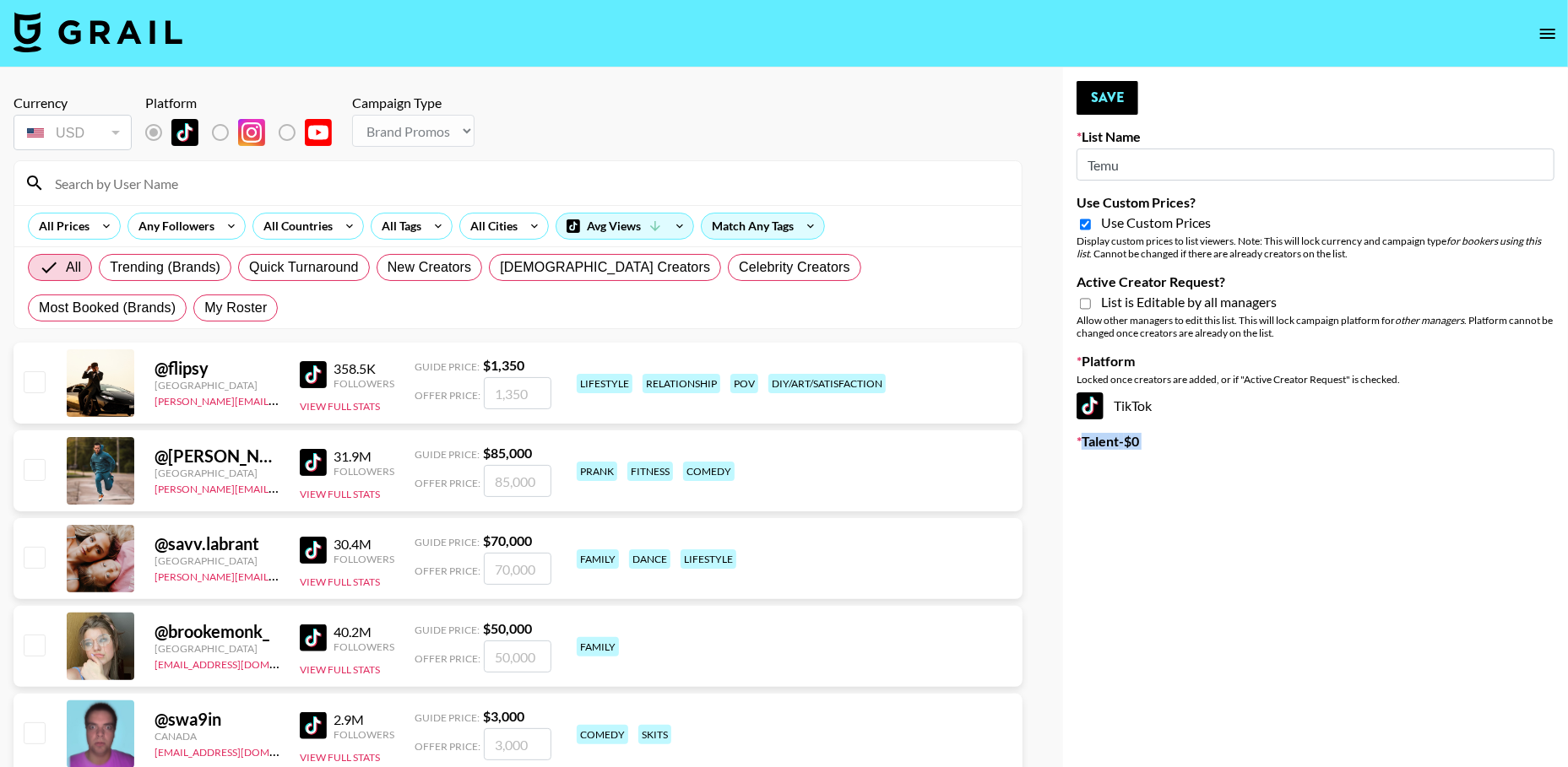
click at [1087, 302] on input "Active Creator Request?" at bounding box center [1085, 304] width 11 height 16
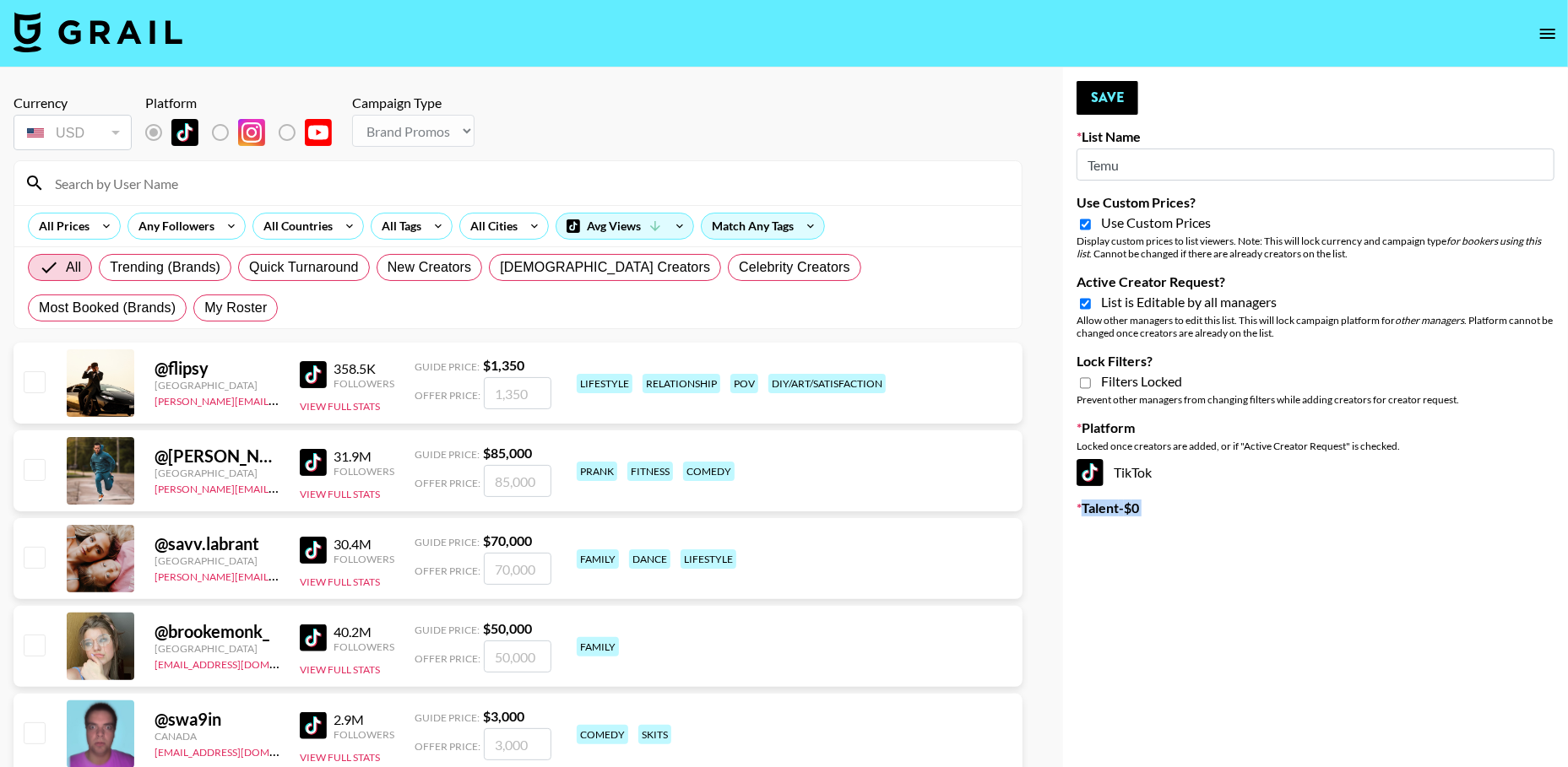
click at [1082, 304] on input "Active Creator Request?" at bounding box center [1085, 304] width 11 height 16
checkbox input "false"
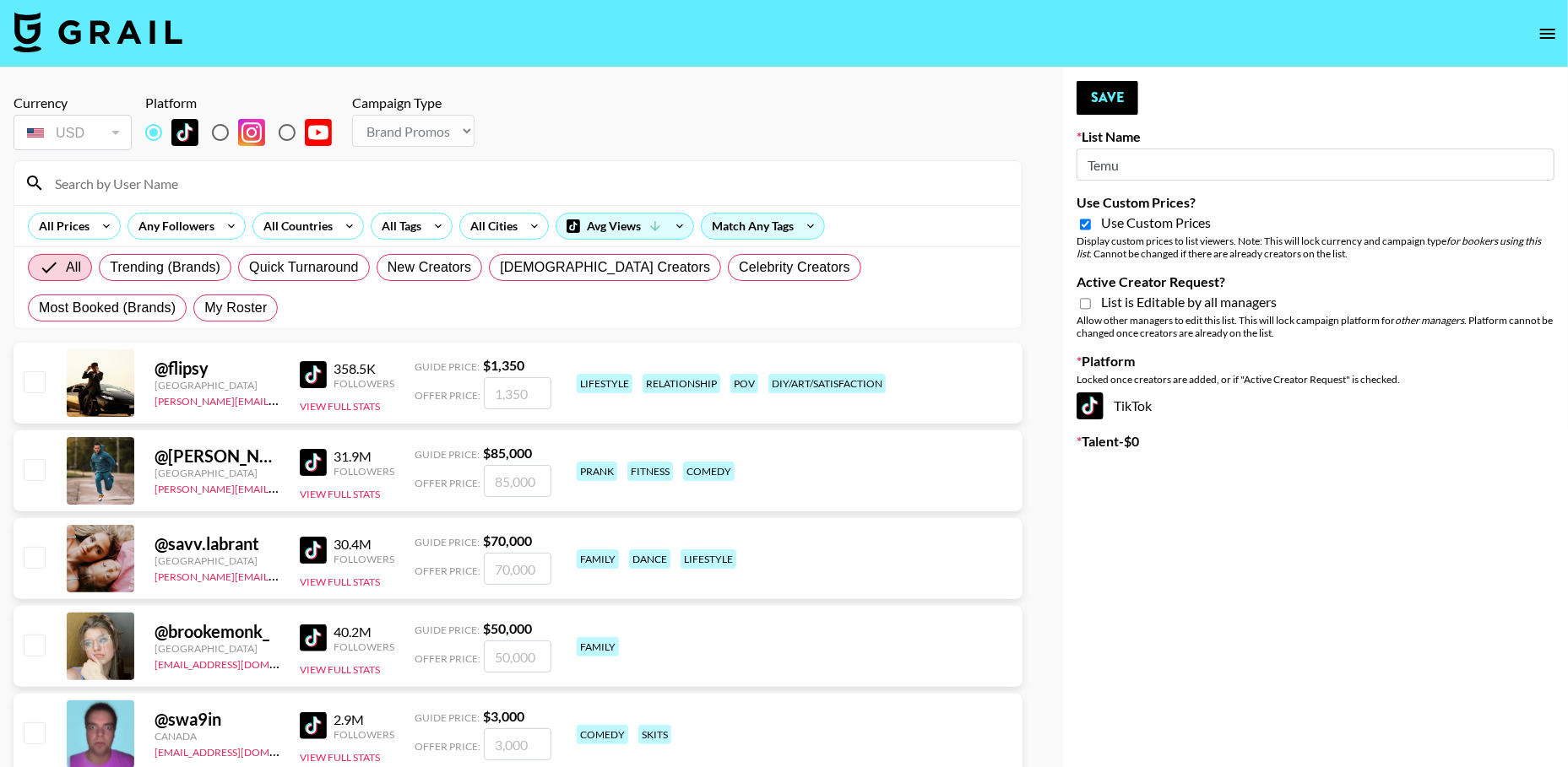
click at [1126, 178] on input "Temu" at bounding box center [1316, 164] width 478 height 32
click at [1108, 109] on button "Save" at bounding box center [1107, 97] width 61 height 34
click at [315, 226] on div "All Countries" at bounding box center [294, 226] width 83 height 25
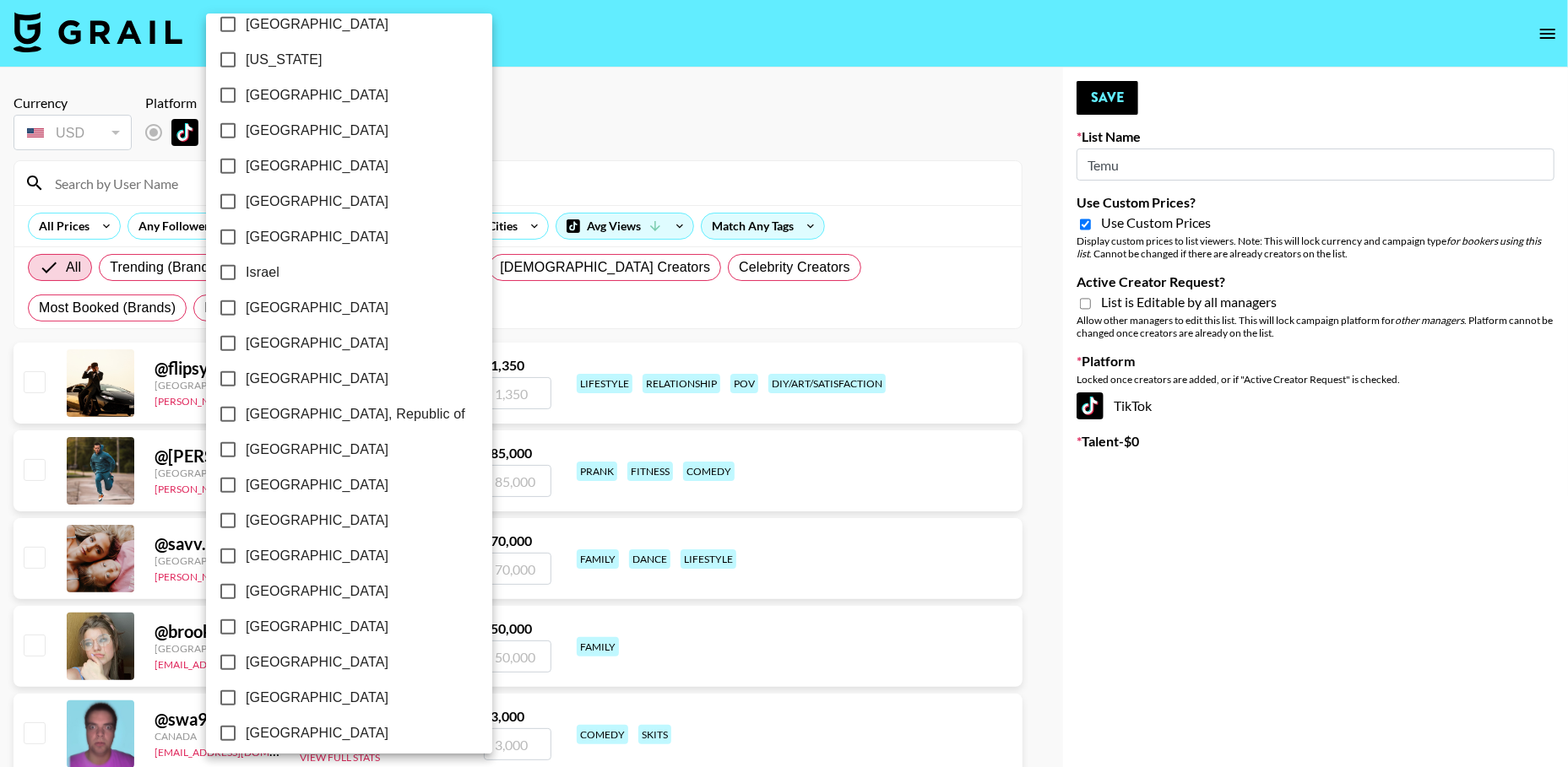
type input "Temu - Nordic"
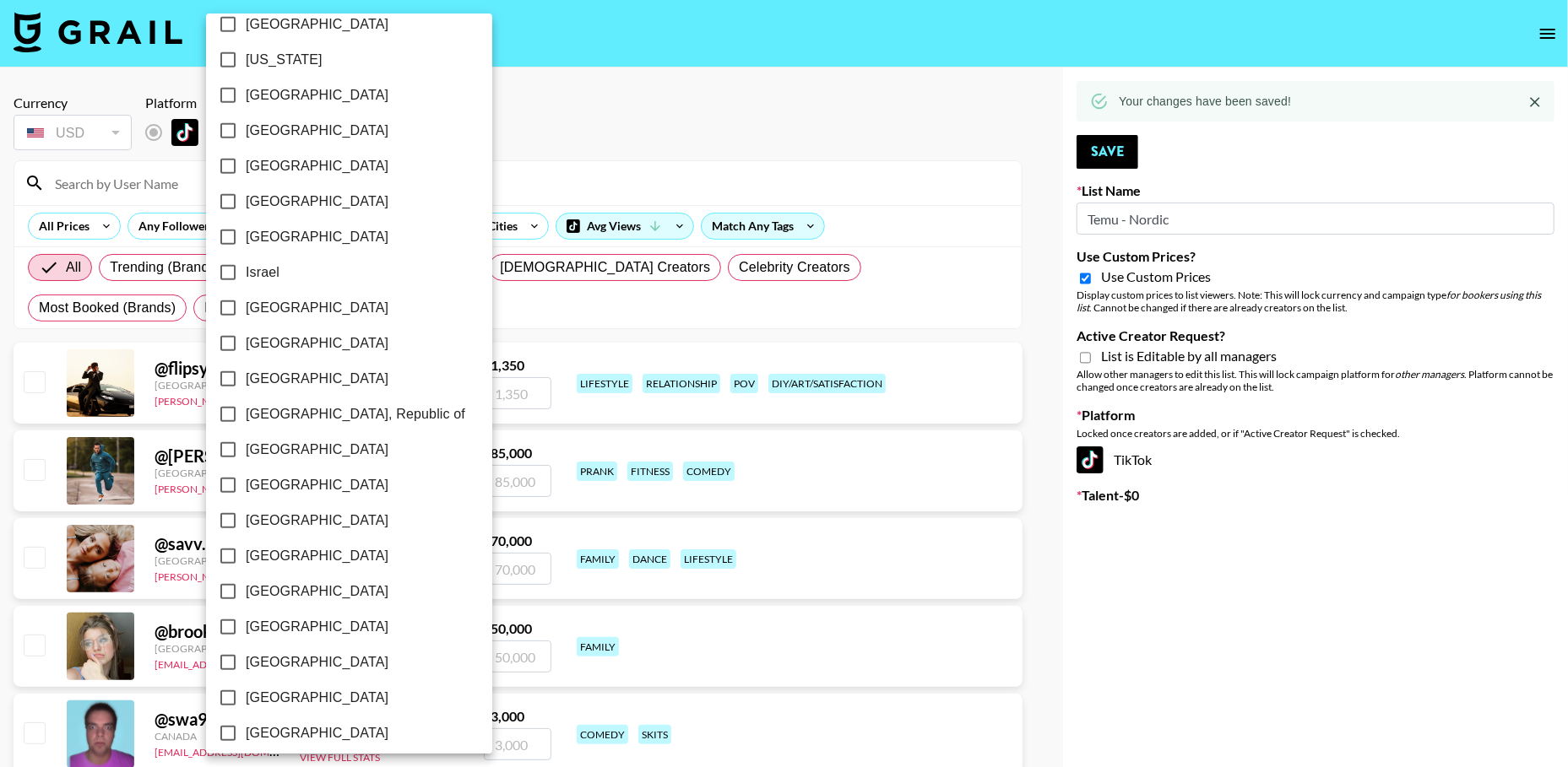
click at [273, 658] on span "[GEOGRAPHIC_DATA]" at bounding box center [317, 662] width 143 height 20
click at [245, 658] on input "[GEOGRAPHIC_DATA]" at bounding box center [228, 662] width 35 height 35
checkbox input "true"
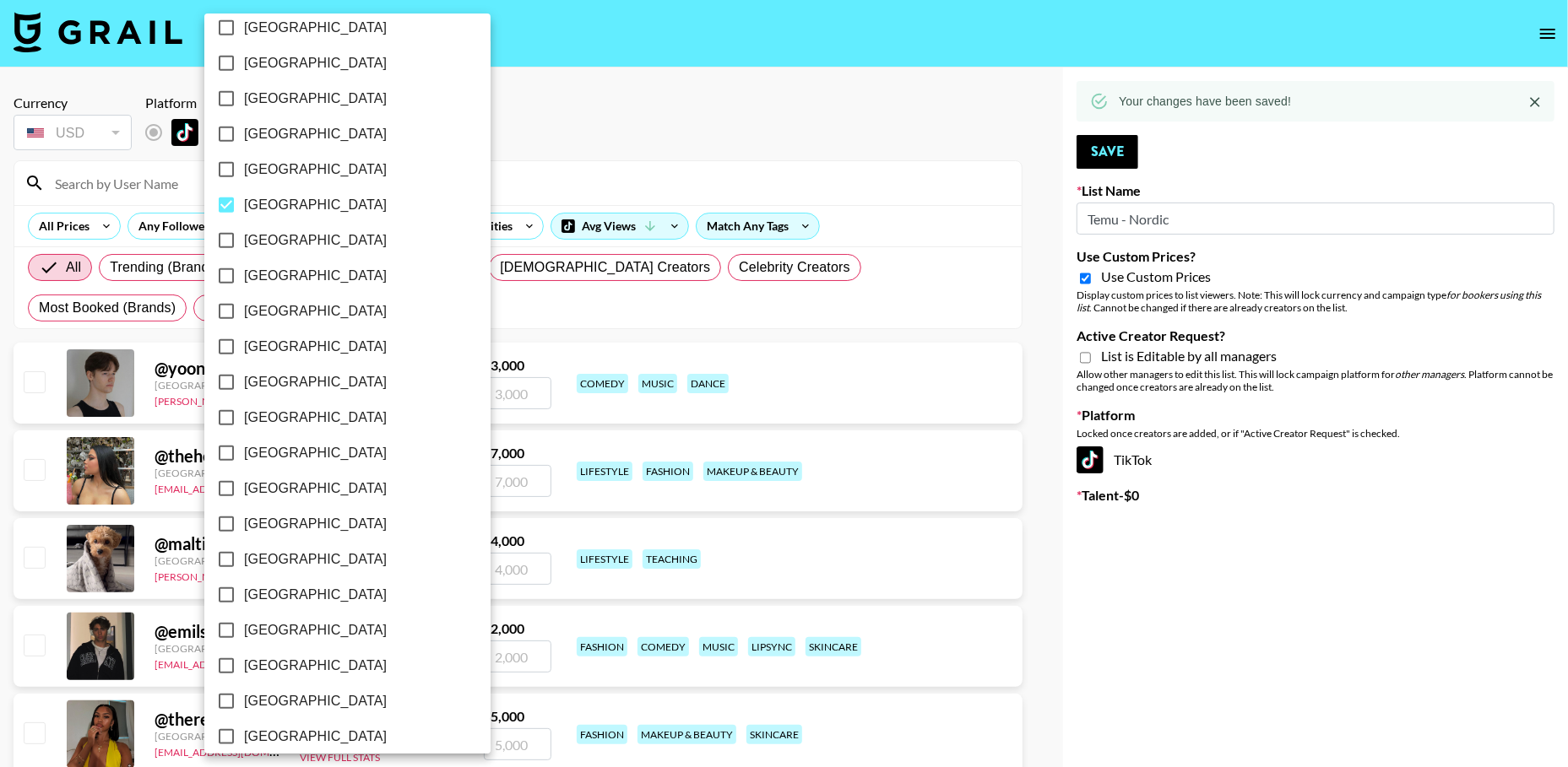
click at [267, 594] on span "[GEOGRAPHIC_DATA]" at bounding box center [316, 595] width 143 height 20
click at [244, 594] on input "[GEOGRAPHIC_DATA]" at bounding box center [226, 595] width 35 height 35
checkbox input "true"
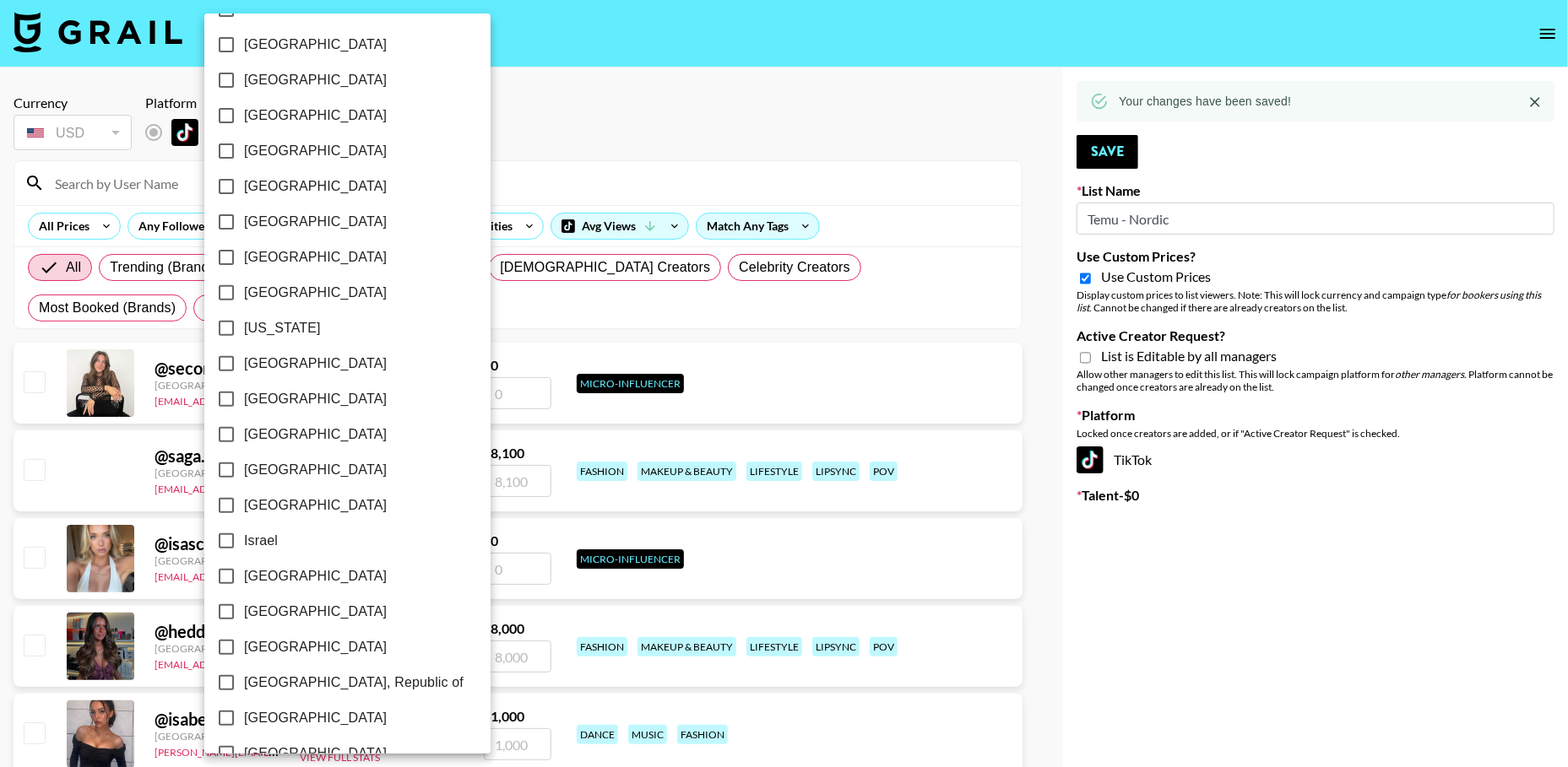
scroll to position [277, 0]
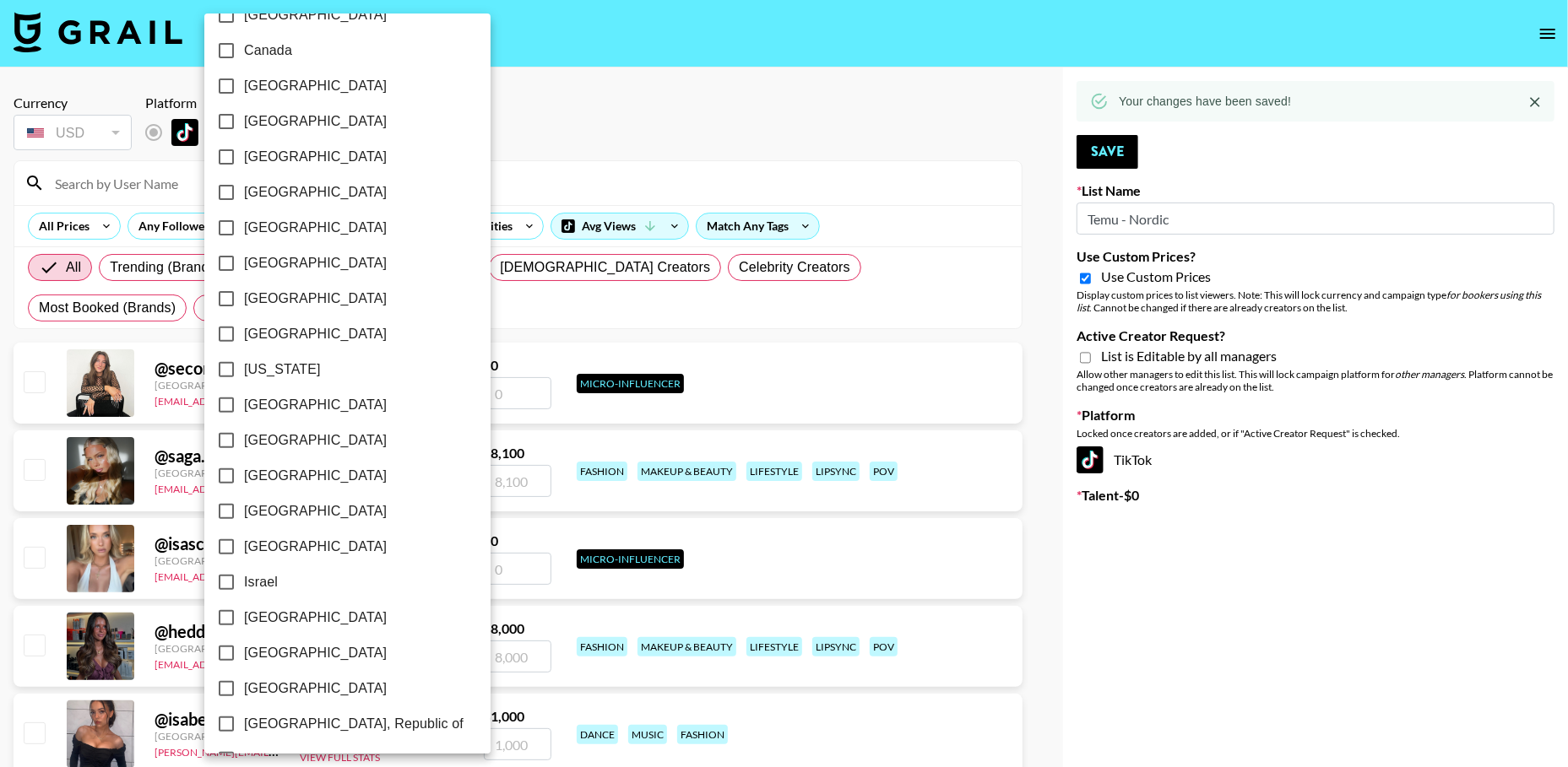
click at [693, 104] on div at bounding box center [784, 384] width 1568 height 767
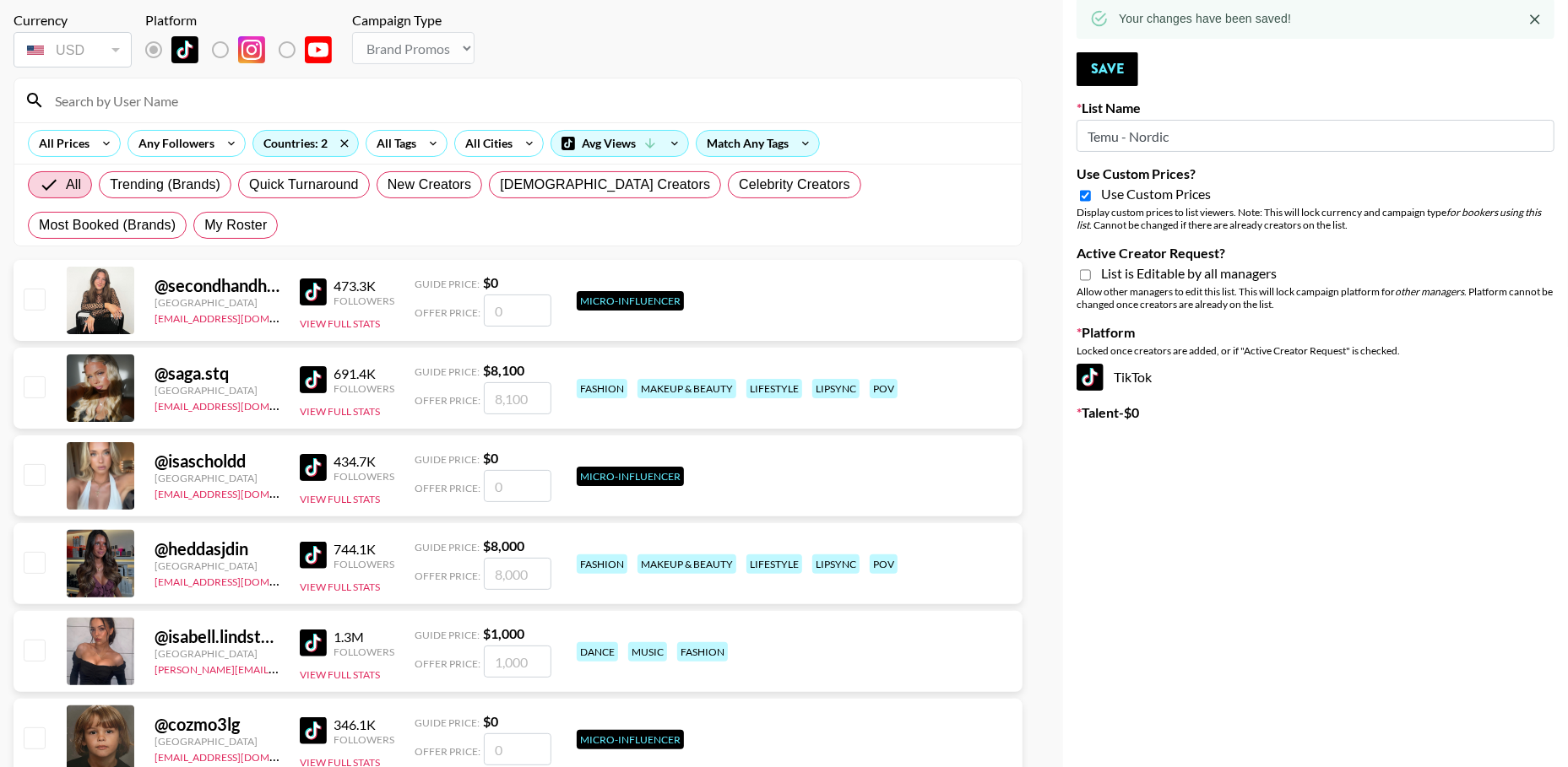
scroll to position [149, 0]
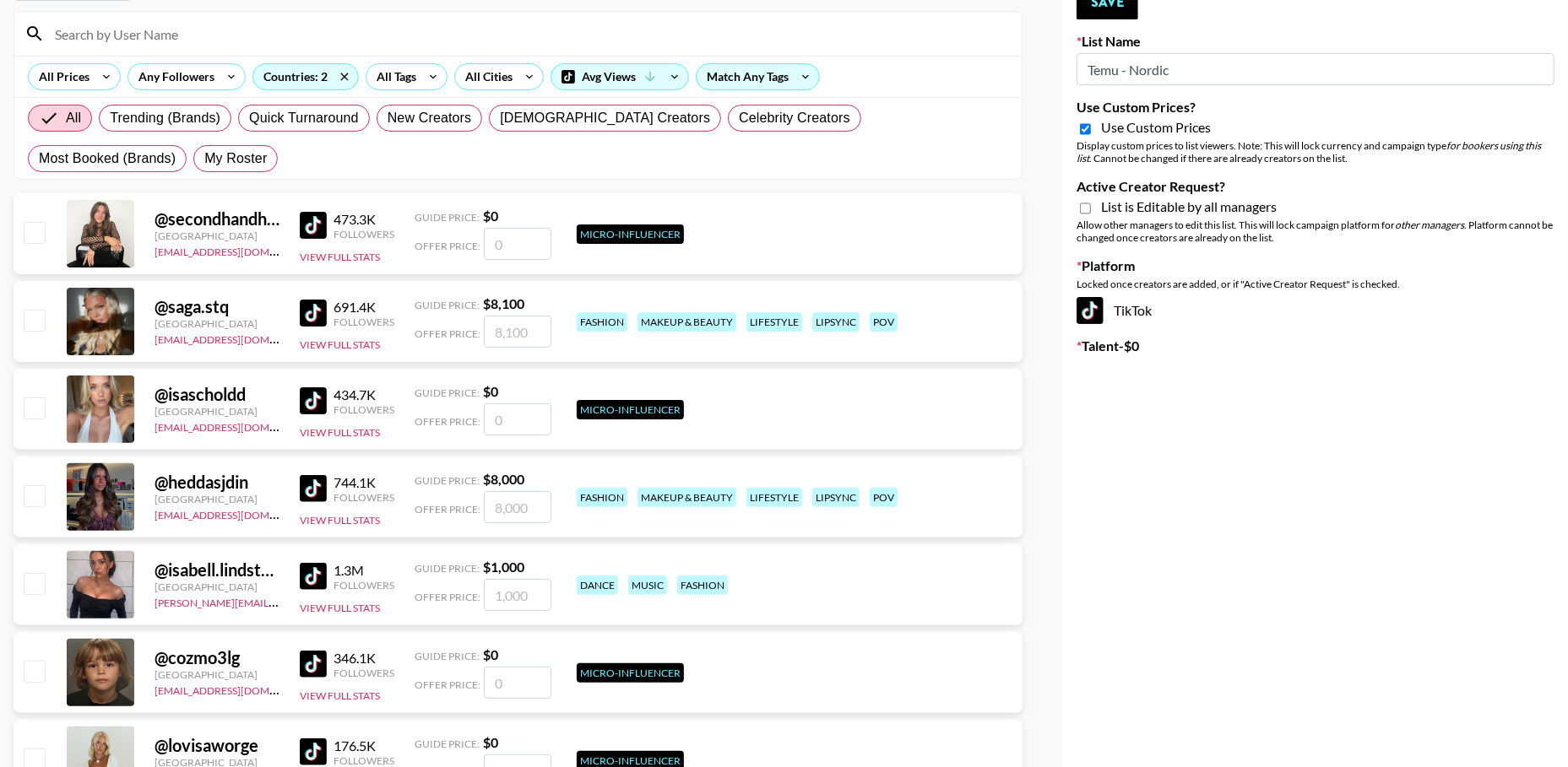
click at [30, 315] on input "checkbox" at bounding box center [33, 319] width 20 height 20
checkbox input "true"
type input "8100"
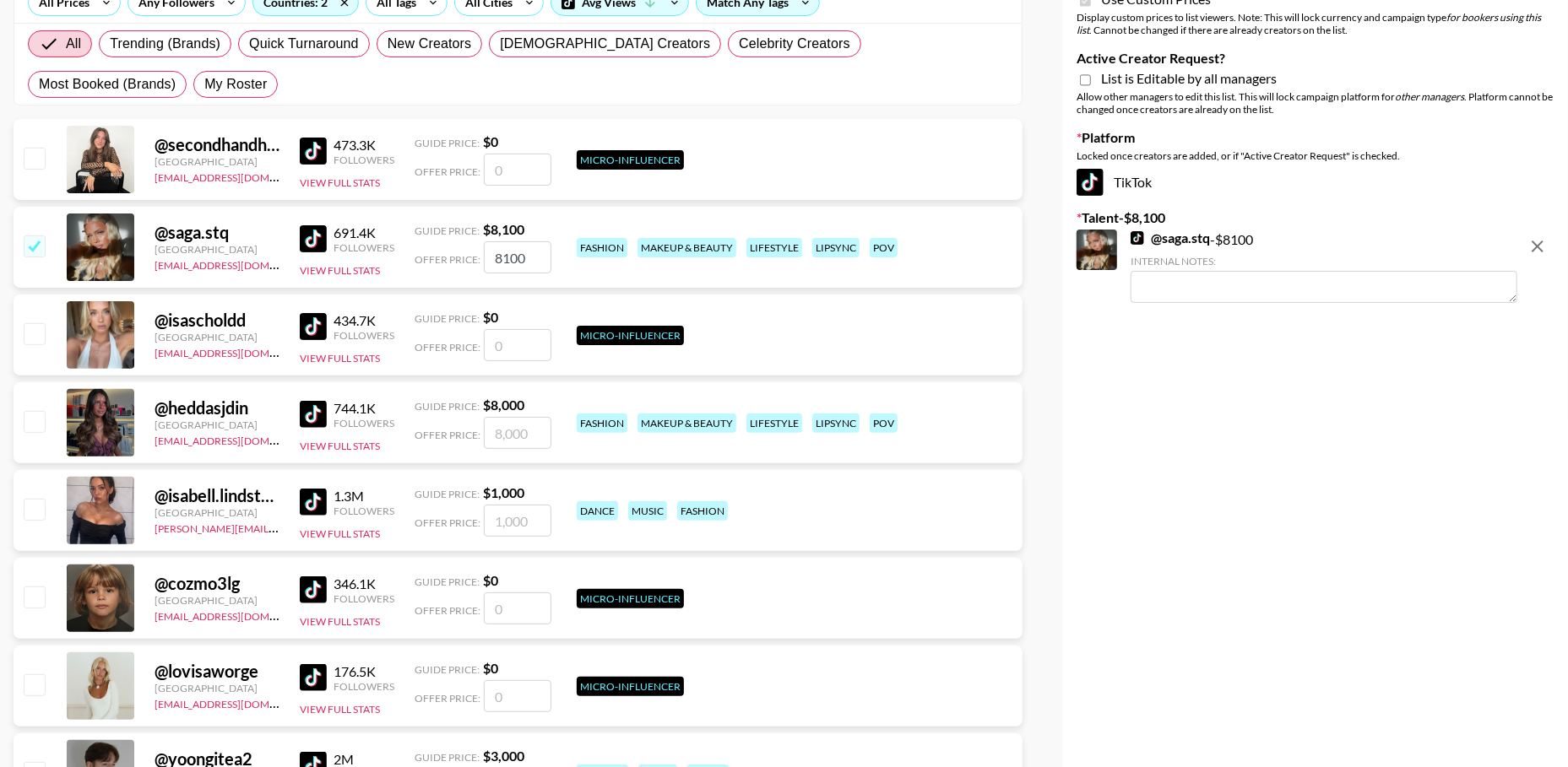
scroll to position [232, 0]
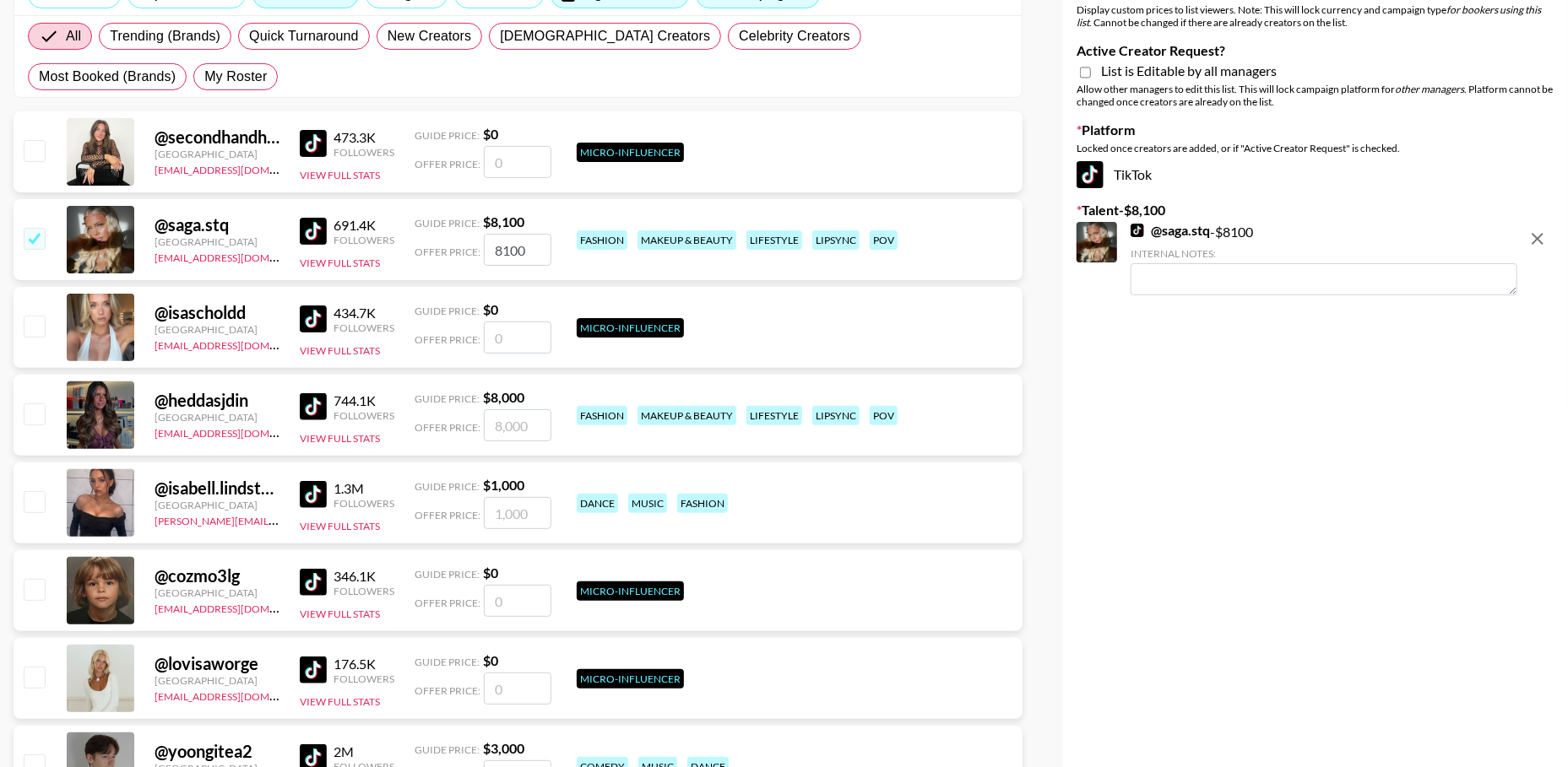
click at [32, 407] on input "checkbox" at bounding box center [33, 413] width 20 height 20
checkbox input "true"
type input "8000"
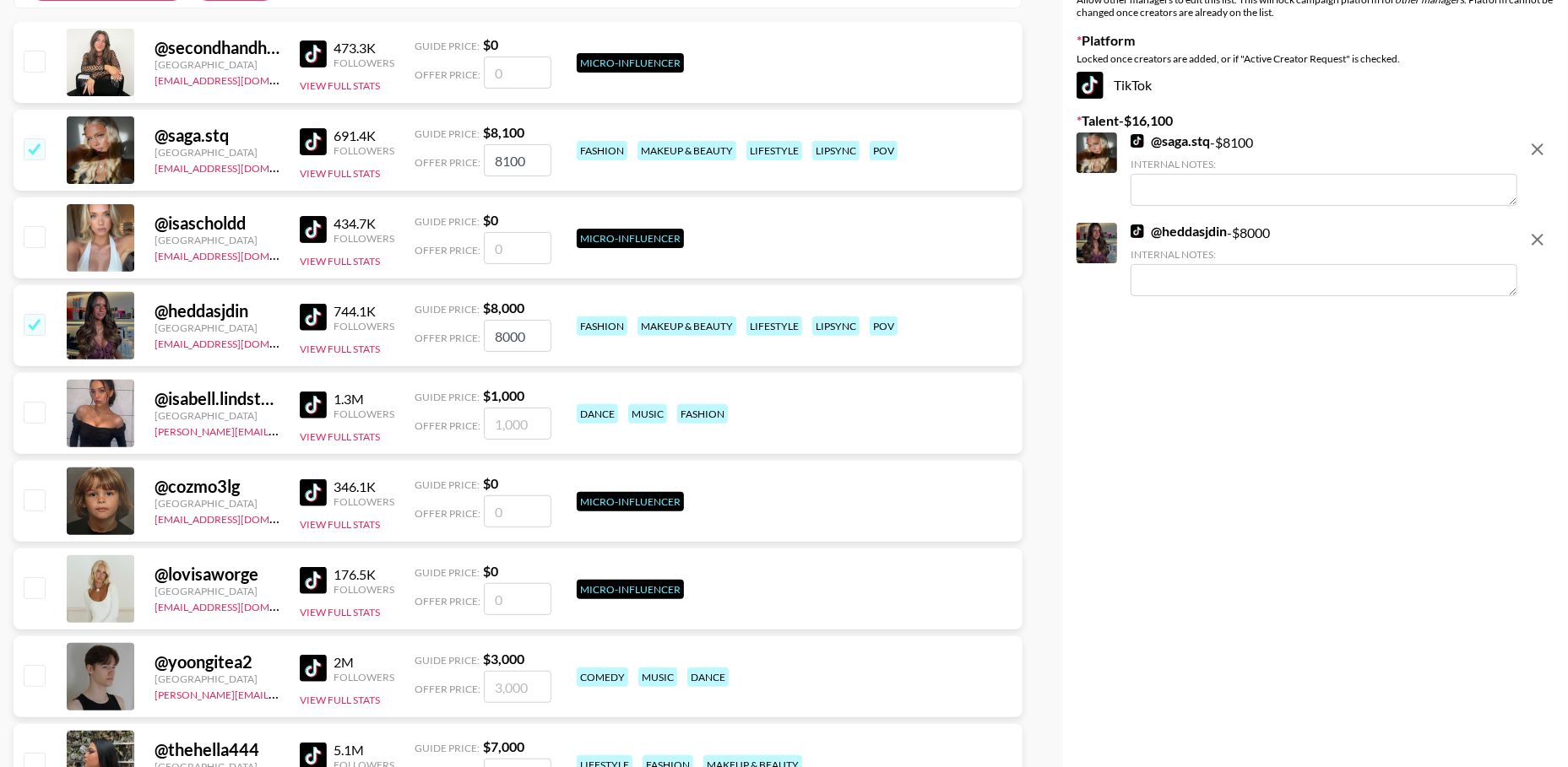
scroll to position [405, 0]
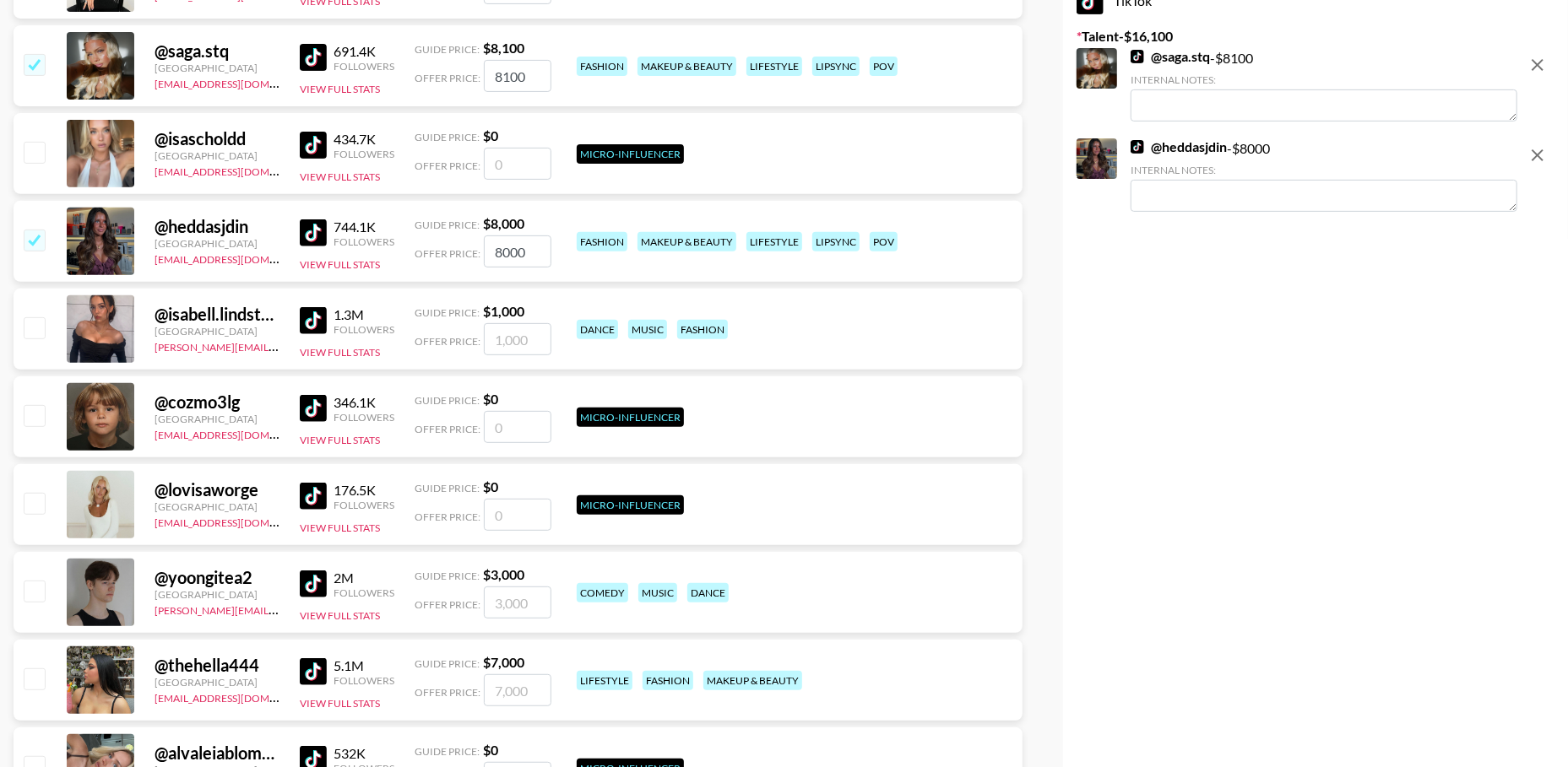
click at [36, 335] on input "checkbox" at bounding box center [33, 327] width 20 height 20
checkbox input "true"
type input "1000"
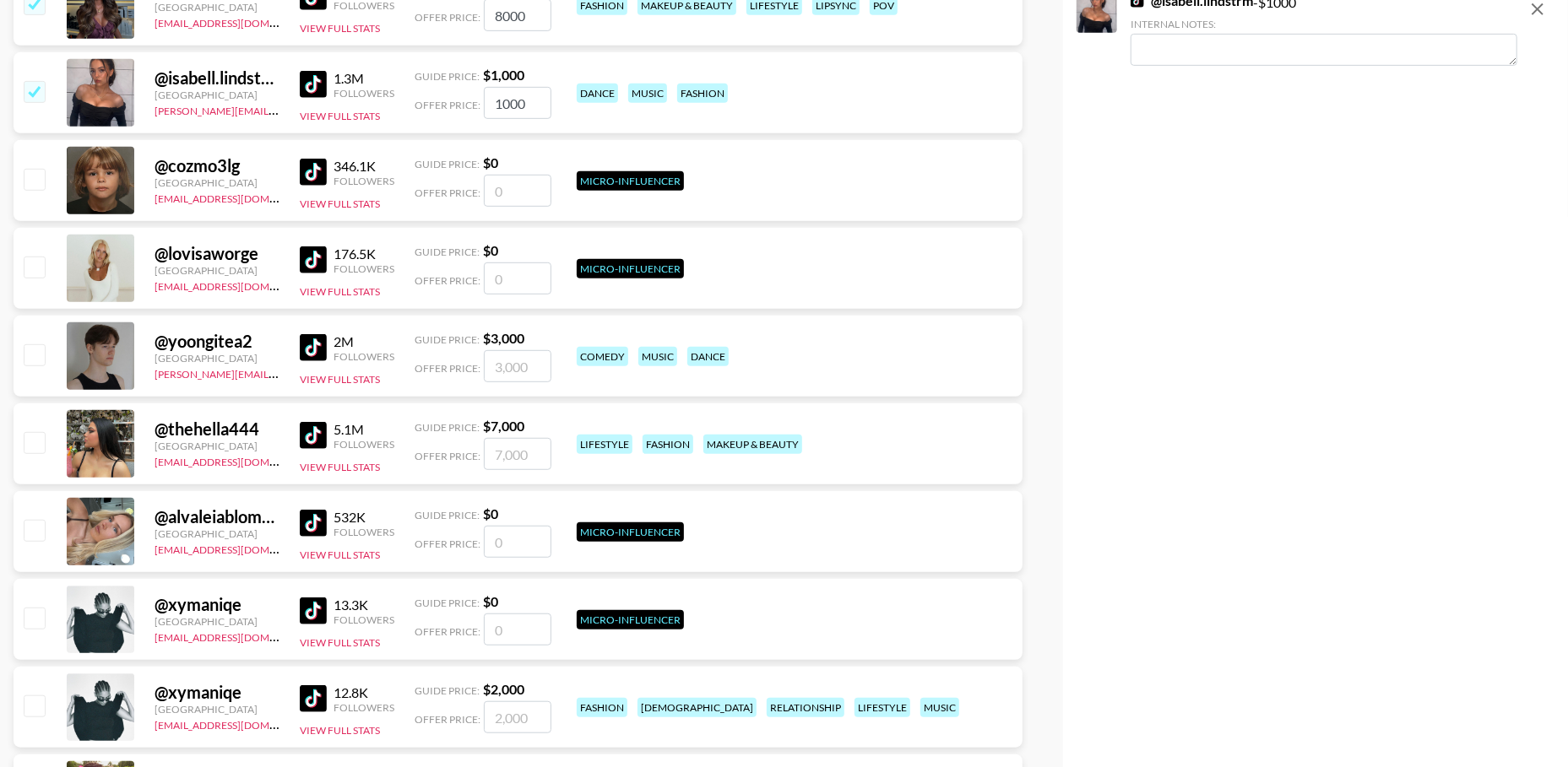
scroll to position [682, 0]
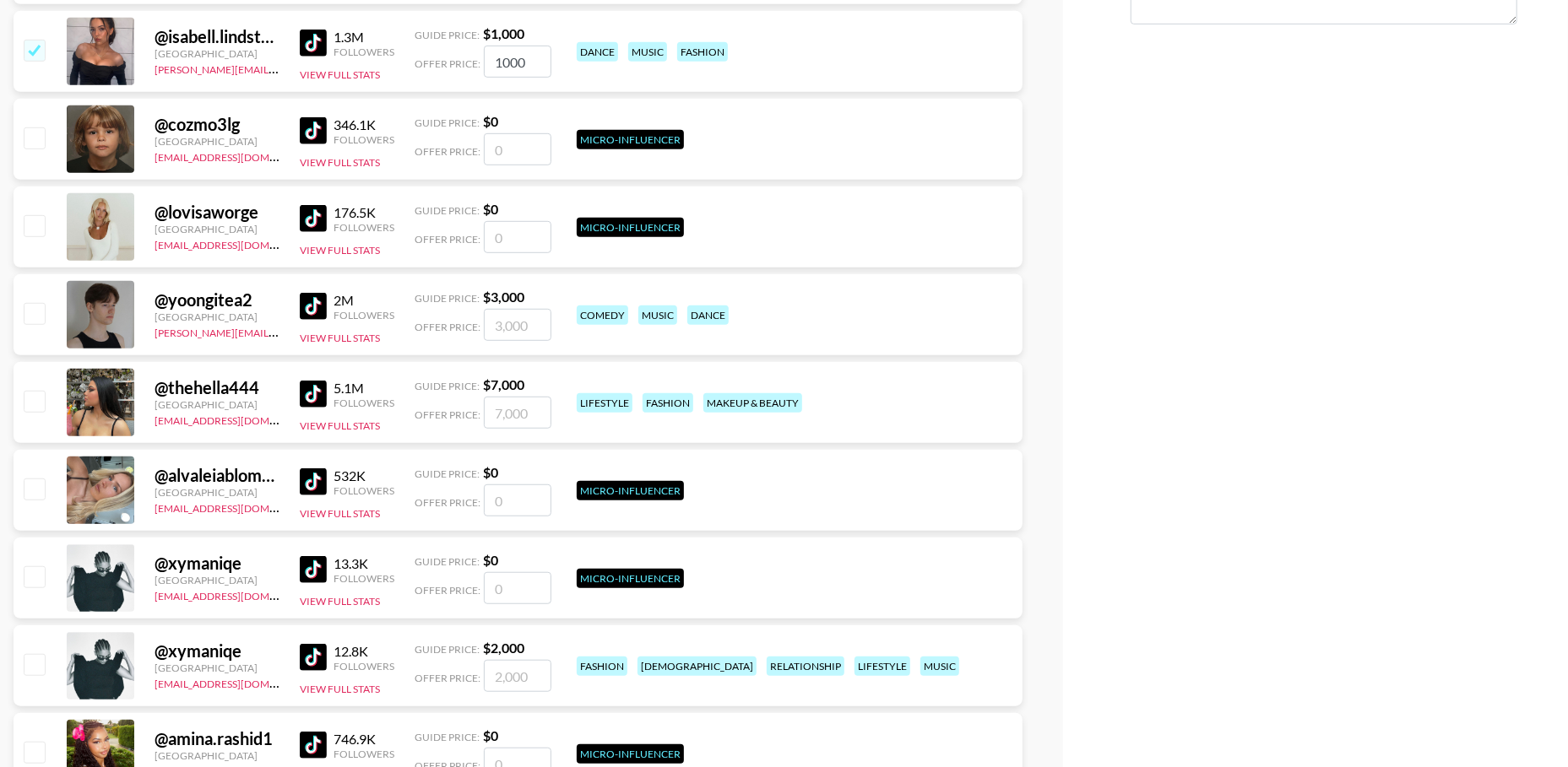
click at [35, 317] on input "checkbox" at bounding box center [33, 312] width 20 height 20
checkbox input "true"
type input "3000"
click at [30, 397] on input "checkbox" at bounding box center [33, 400] width 20 height 20
checkbox input "true"
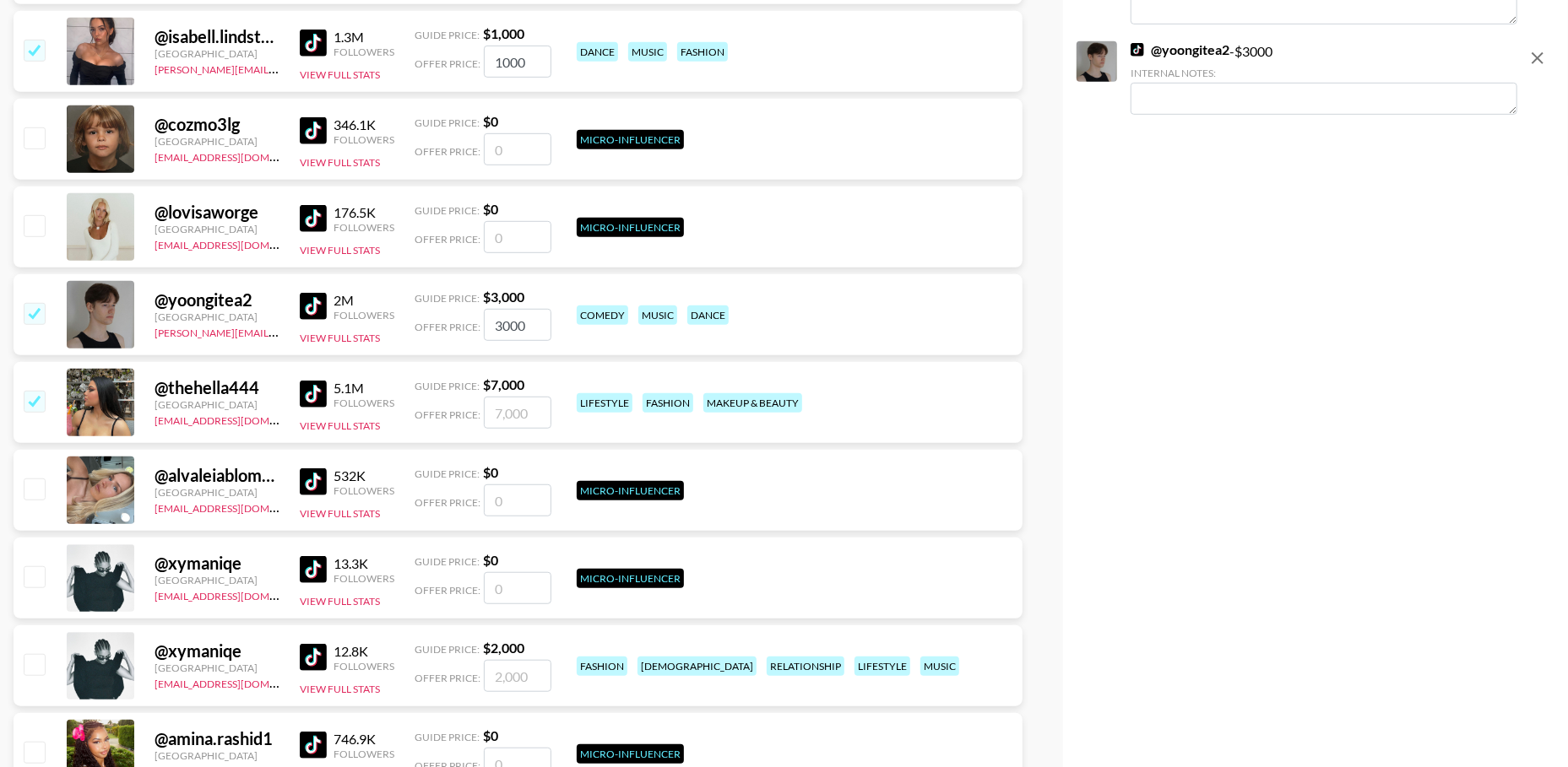
type input "7000"
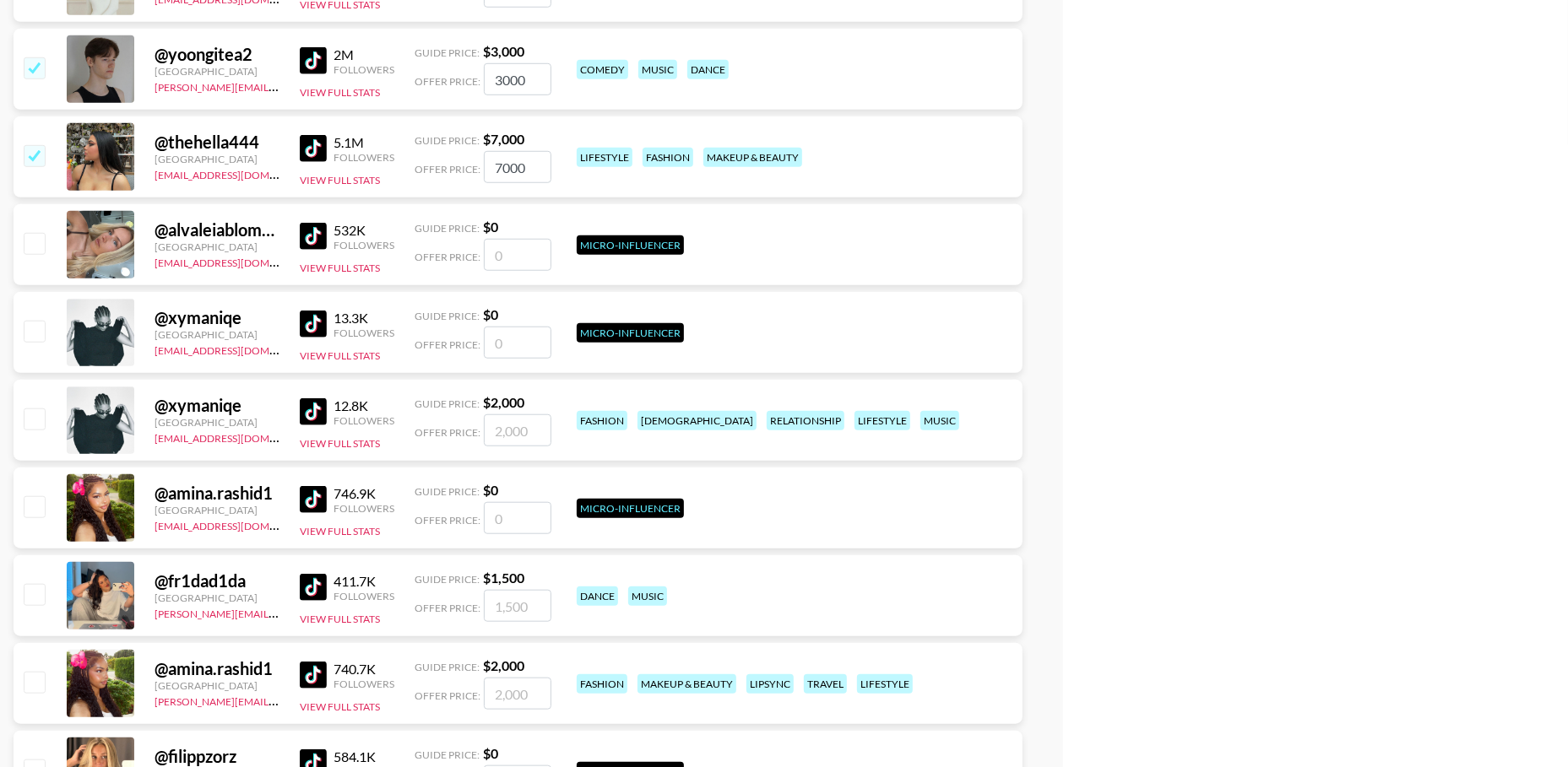
scroll to position [979, 0]
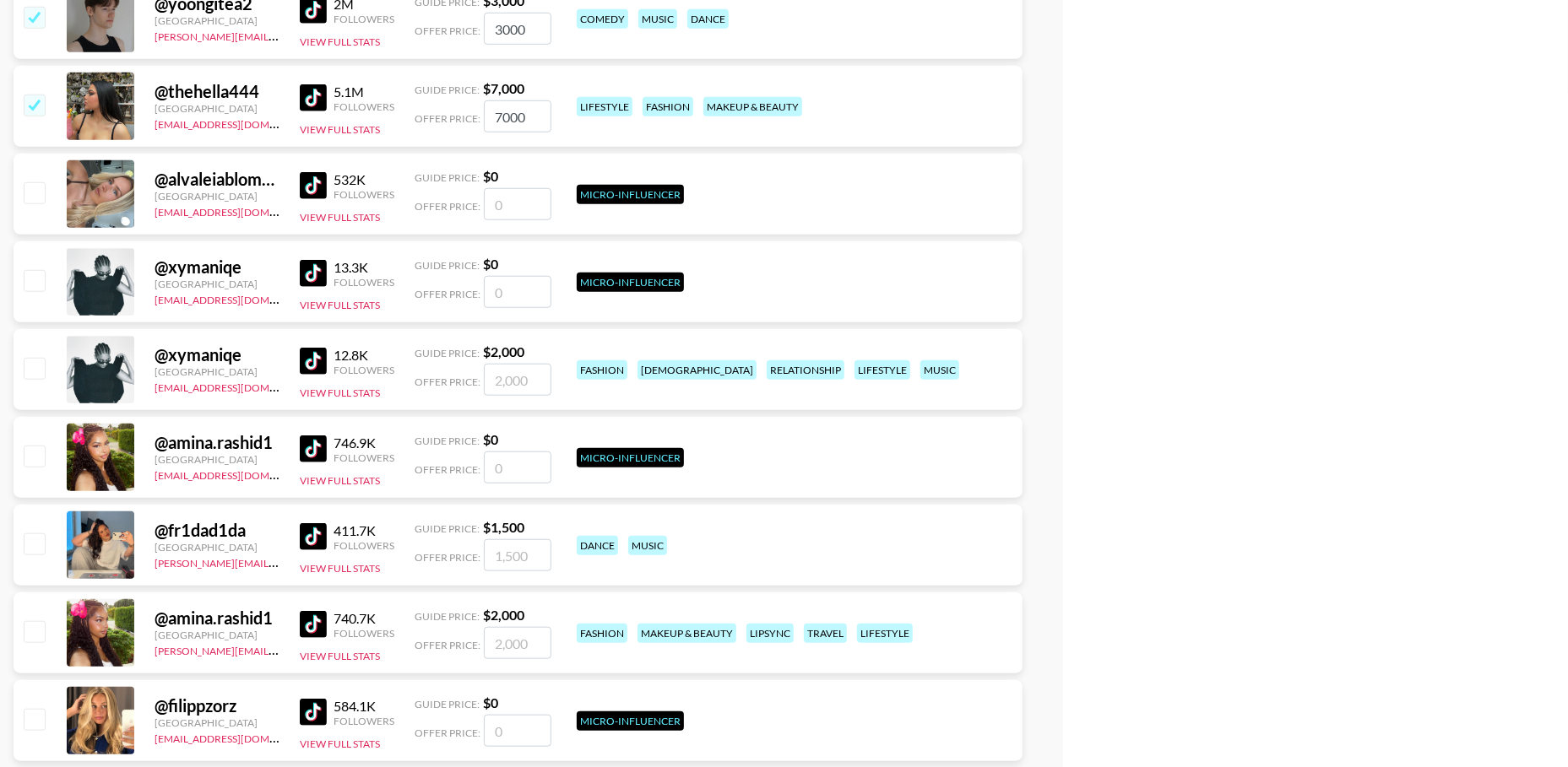
click at [31, 370] on input "checkbox" at bounding box center [33, 368] width 20 height 20
checkbox input "true"
type input "2000"
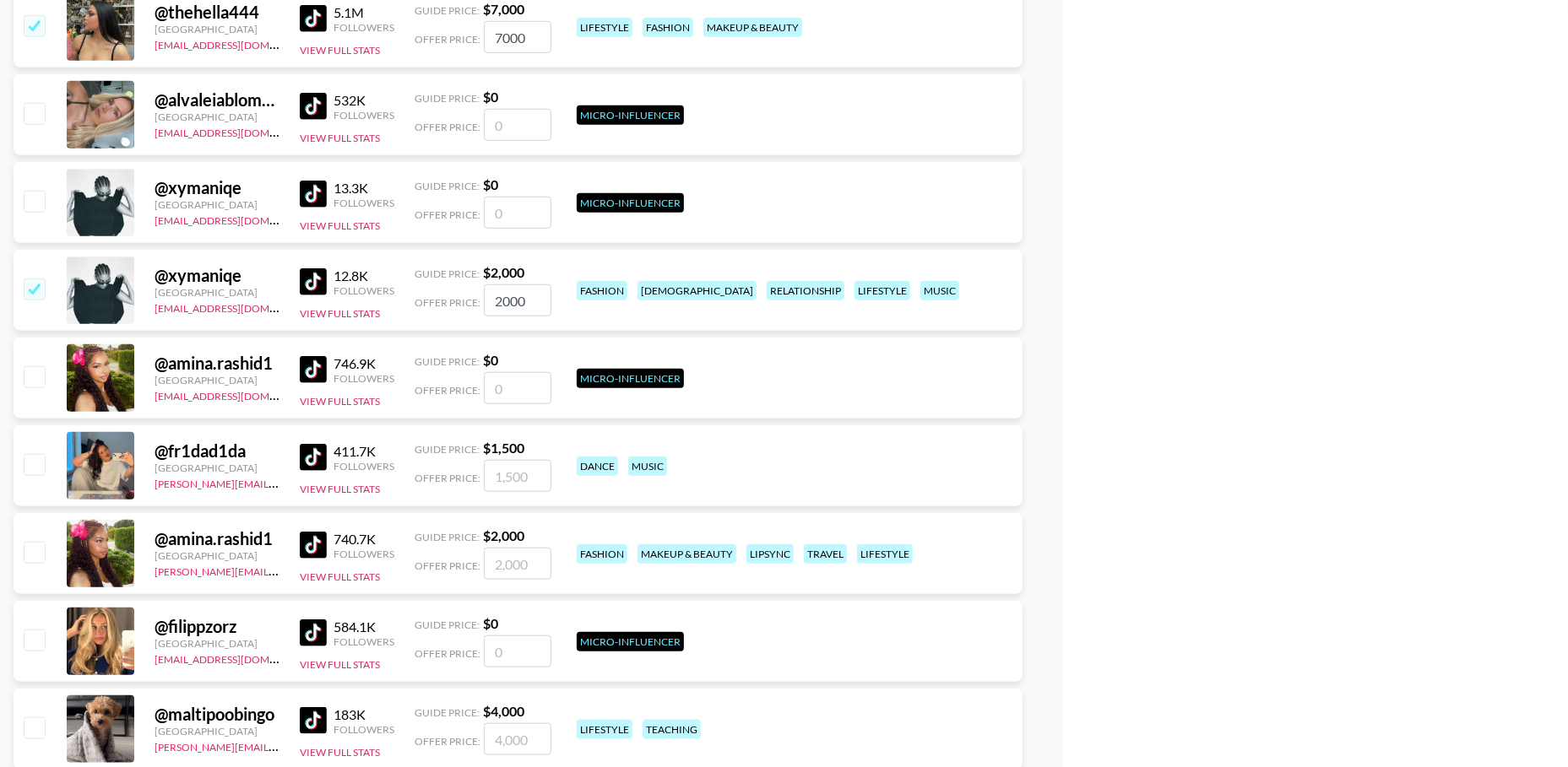
scroll to position [1162, 0]
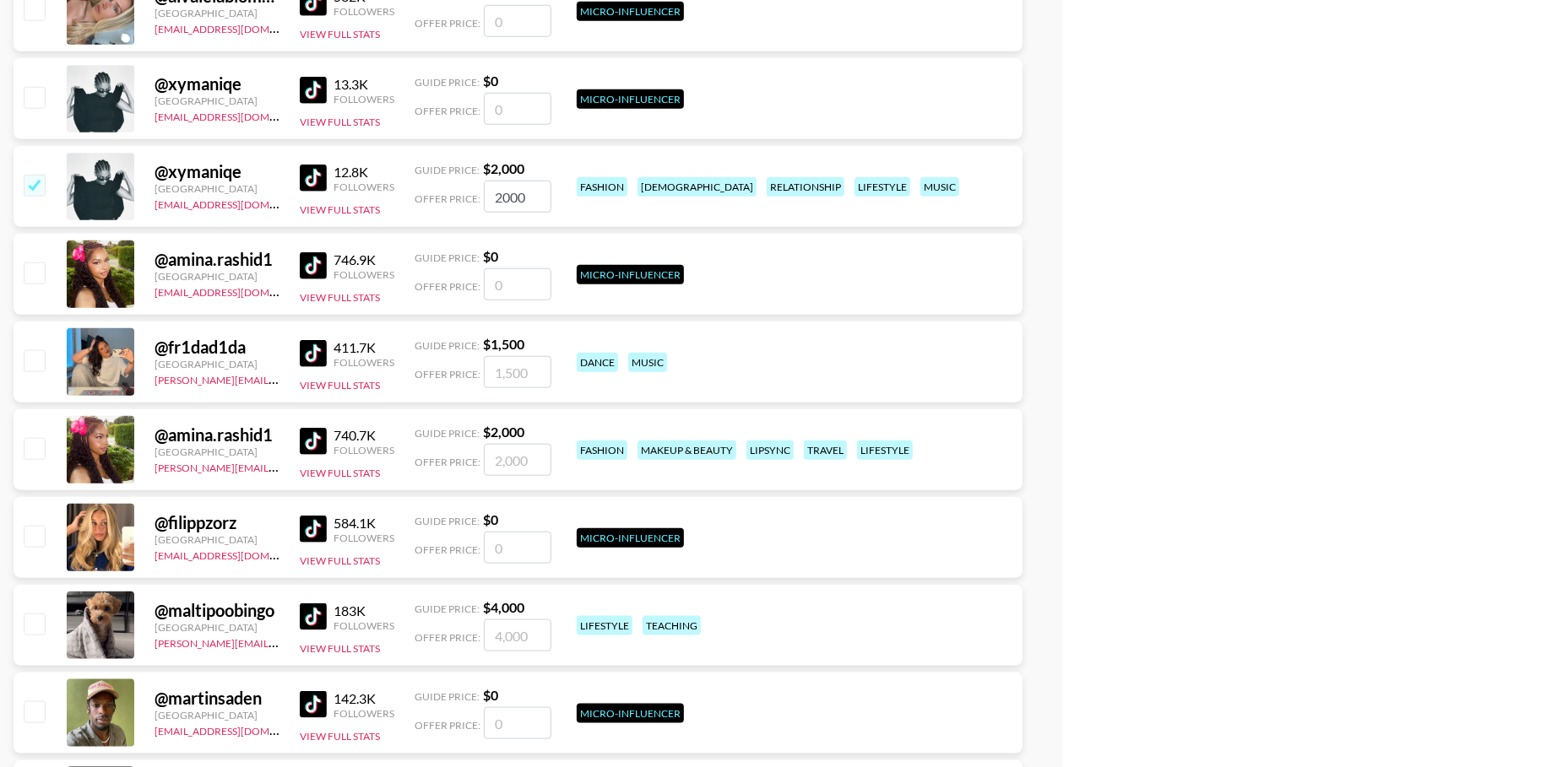
click at [37, 368] on input "checkbox" at bounding box center [33, 360] width 20 height 20
checkbox input "true"
type input "1500"
click at [35, 454] on input "checkbox" at bounding box center [33, 448] width 20 height 20
checkbox input "true"
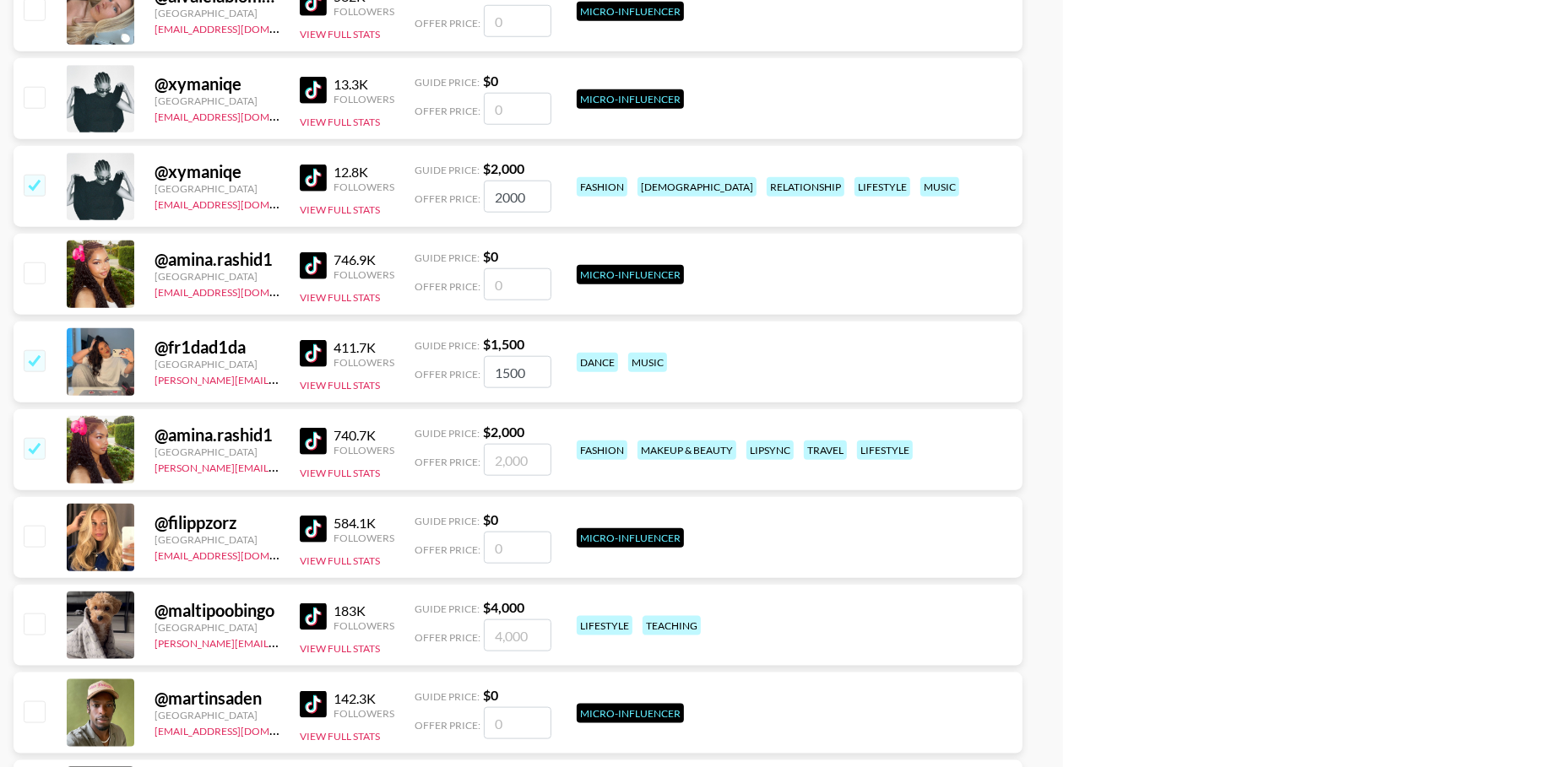
type input "2000"
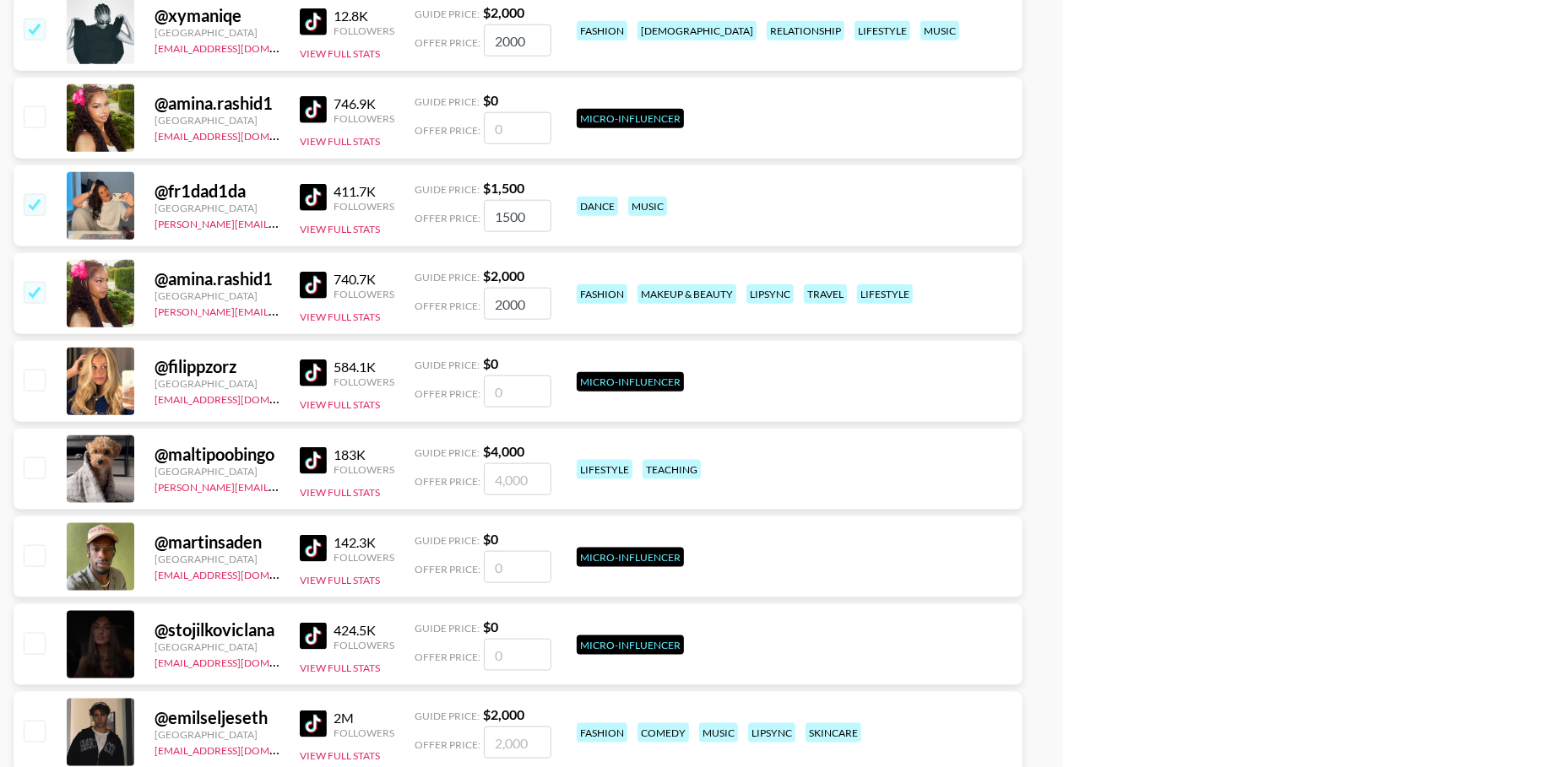
scroll to position [1391, 0]
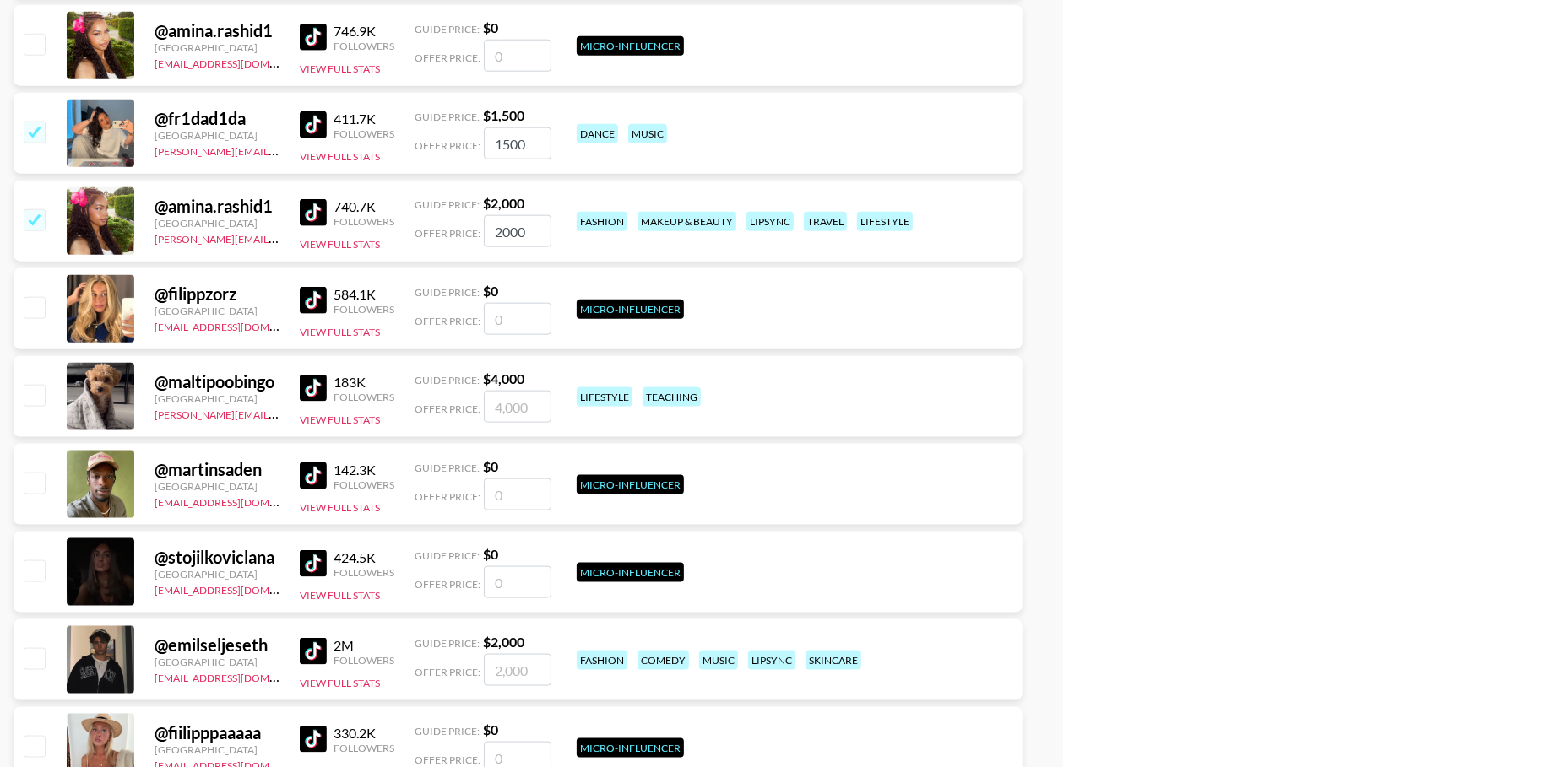
click at [36, 390] on input "checkbox" at bounding box center [33, 394] width 20 height 20
checkbox input "true"
type input "4000"
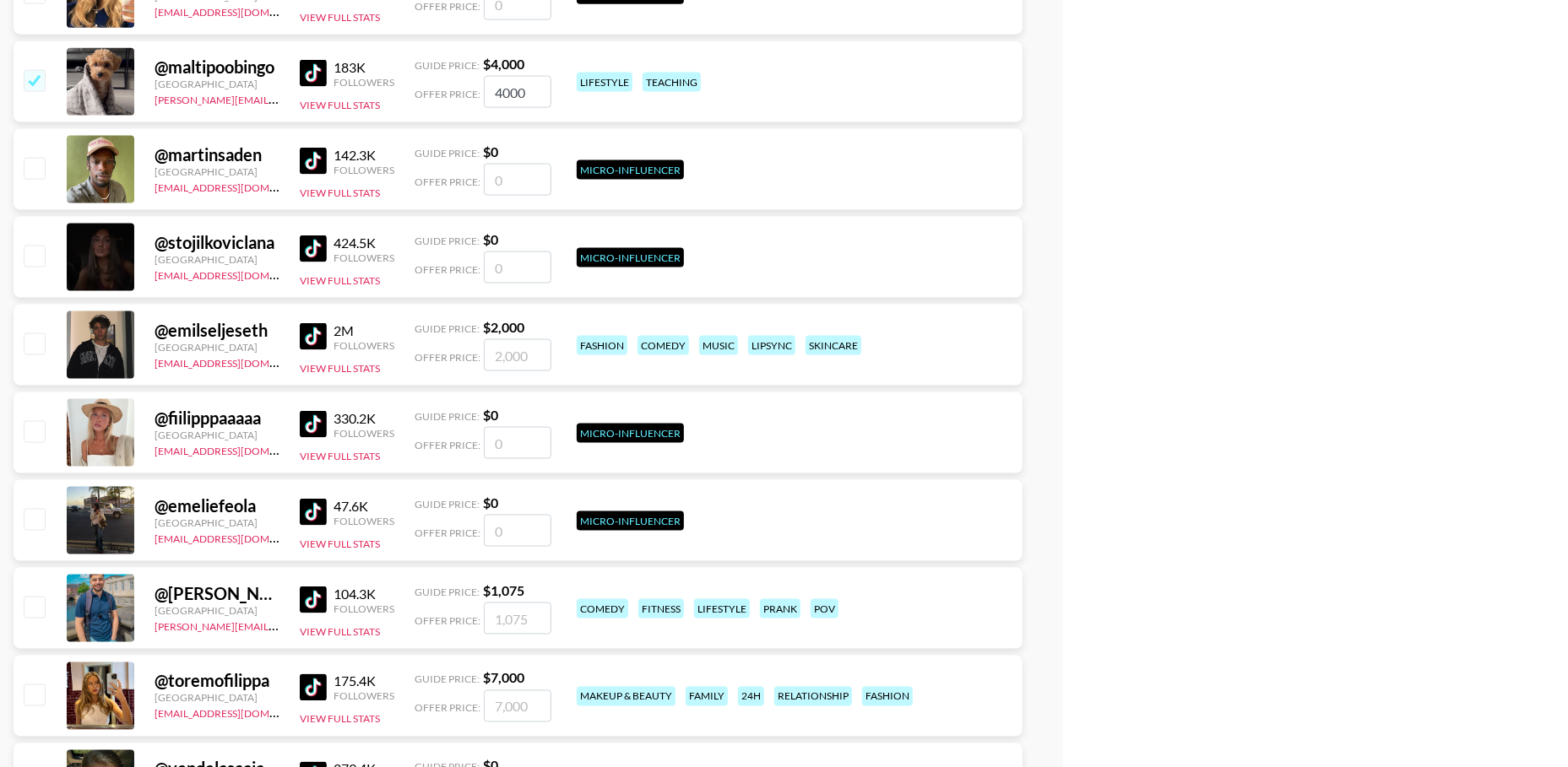
scroll to position [1733, 0]
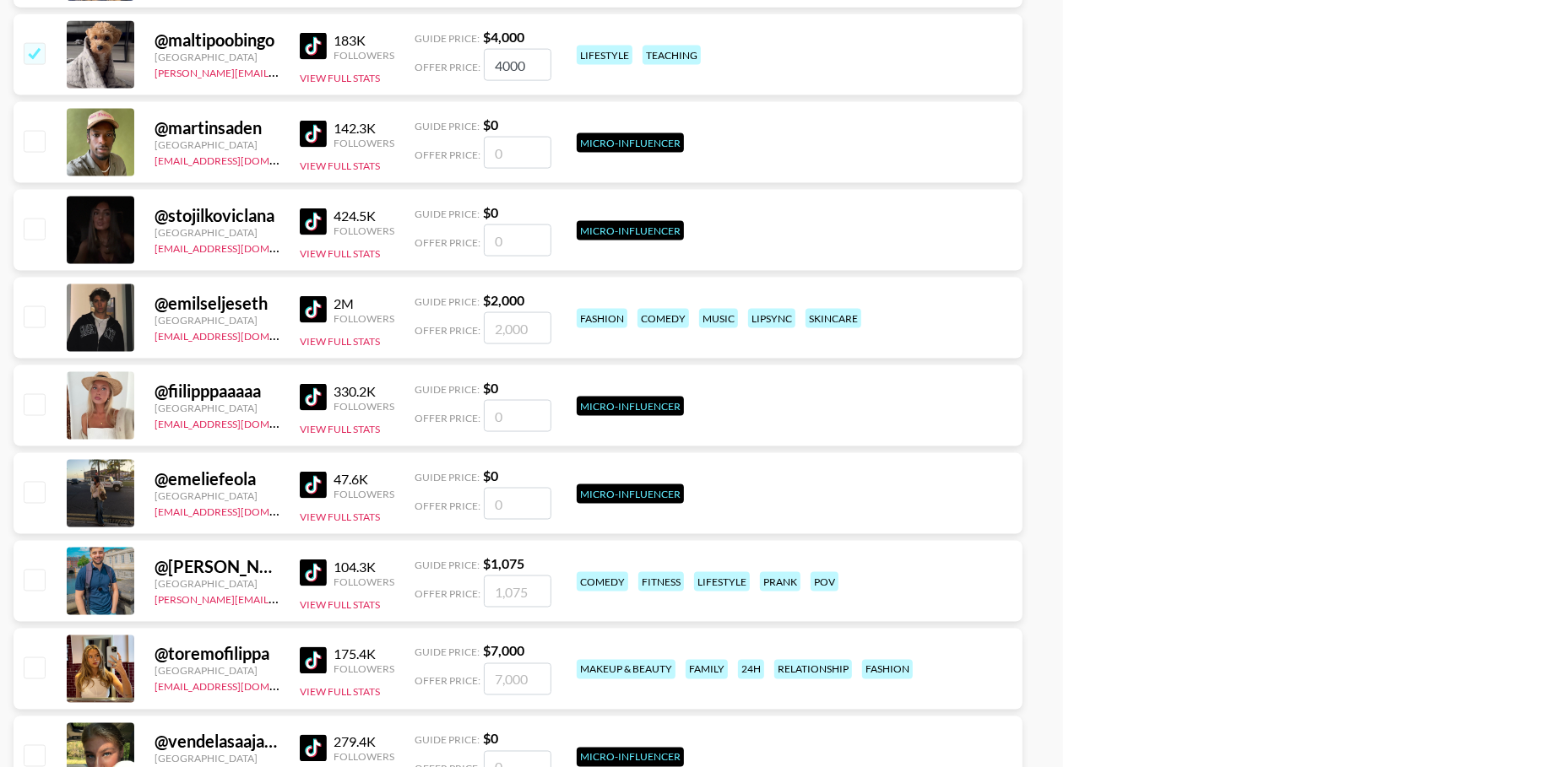
click at [35, 316] on input "checkbox" at bounding box center [33, 316] width 20 height 20
checkbox input "true"
type input "2000"
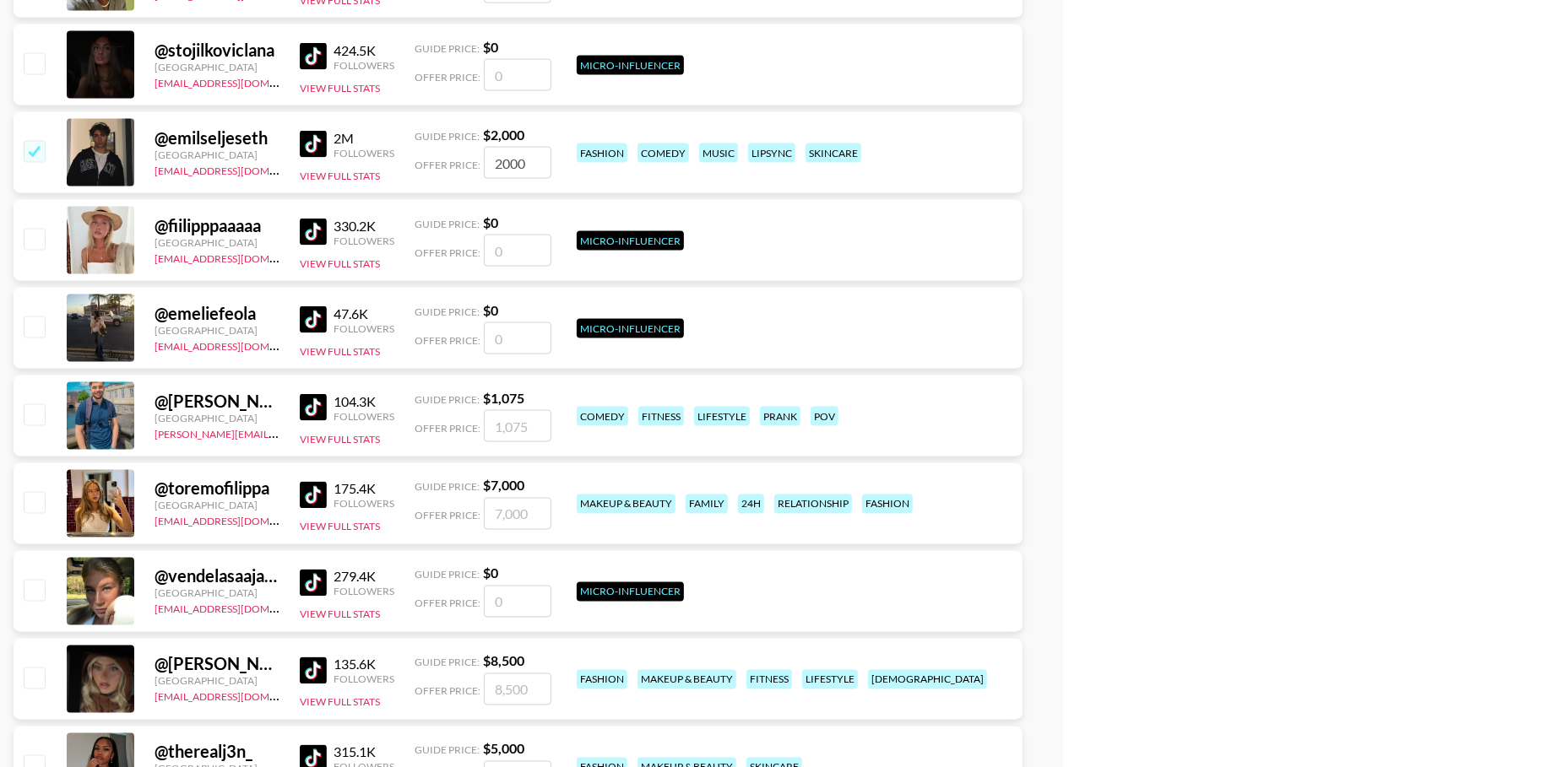
scroll to position [1972, 0]
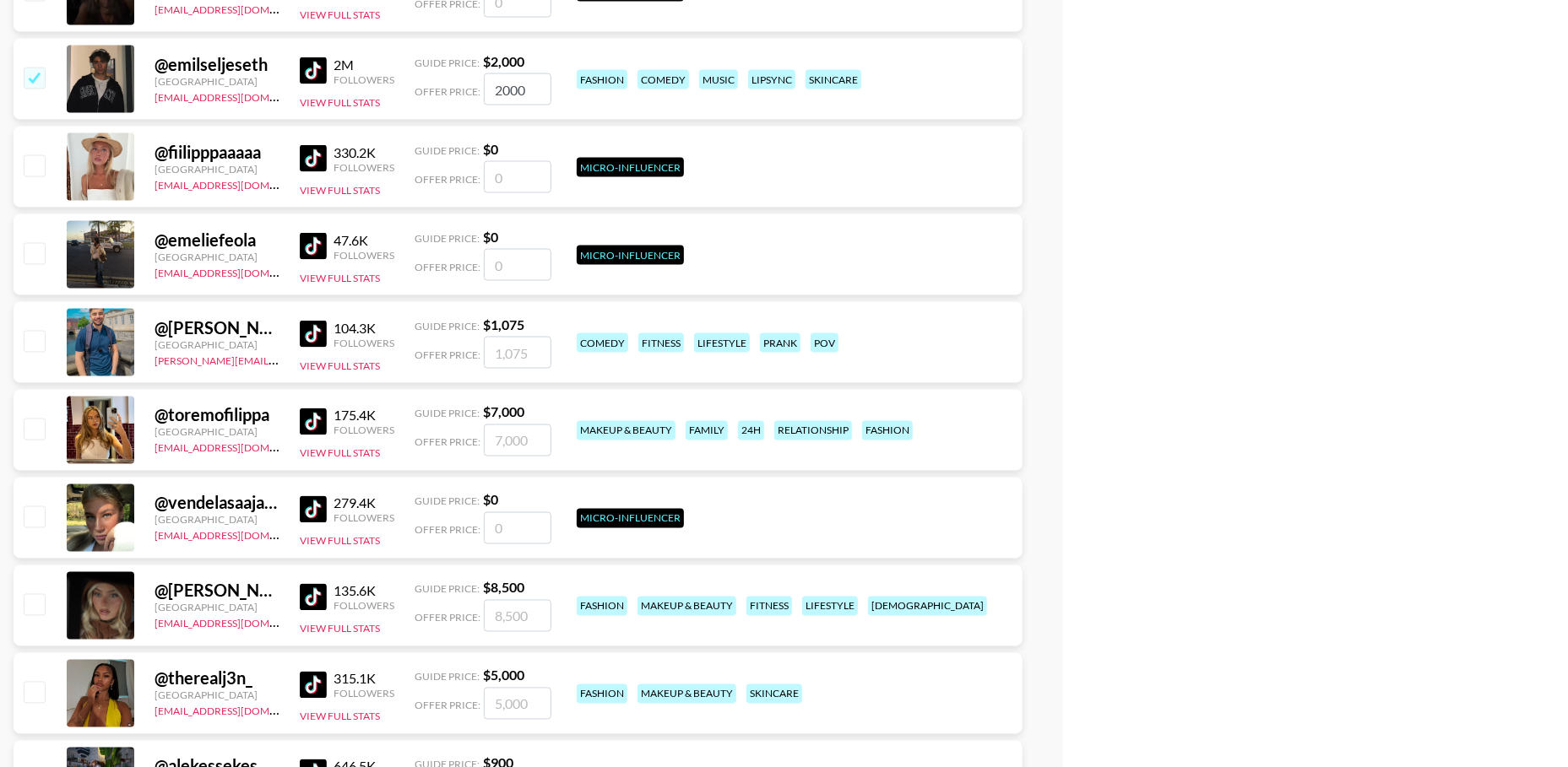
click at [31, 351] on div at bounding box center [33, 342] width 26 height 28
click at [32, 346] on input "checkbox" at bounding box center [33, 341] width 20 height 20
checkbox input "true"
type input "1075"
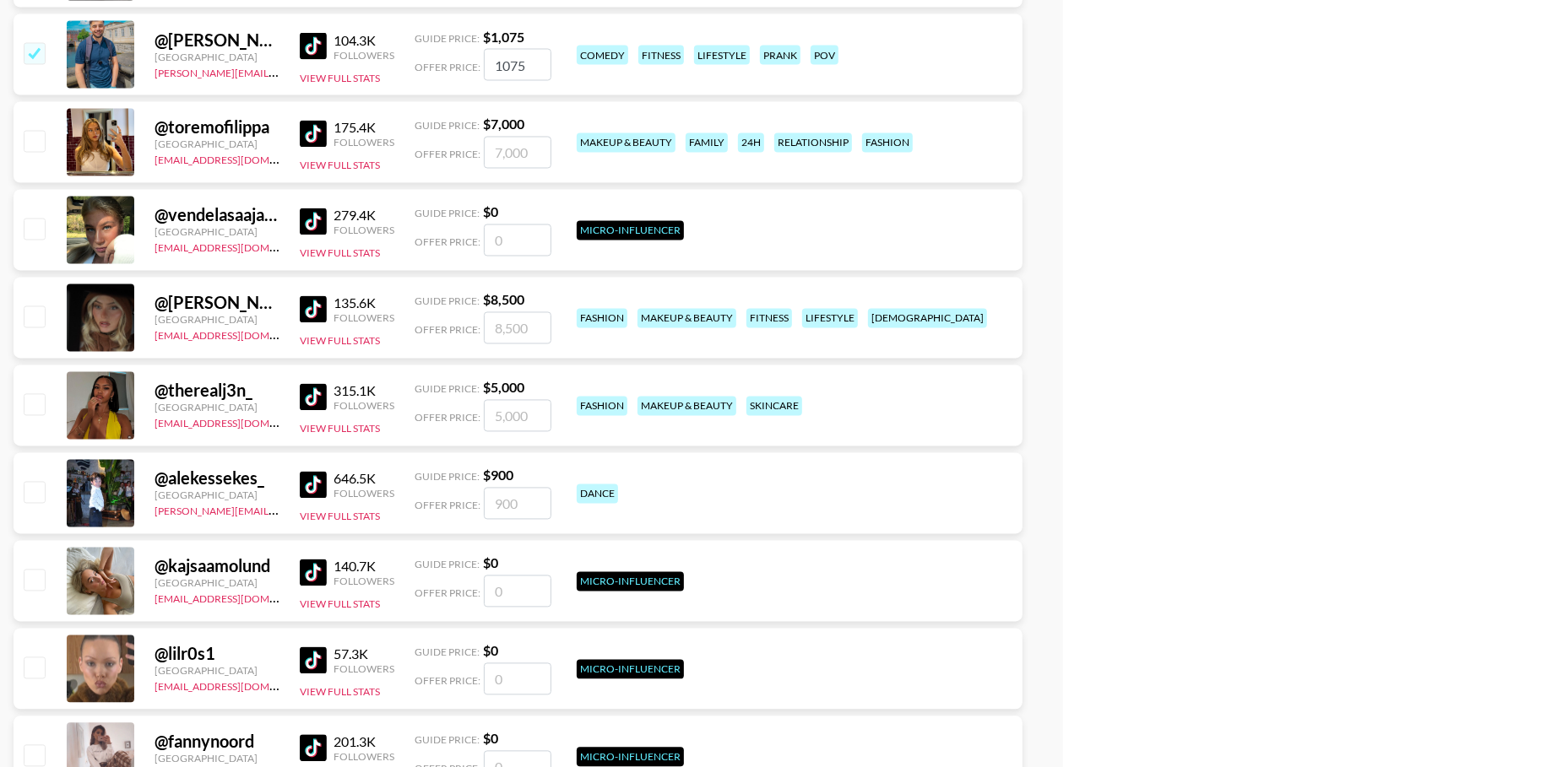
scroll to position [2320, 0]
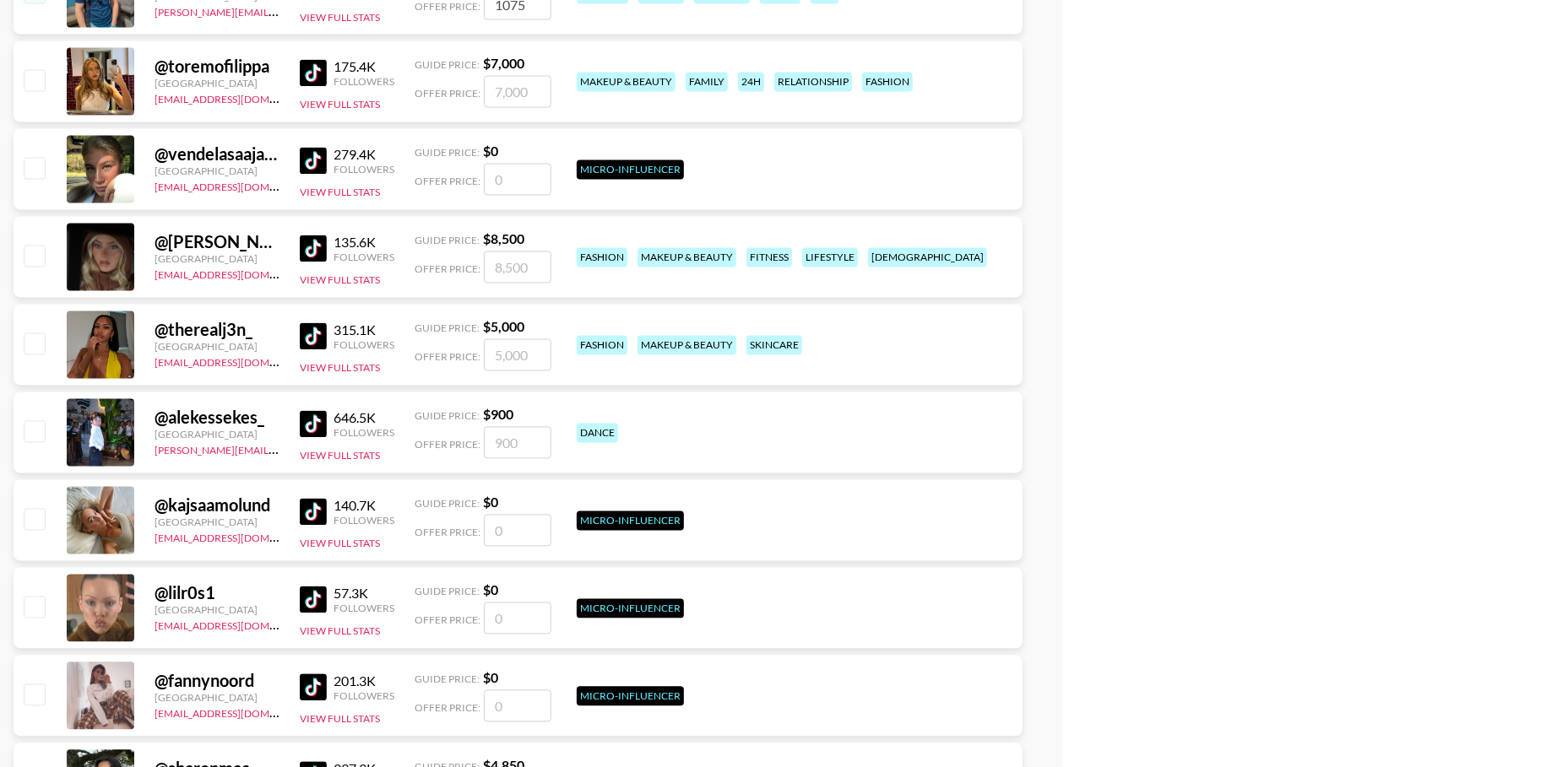
click at [36, 248] on input "checkbox" at bounding box center [33, 255] width 20 height 20
checkbox input "true"
type input "8500"
click at [36, 342] on input "checkbox" at bounding box center [33, 344] width 20 height 20
checkbox input "true"
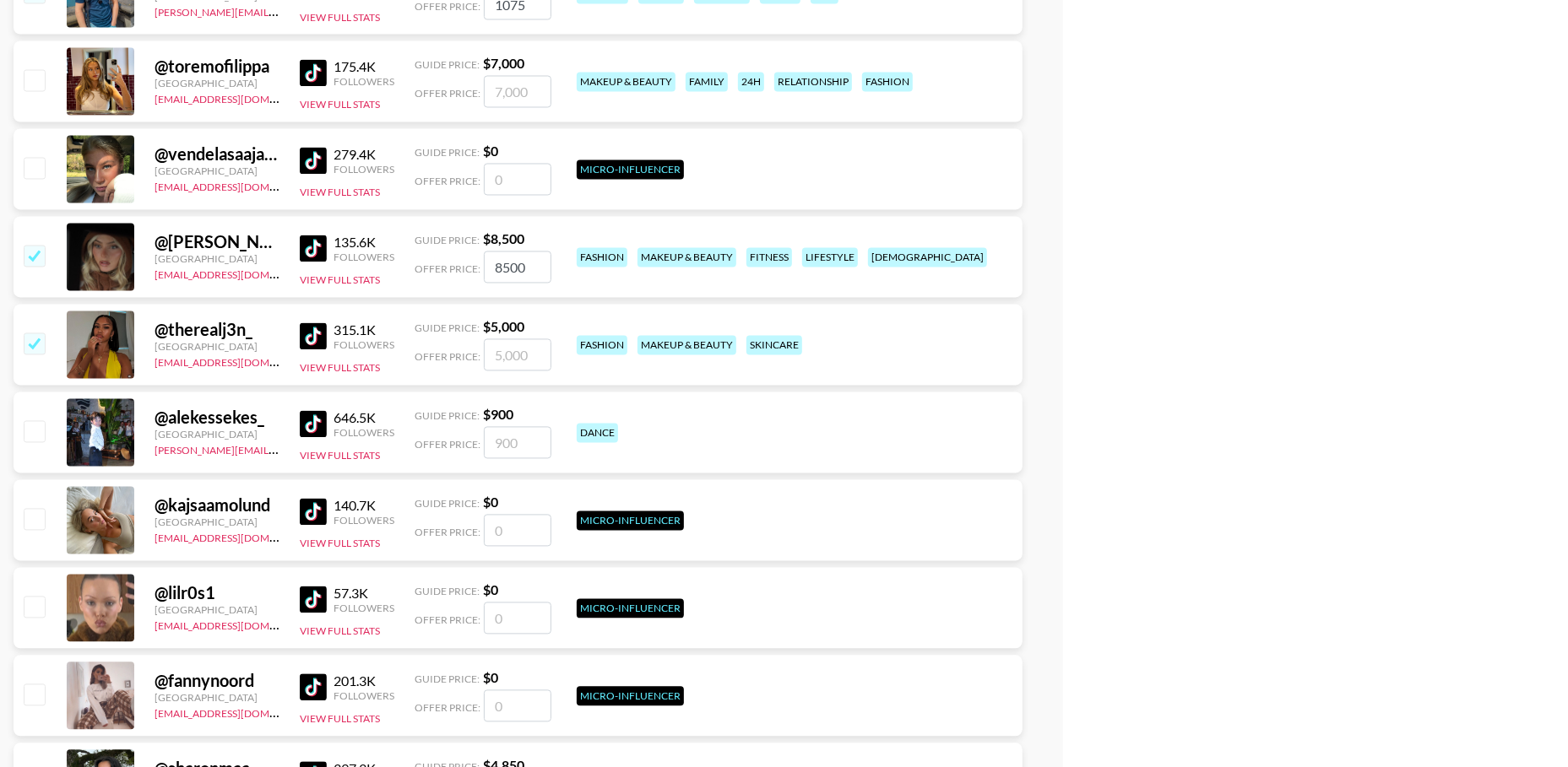
type input "5000"
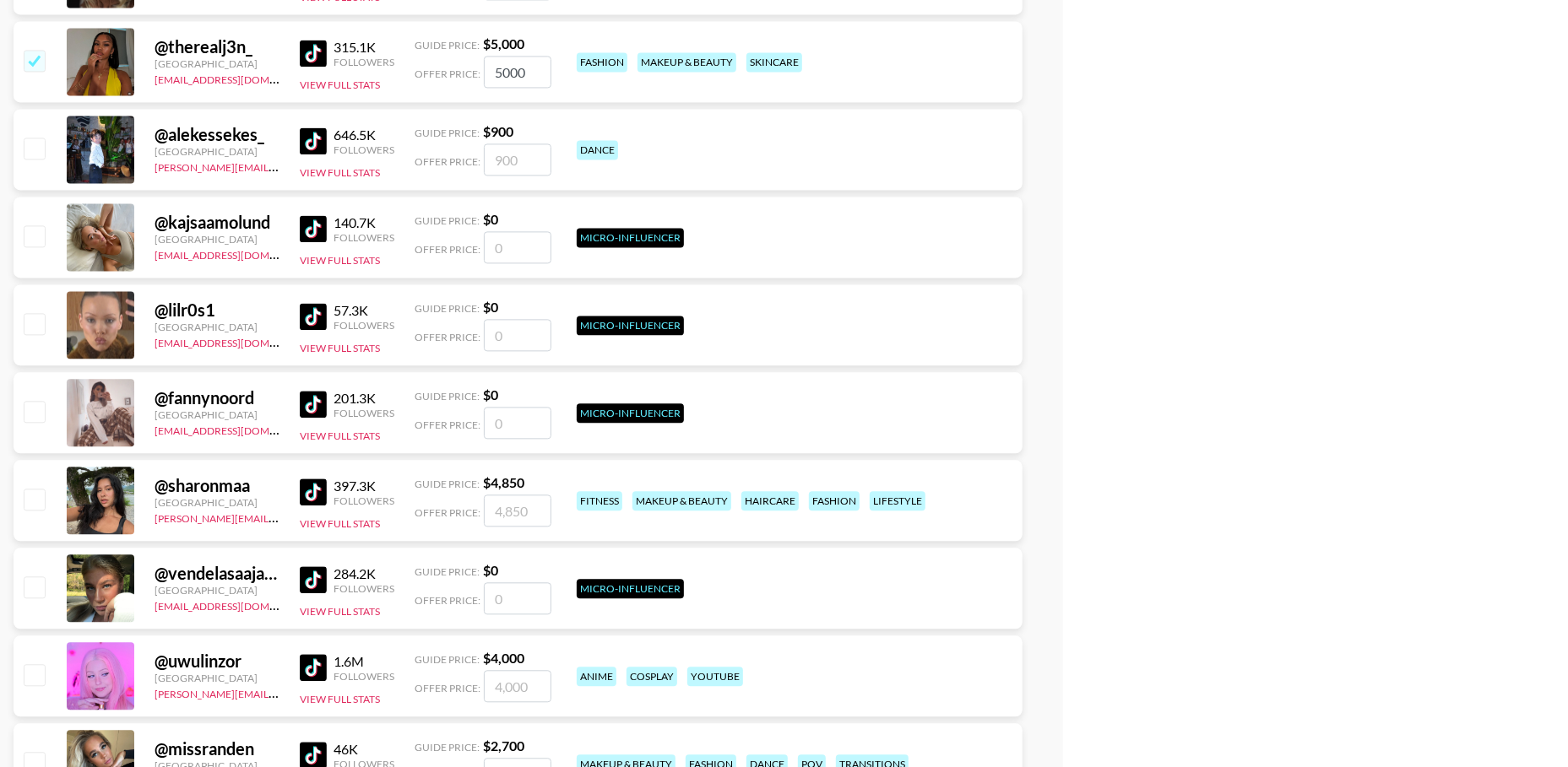
scroll to position [2824, 0]
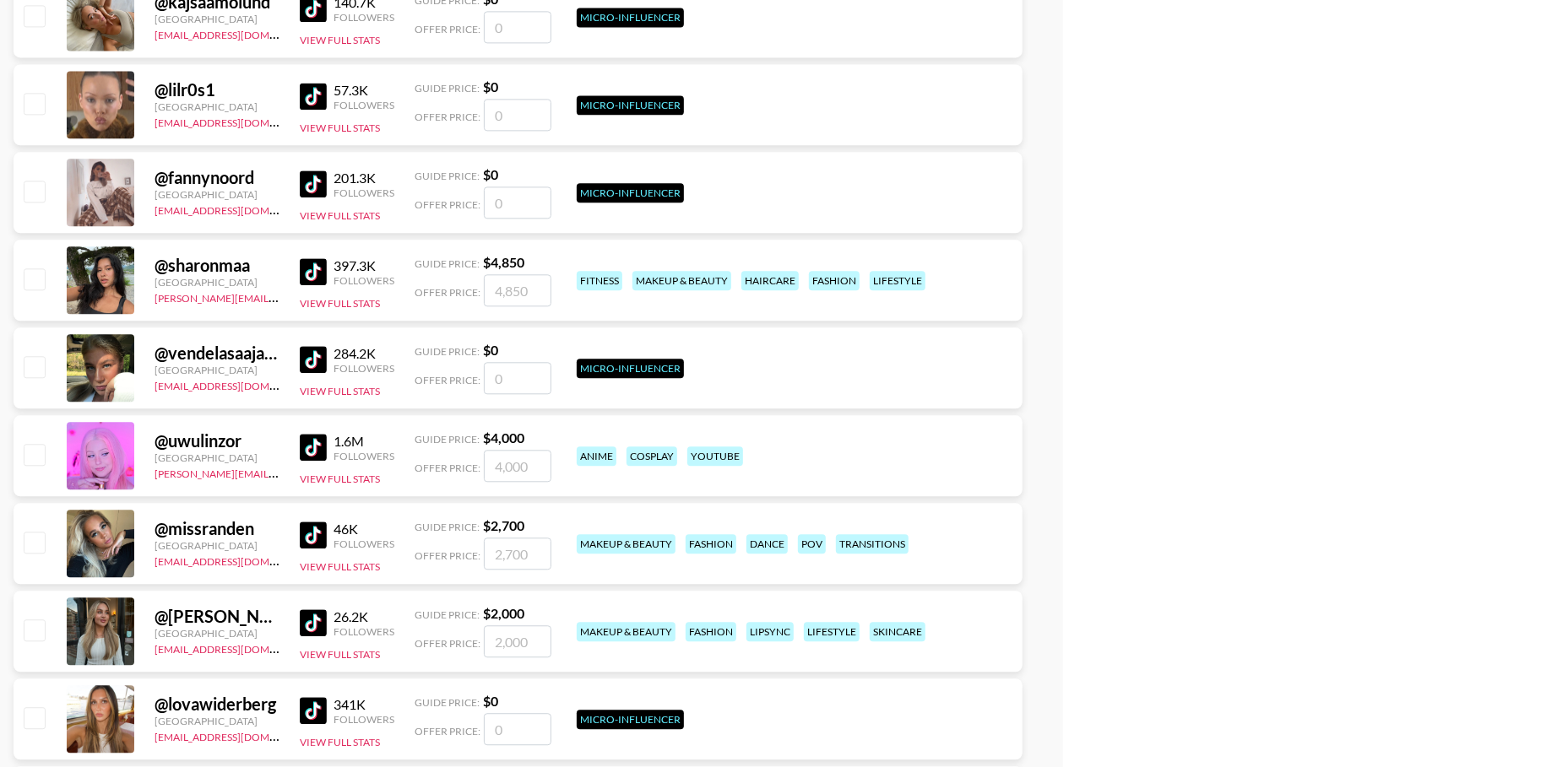
click at [28, 279] on input "checkbox" at bounding box center [33, 278] width 20 height 20
checkbox input "true"
type input "4850"
click at [31, 453] on input "checkbox" at bounding box center [33, 454] width 20 height 20
checkbox input "true"
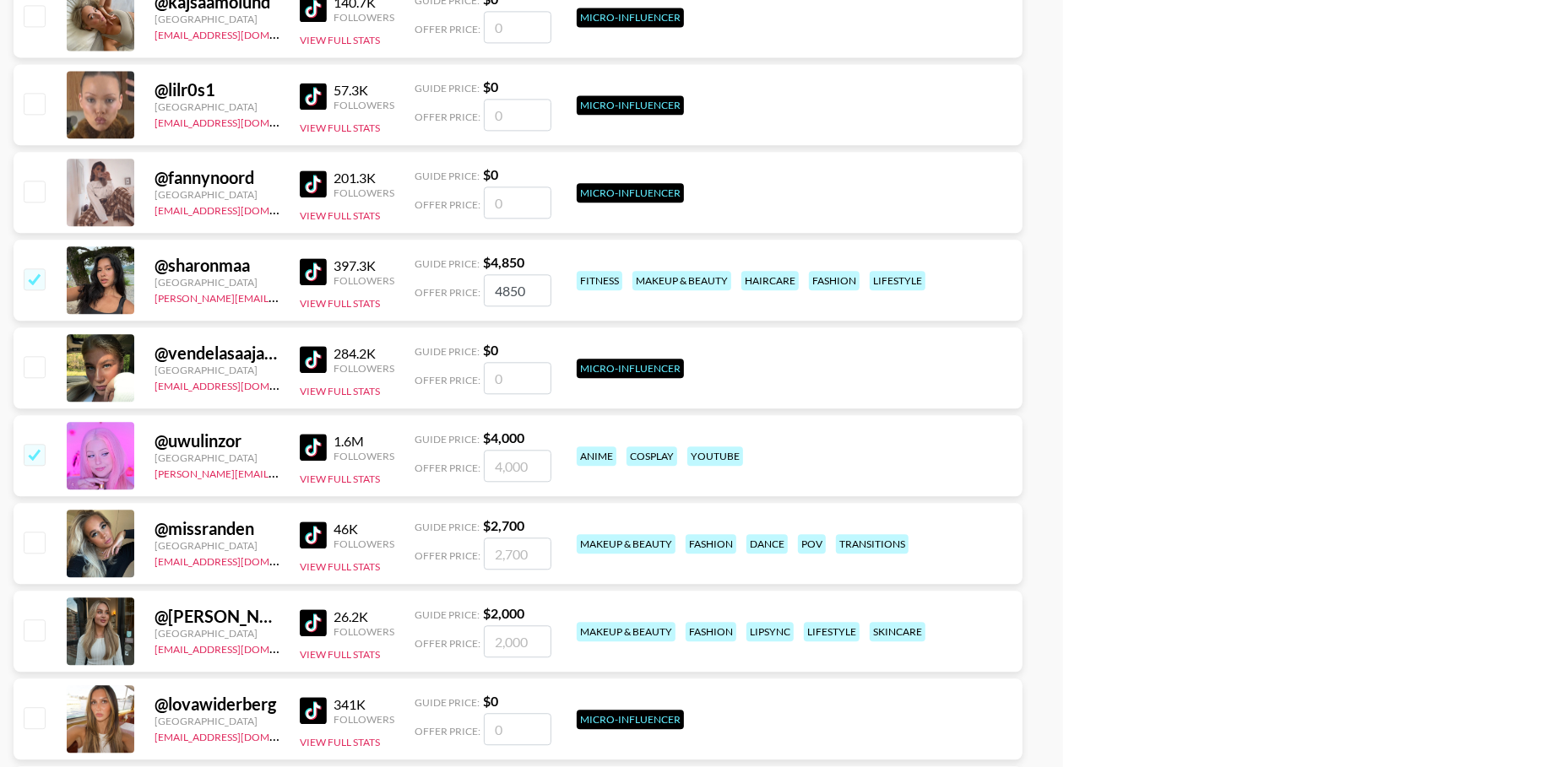
type input "4000"
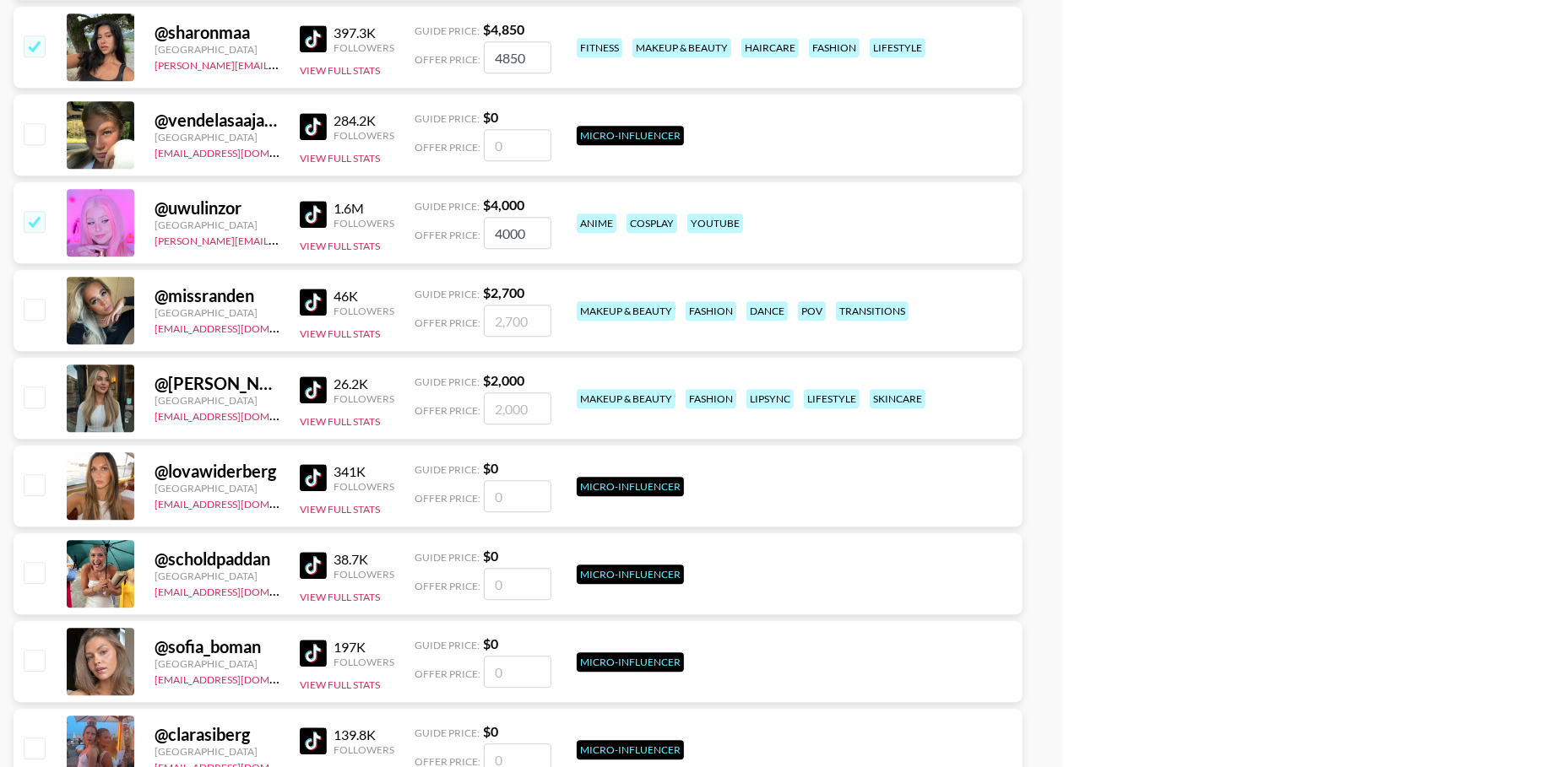
scroll to position [3121, 0]
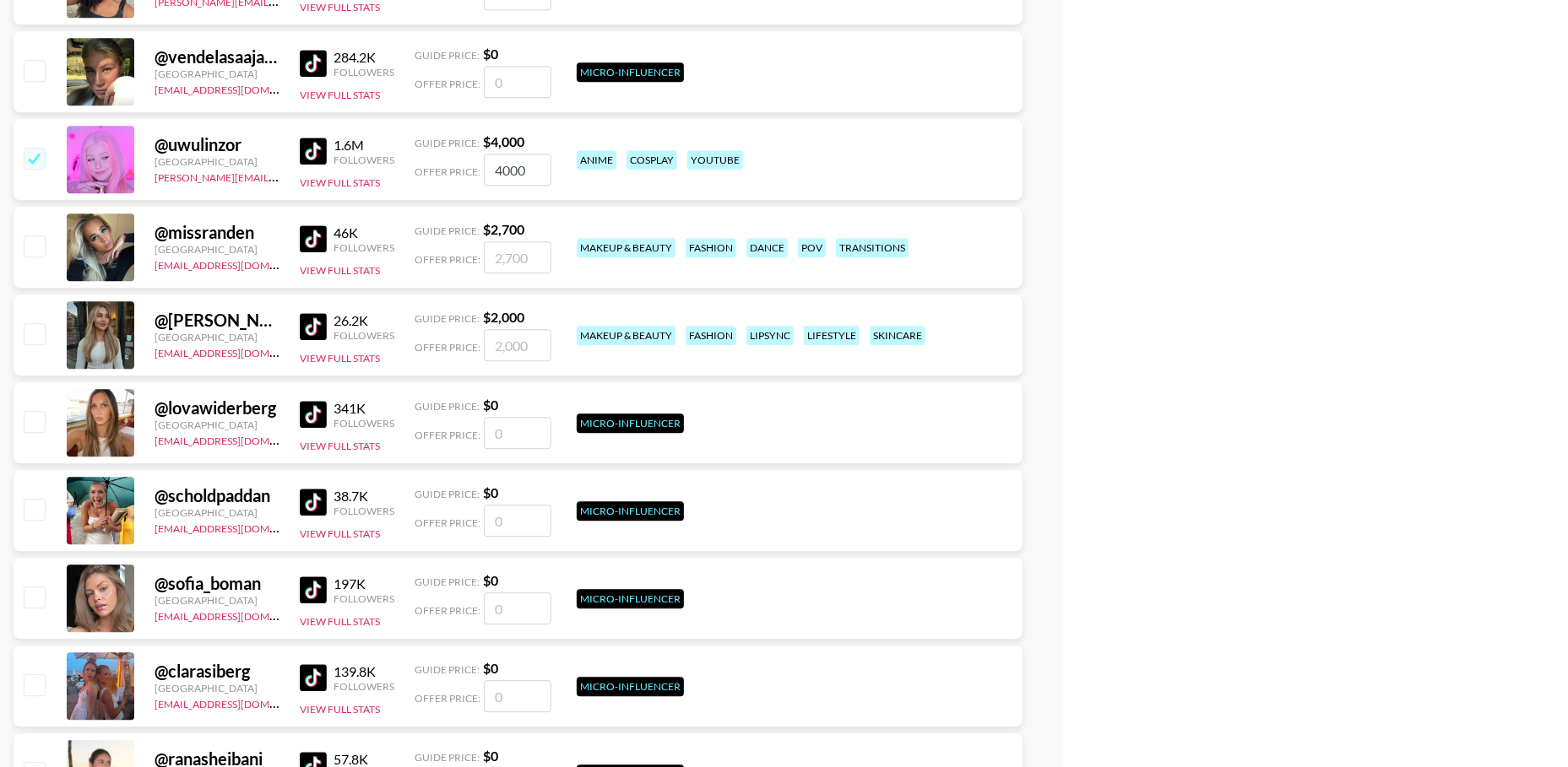
click at [35, 325] on input "checkbox" at bounding box center [33, 333] width 20 height 20
checkbox input "true"
type input "2000"
click at [30, 251] on input "checkbox" at bounding box center [33, 245] width 20 height 20
checkbox input "true"
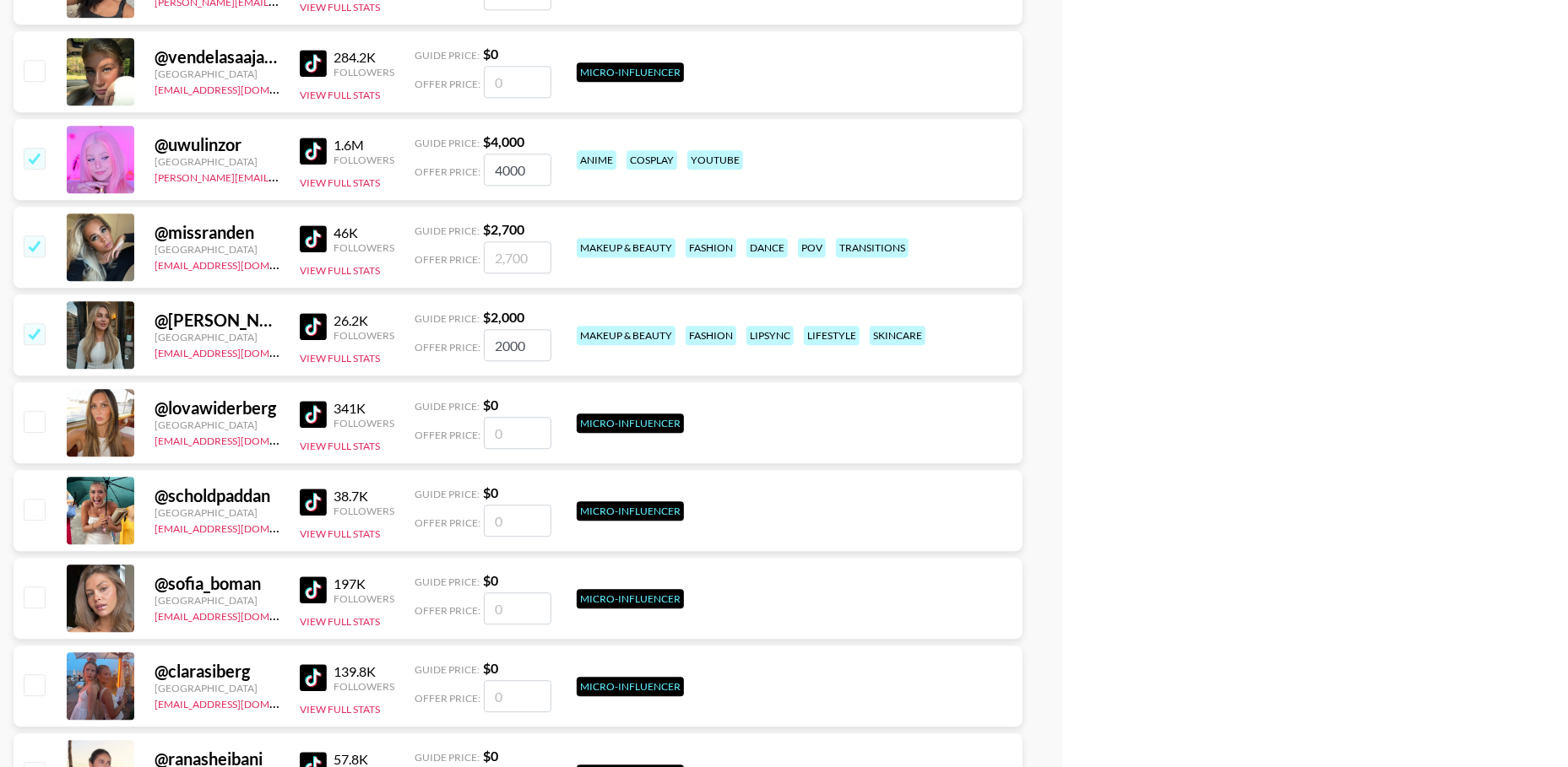
type input "2700"
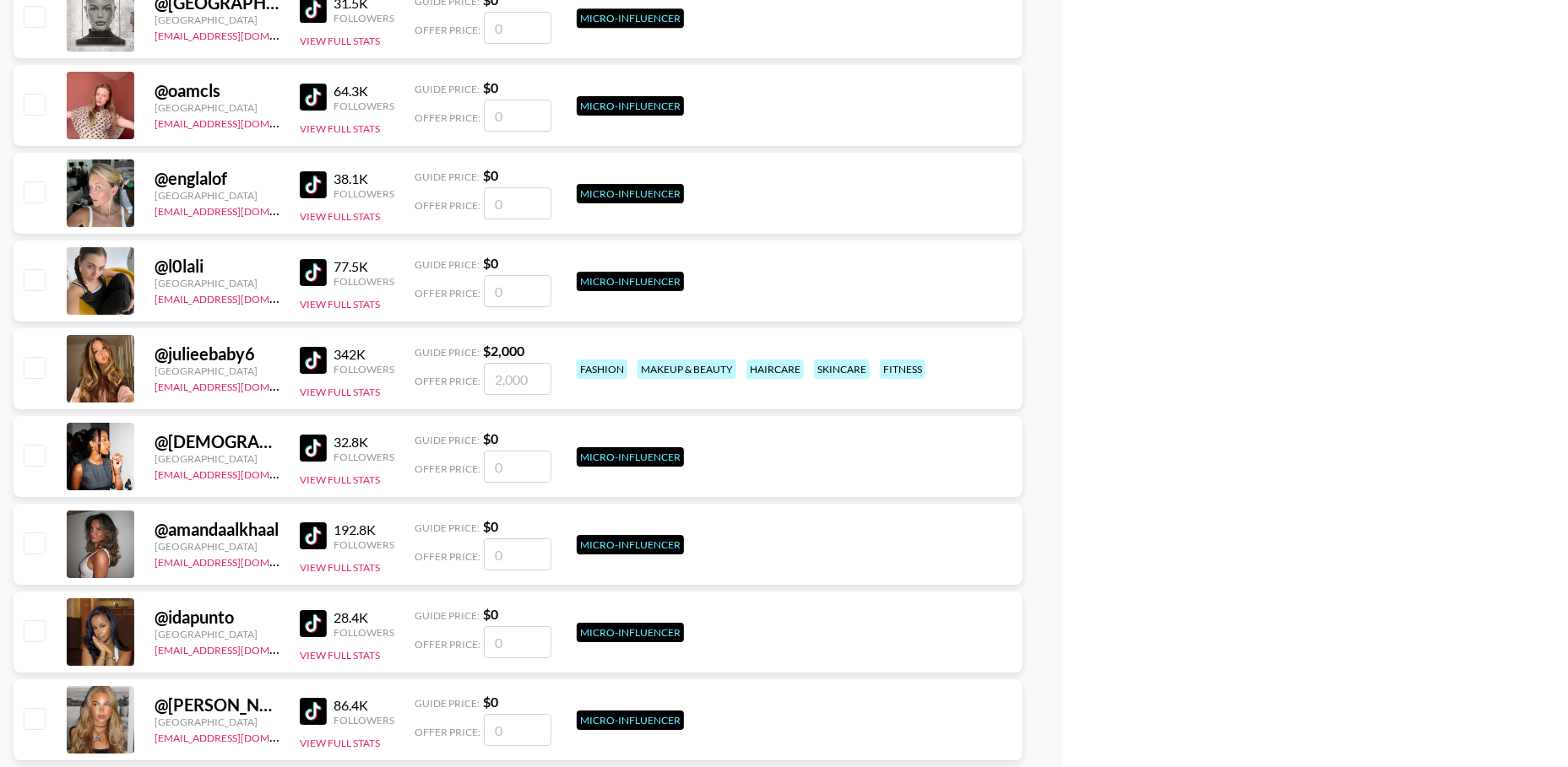
scroll to position [4065, 0]
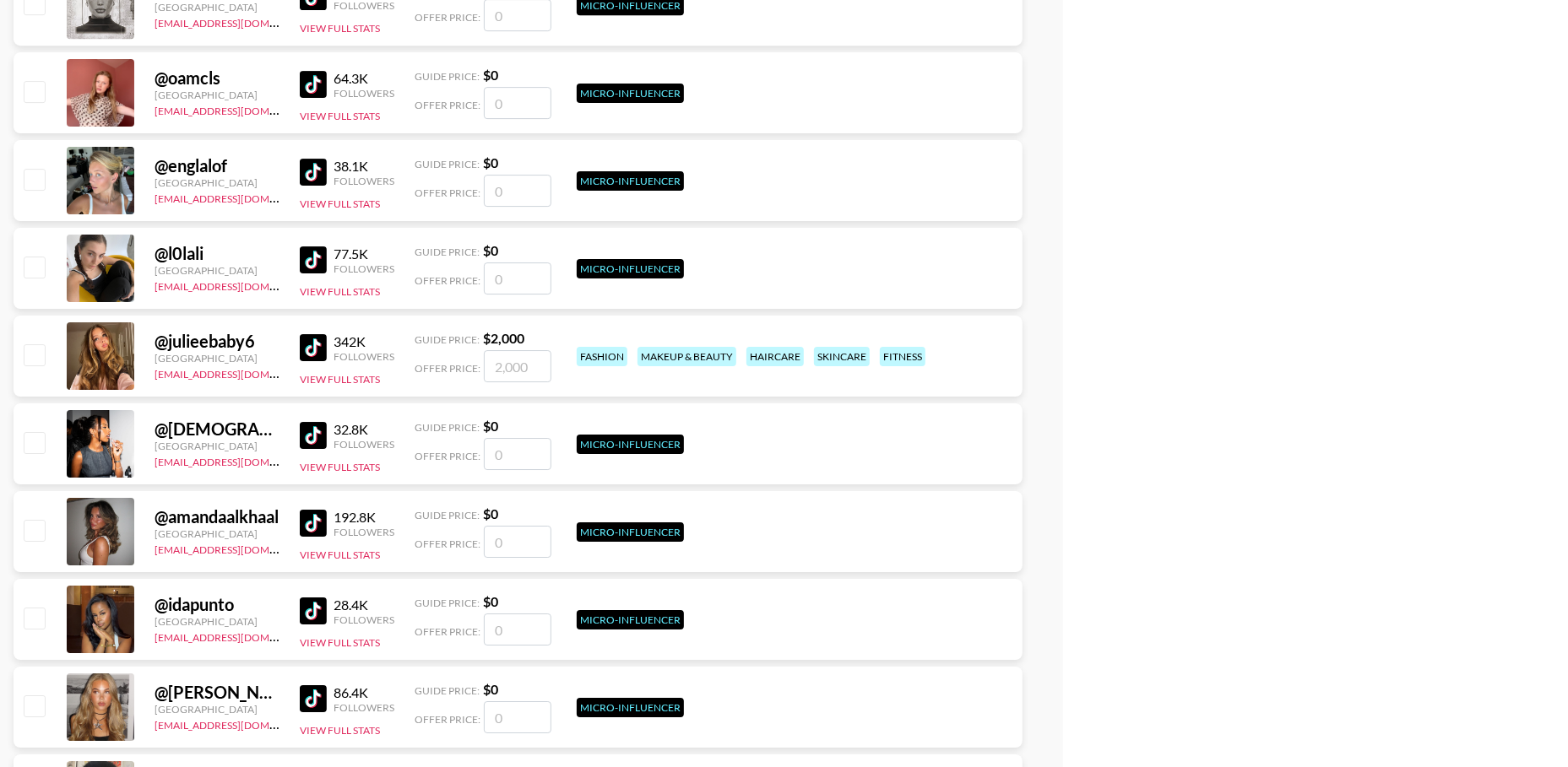
click at [30, 353] on input "checkbox" at bounding box center [33, 354] width 20 height 20
checkbox input "true"
type input "2000"
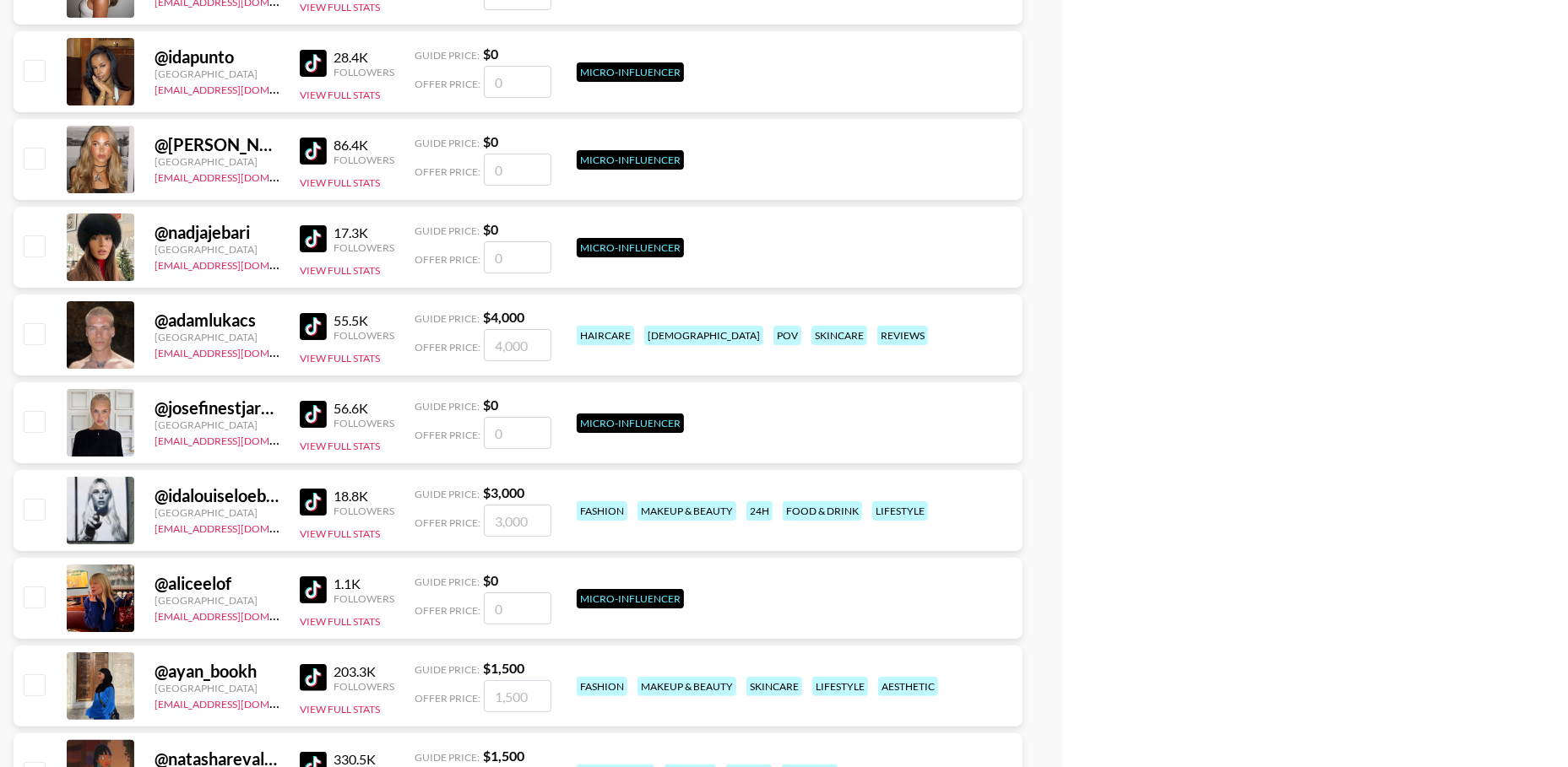
scroll to position [4667, 0]
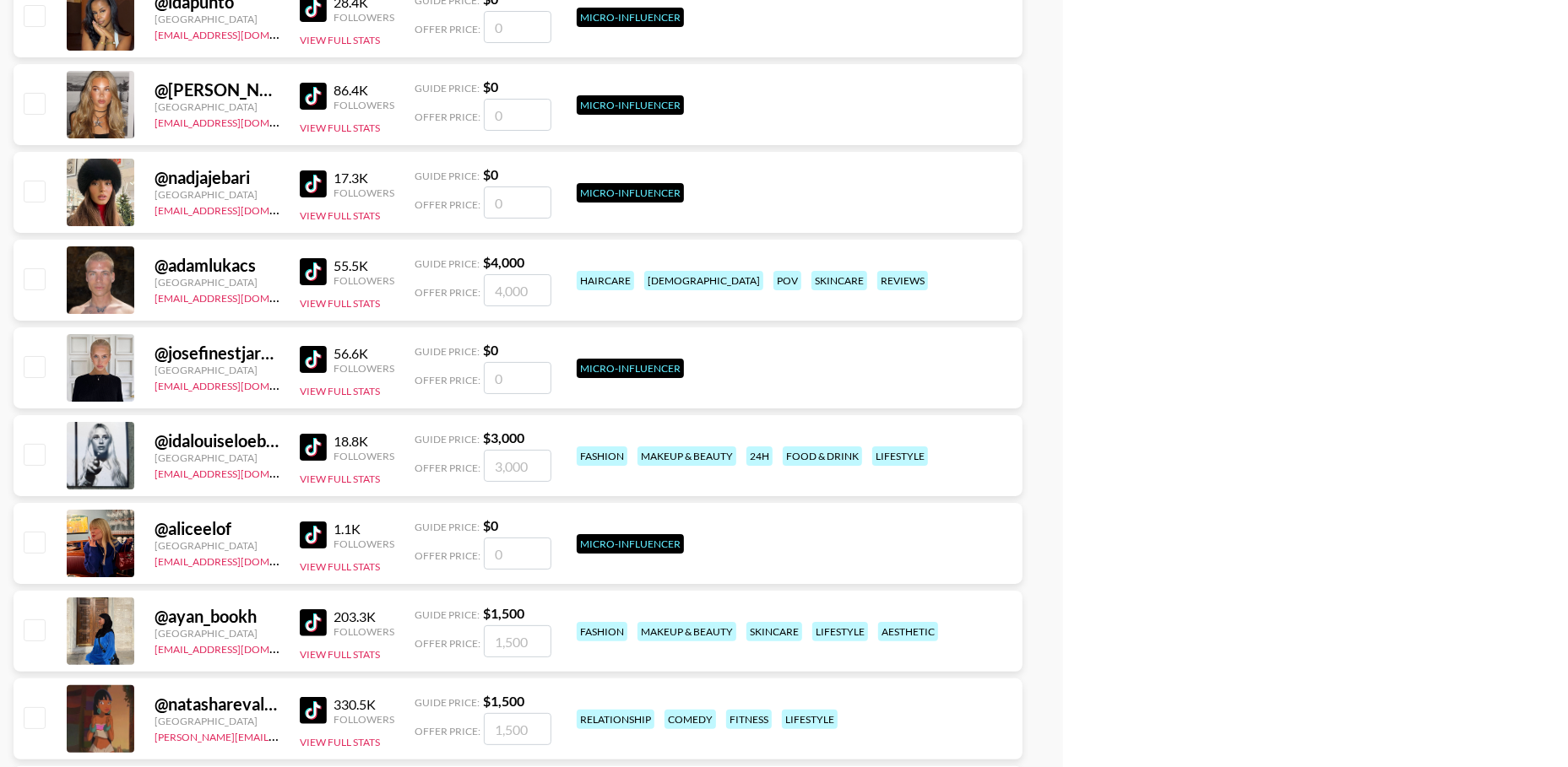
click at [32, 293] on div "@ adamlukacs [GEOGRAPHIC_DATA] [PERSON_NAME][EMAIL_ADDRESS][DOMAIN_NAME] 55.5K …" at bounding box center [518, 279] width 1009 height 81
click at [34, 280] on input "checkbox" at bounding box center [33, 278] width 20 height 20
checkbox input "true"
type input "4000"
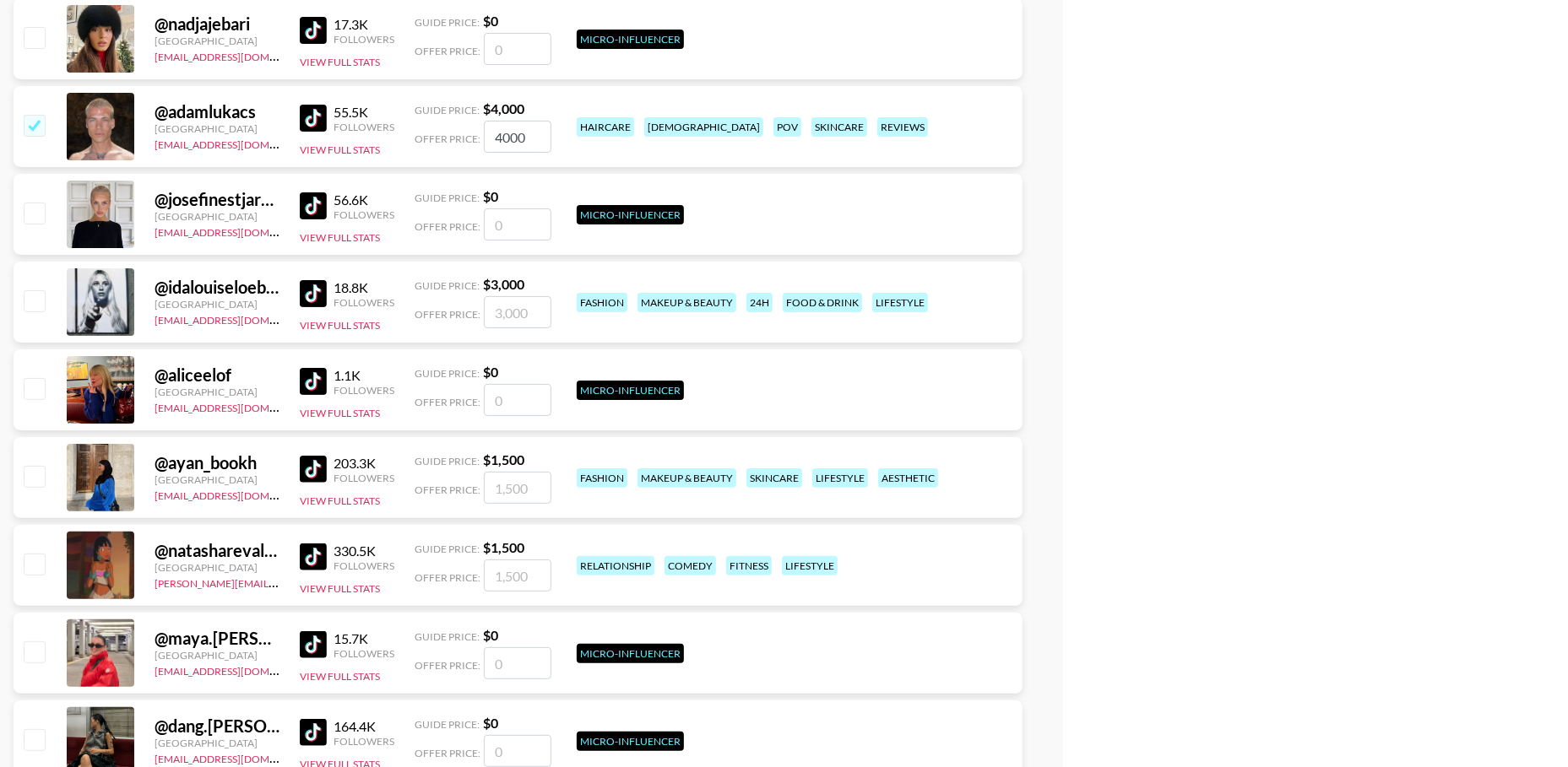
scroll to position [4929, 0]
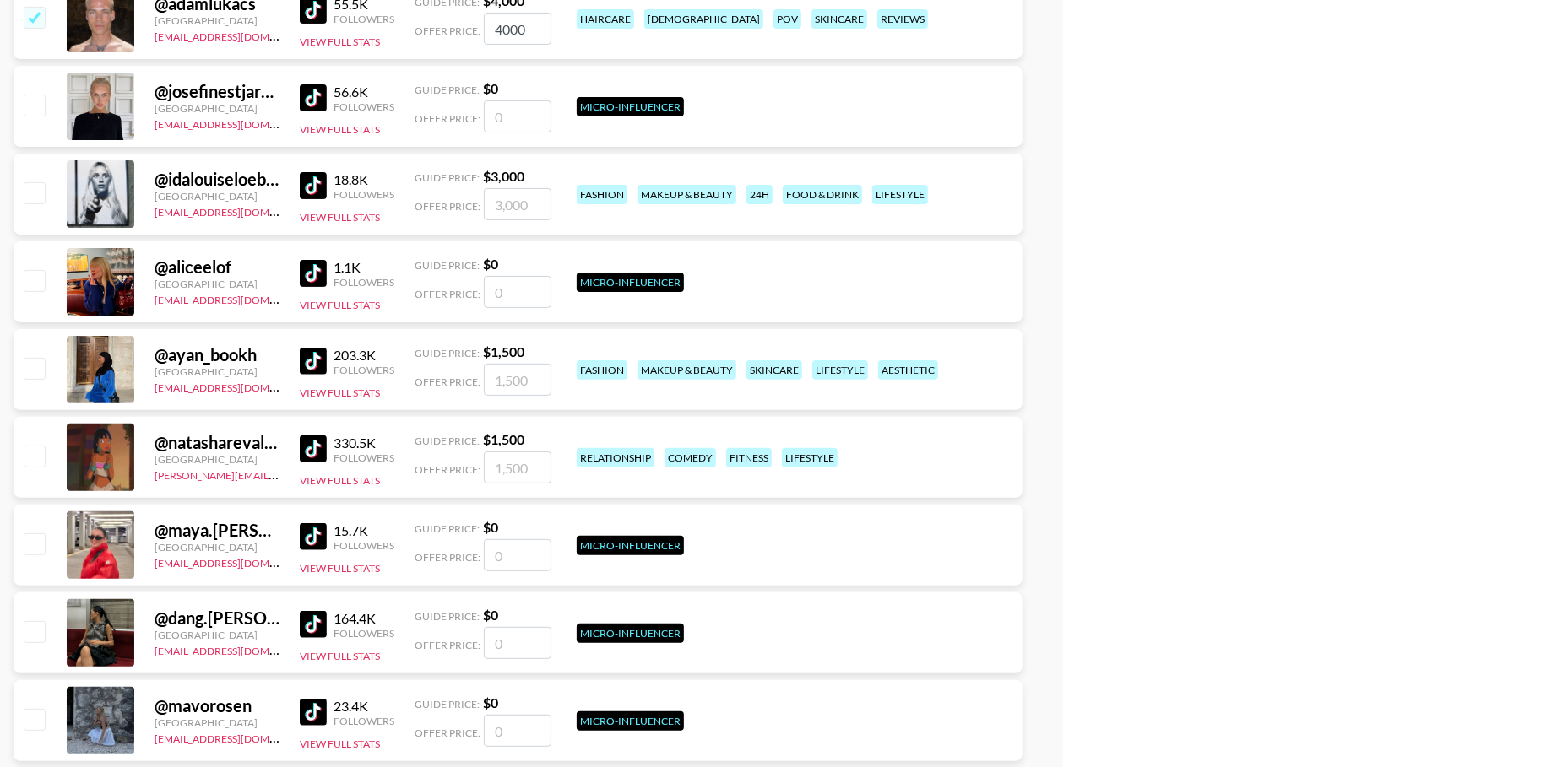
click at [38, 195] on input "checkbox" at bounding box center [33, 192] width 20 height 20
checkbox input "true"
type input "3000"
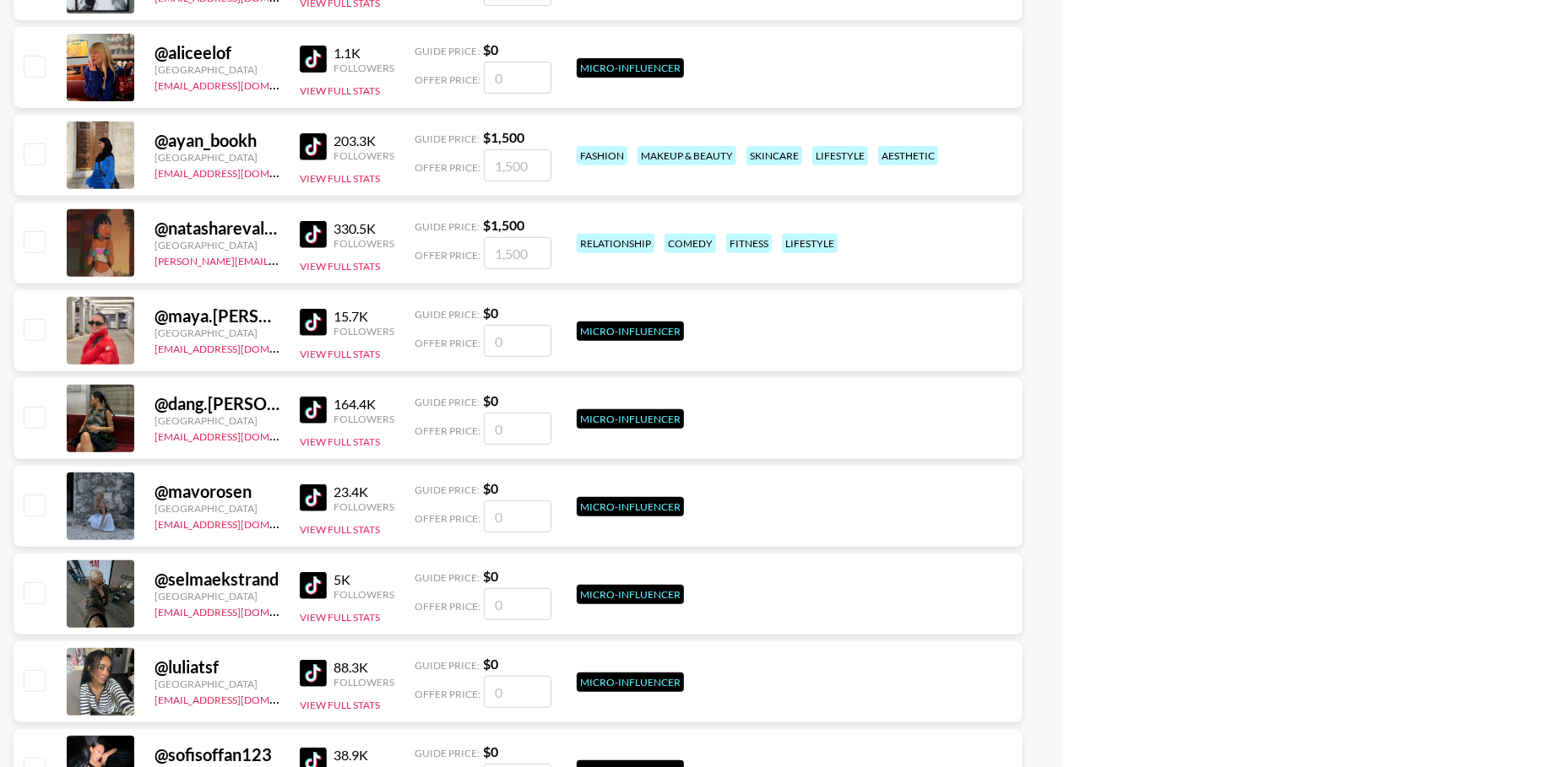
click at [32, 152] on input "checkbox" at bounding box center [33, 153] width 20 height 20
checkbox input "true"
type input "1500"
click at [33, 237] on input "checkbox" at bounding box center [33, 241] width 20 height 20
checkbox input "true"
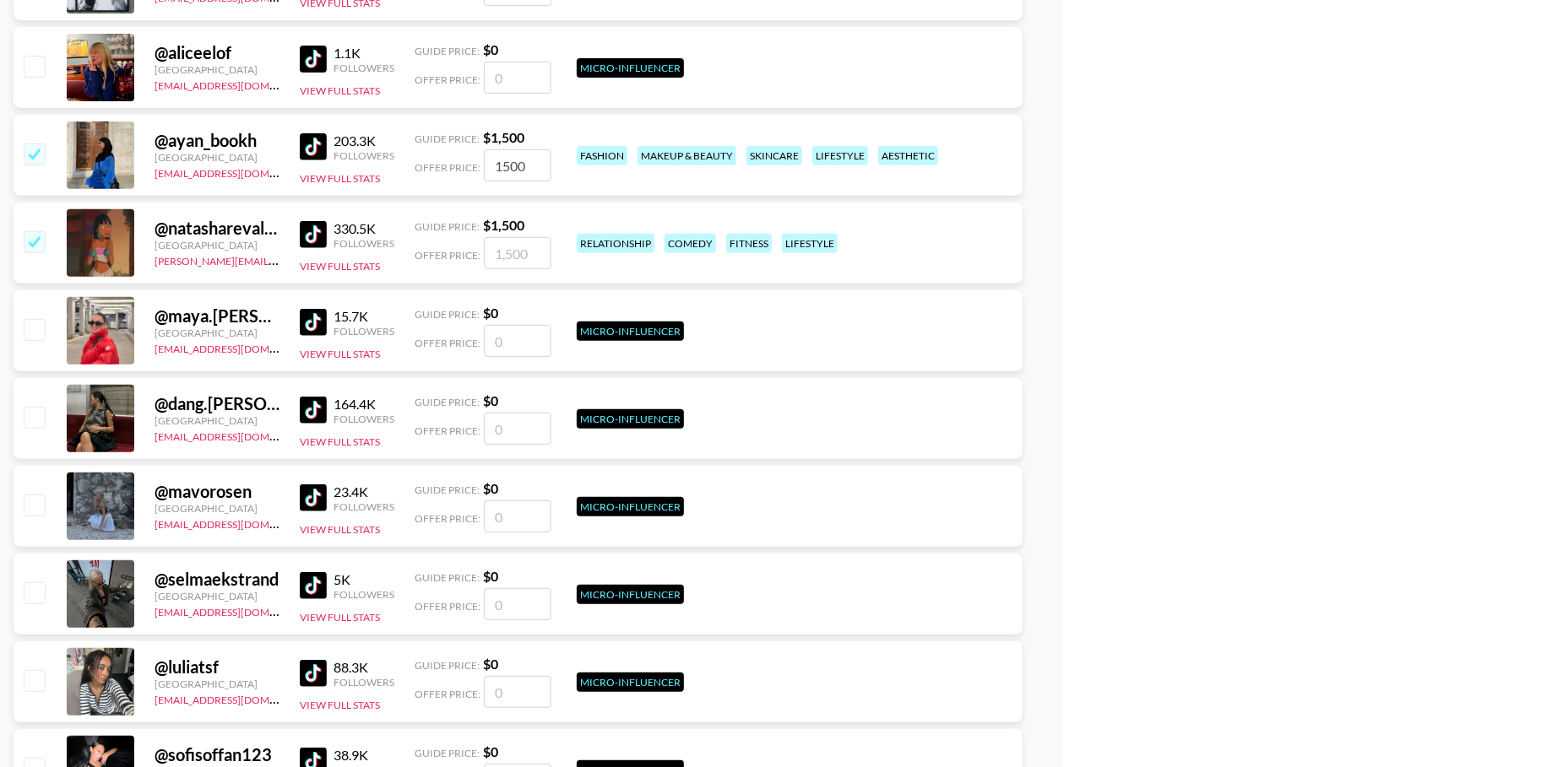
type input "1500"
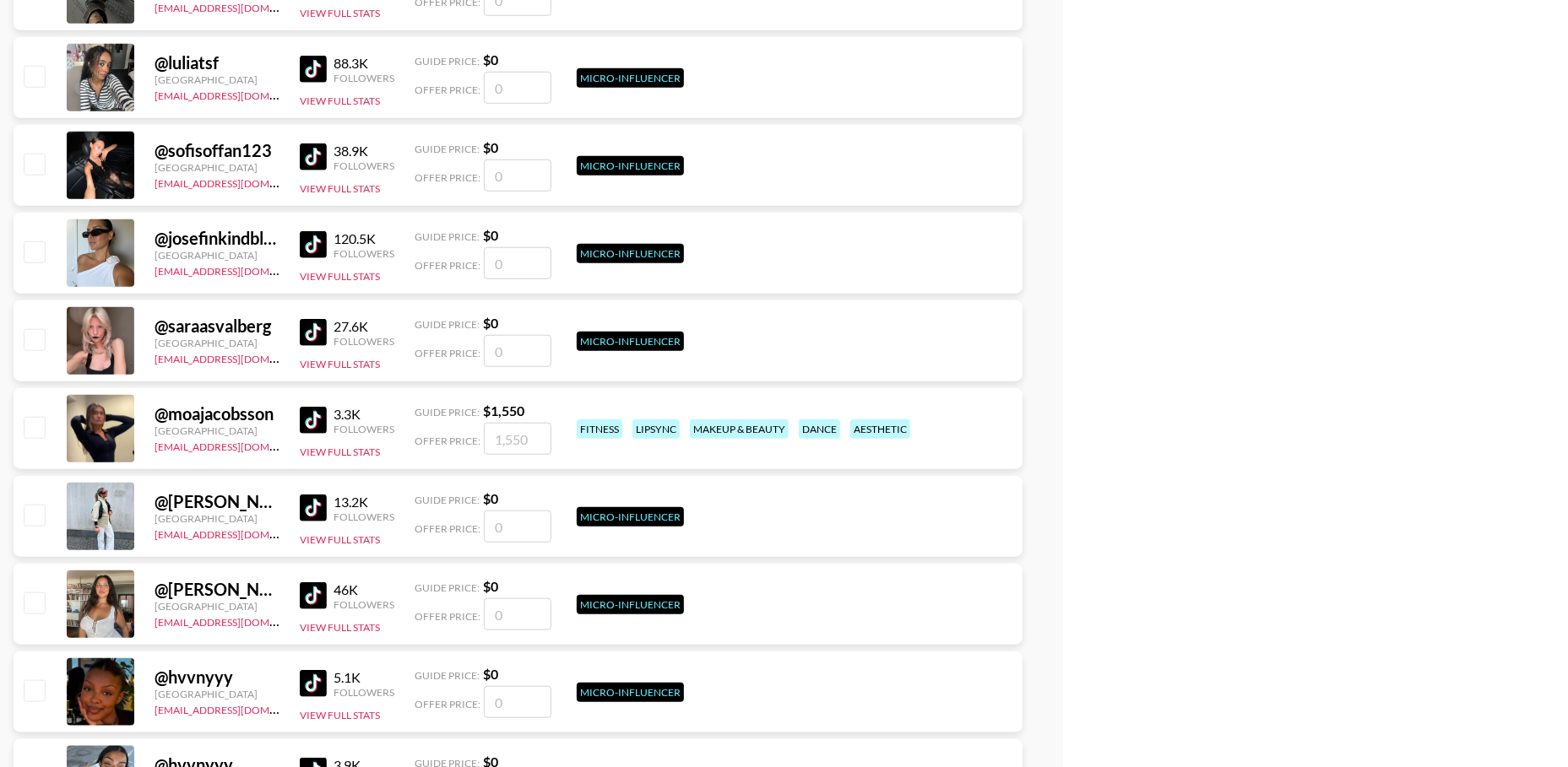
scroll to position [5770, 0]
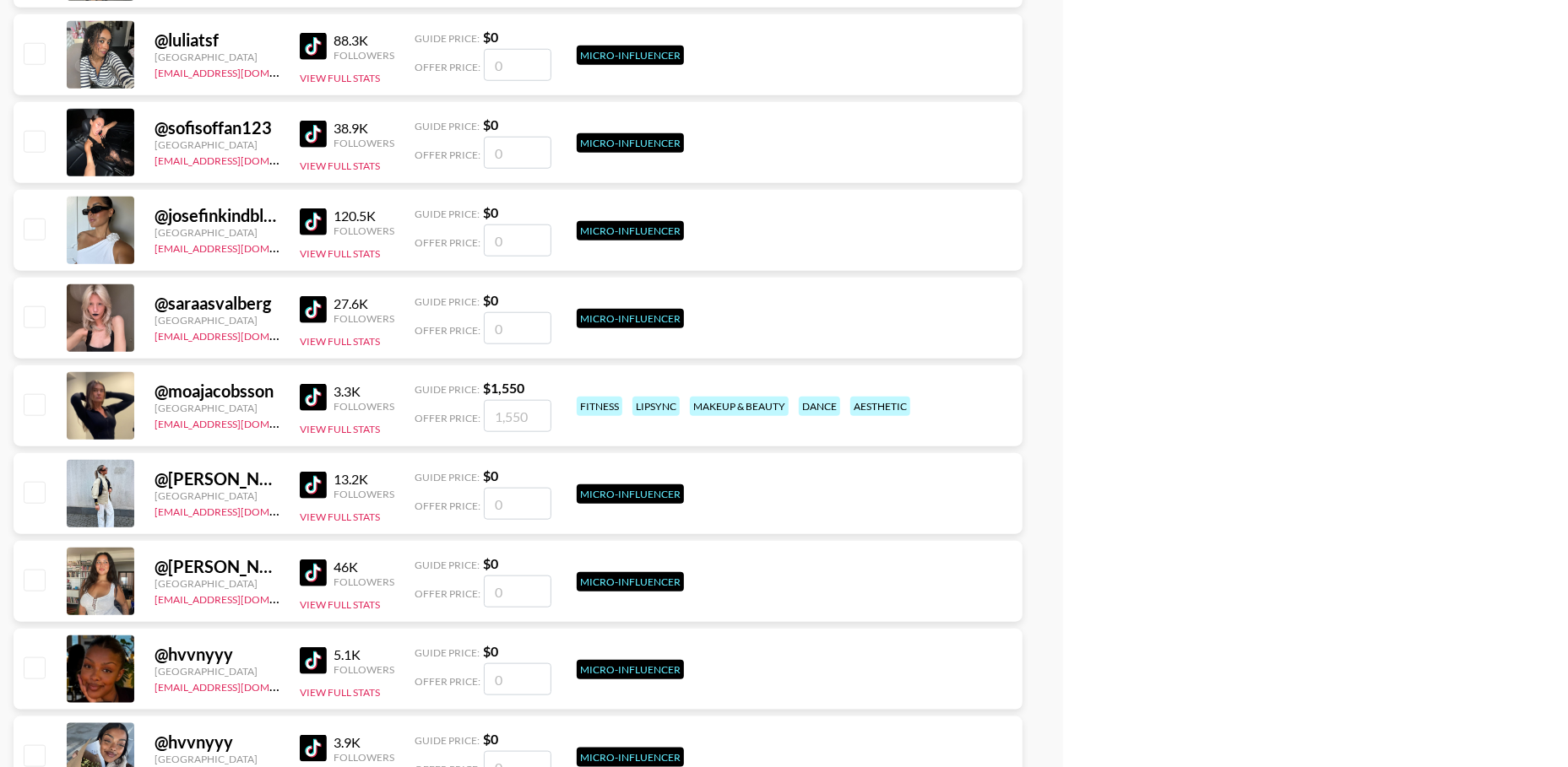
click at [28, 406] on input "checkbox" at bounding box center [33, 404] width 20 height 20
checkbox input "true"
type input "1550"
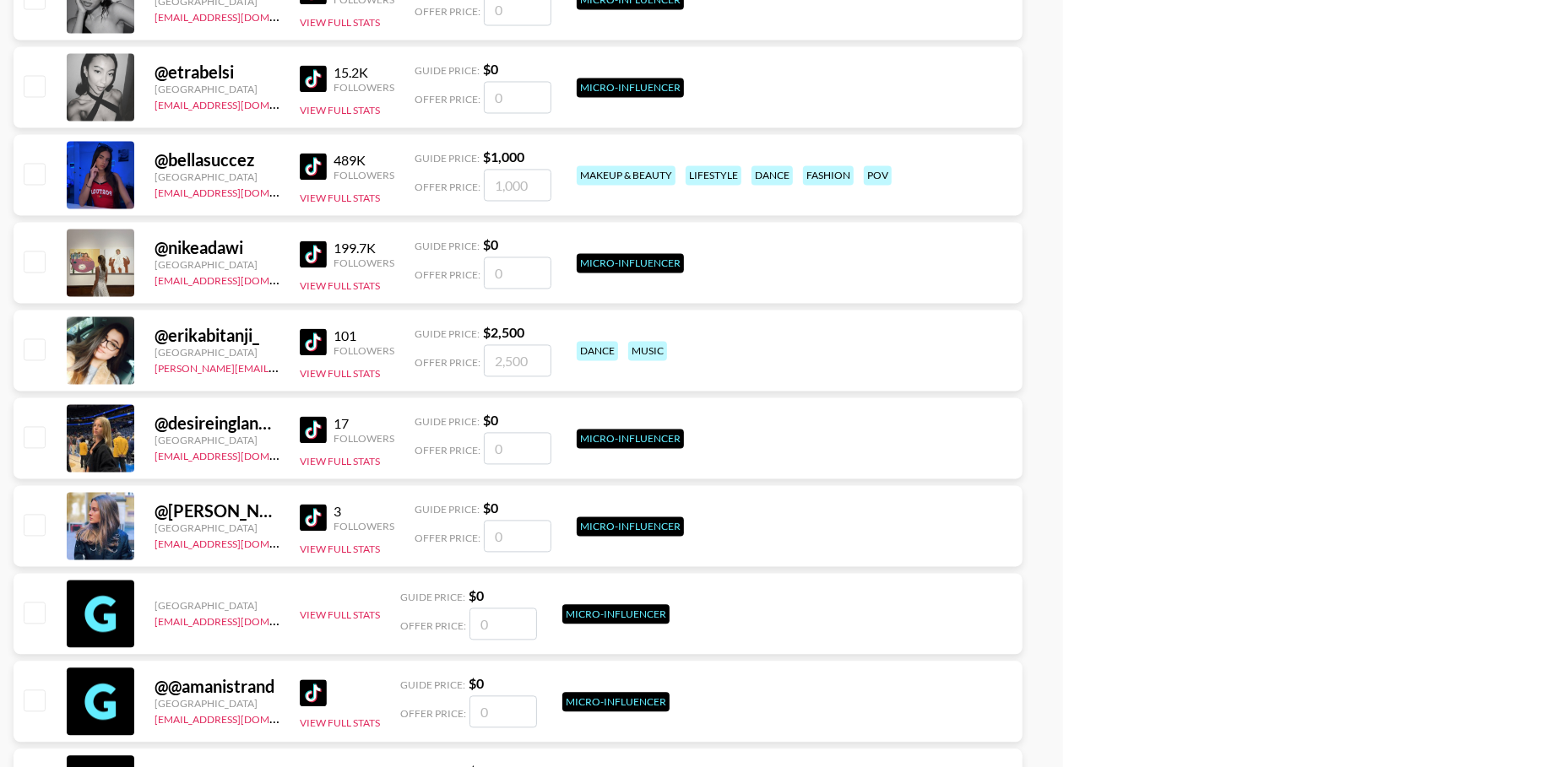
scroll to position [7053, 0]
click at [27, 176] on input "checkbox" at bounding box center [33, 174] width 20 height 20
checkbox input "true"
type input "1000"
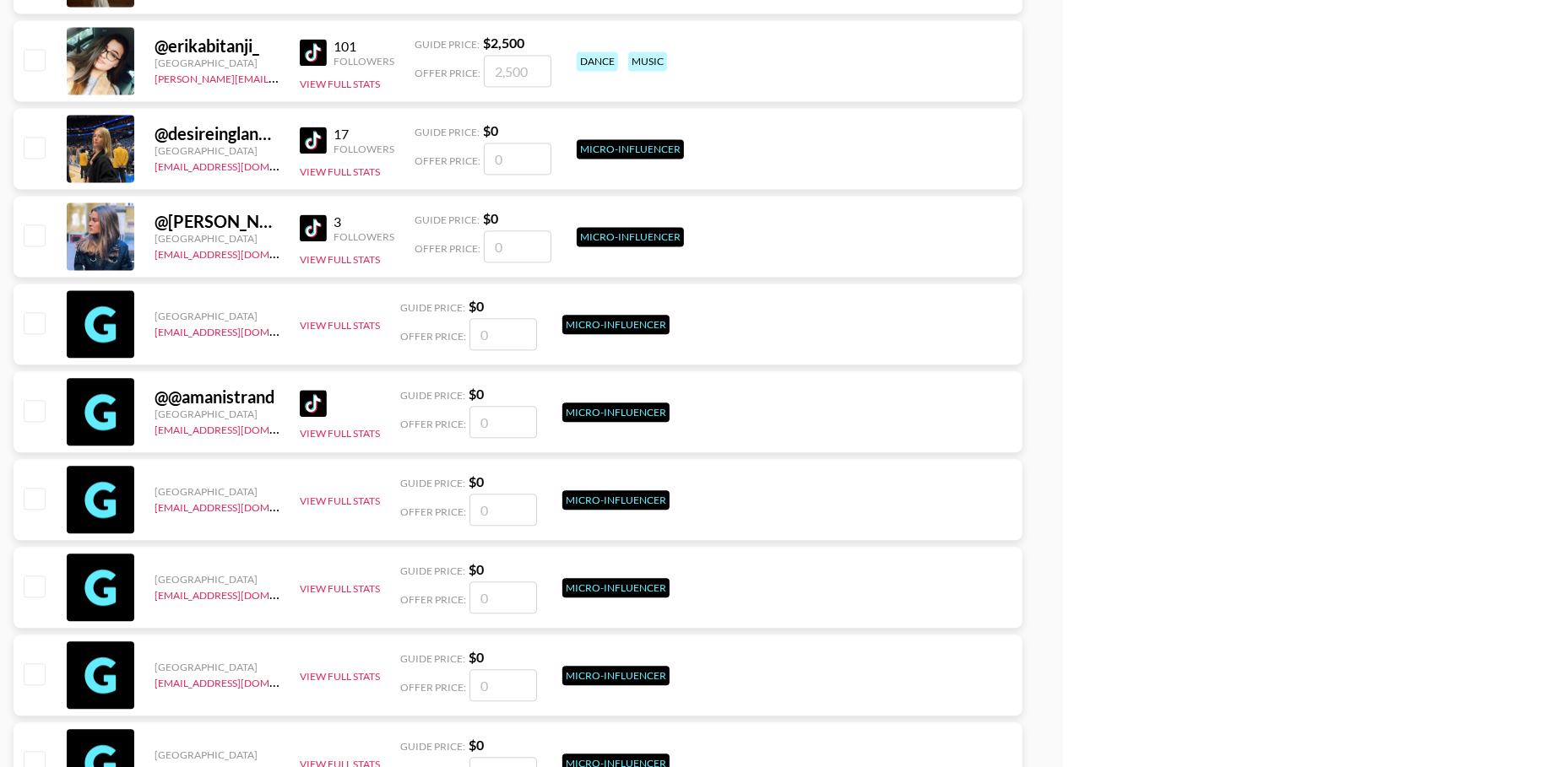
scroll to position [7290, 0]
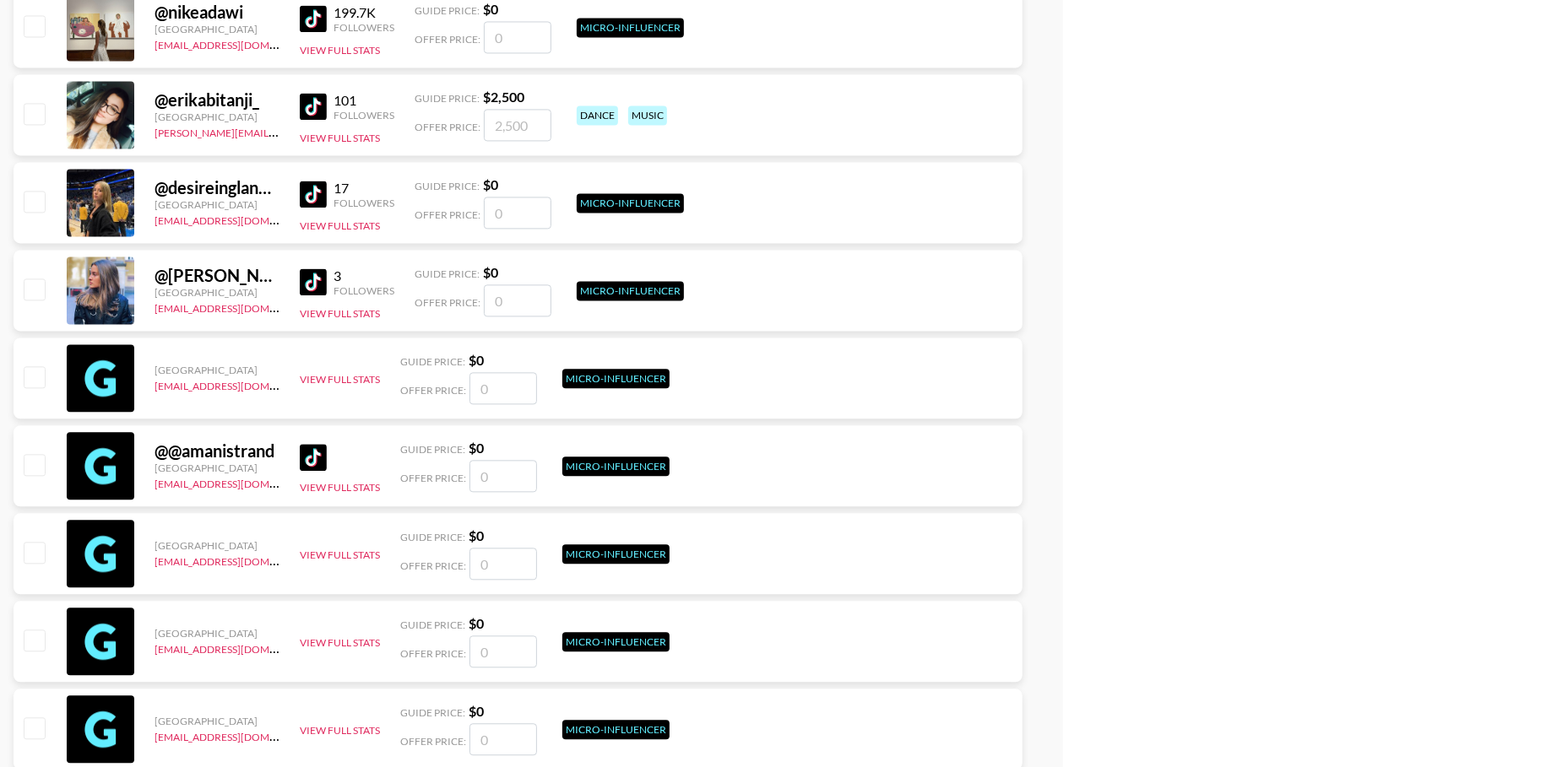
click at [28, 111] on input "checkbox" at bounding box center [33, 113] width 20 height 20
checkbox input "true"
type input "2500"
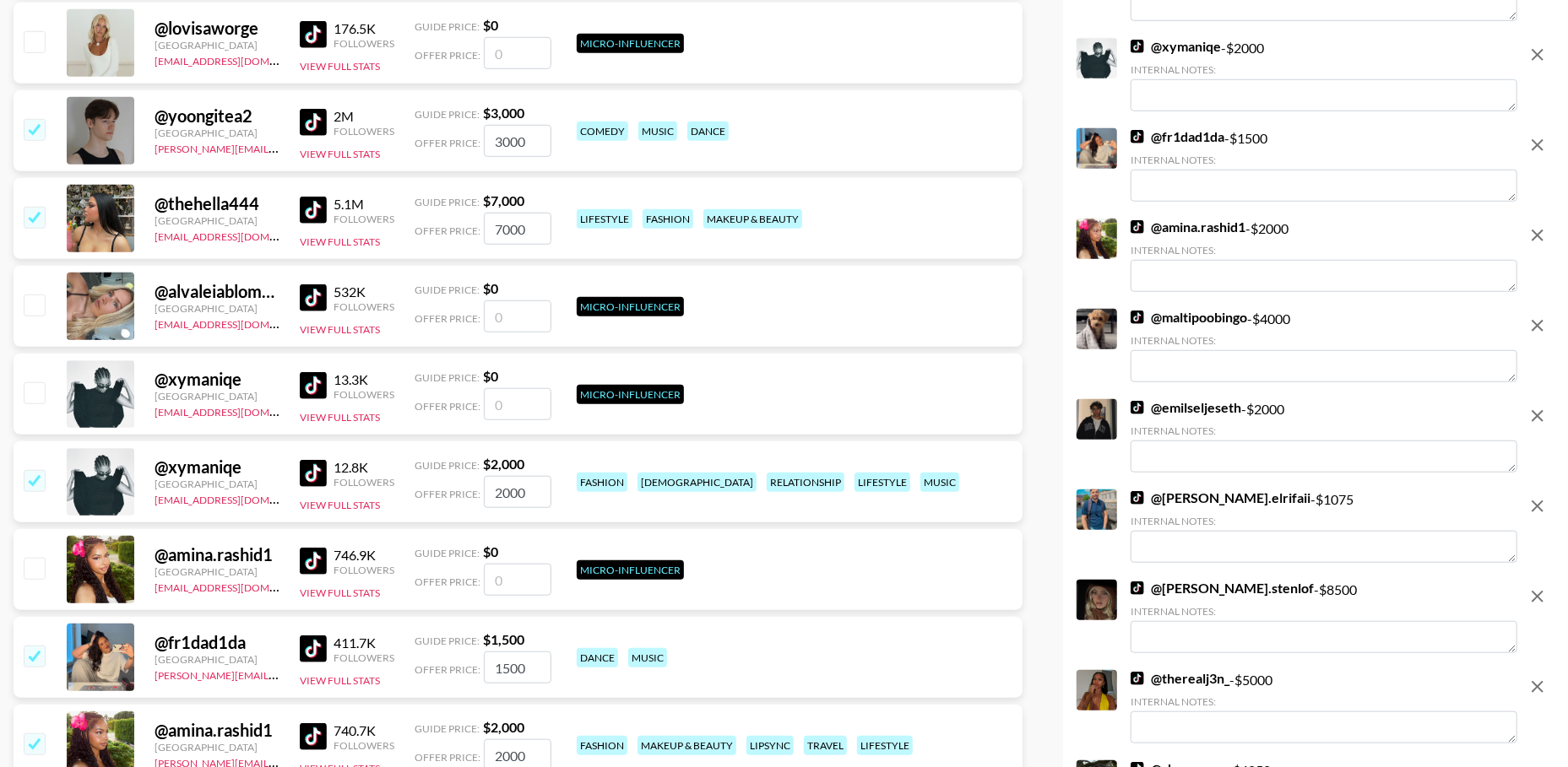
scroll to position [0, 0]
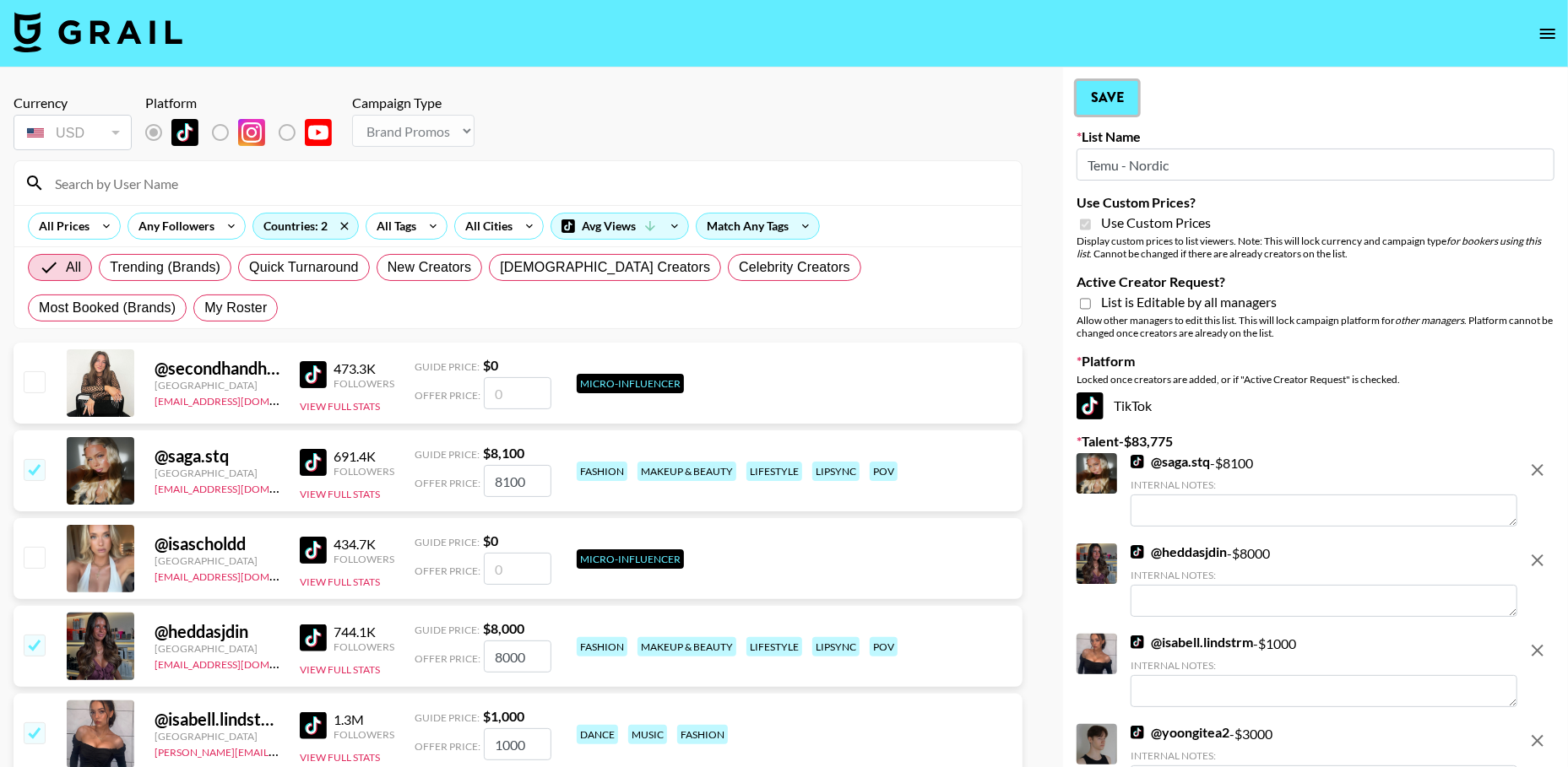
click at [1122, 113] on button "Save" at bounding box center [1107, 97] width 61 height 34
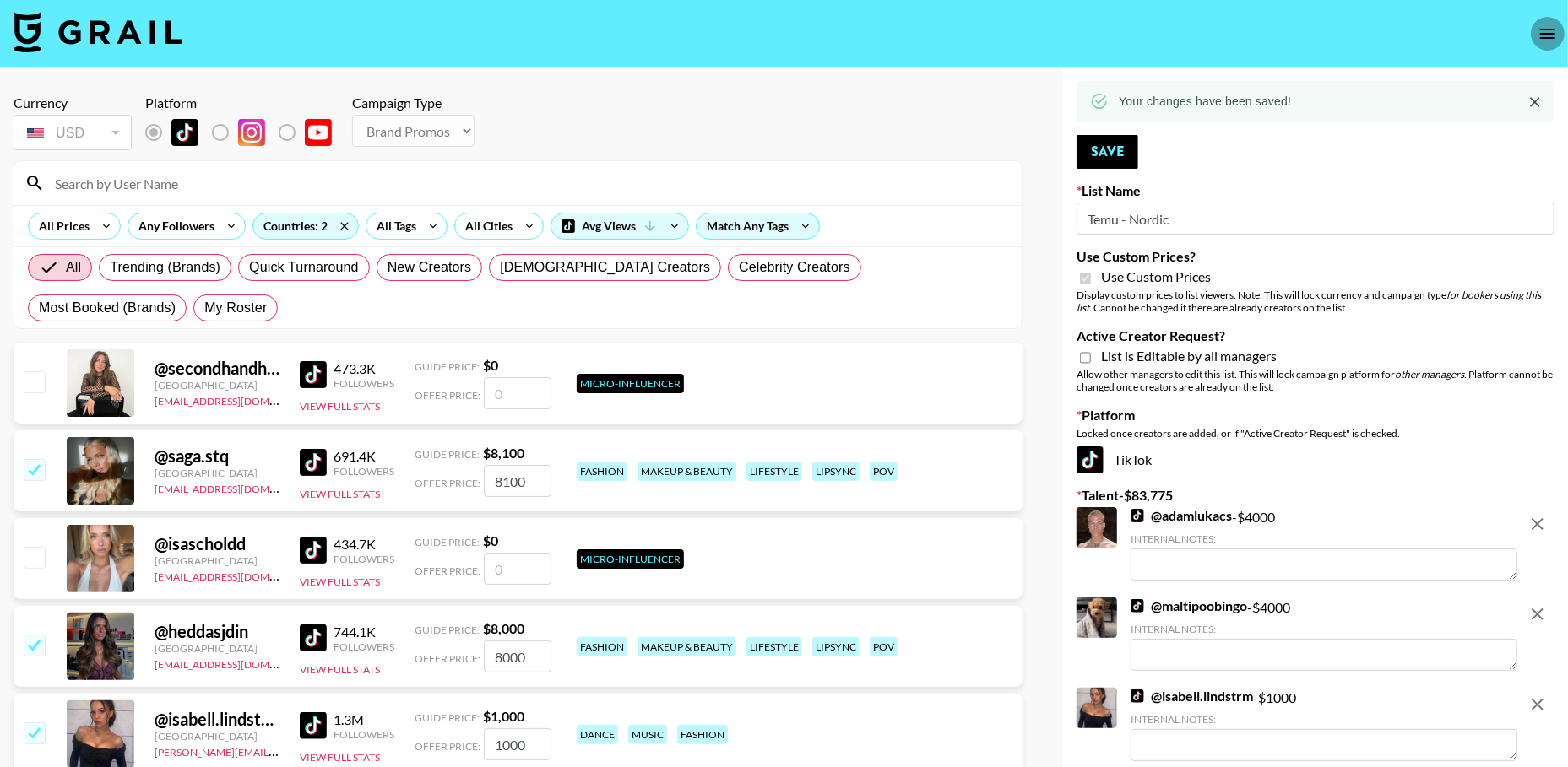
click at [1549, 41] on icon "open drawer" at bounding box center [1548, 33] width 20 height 20
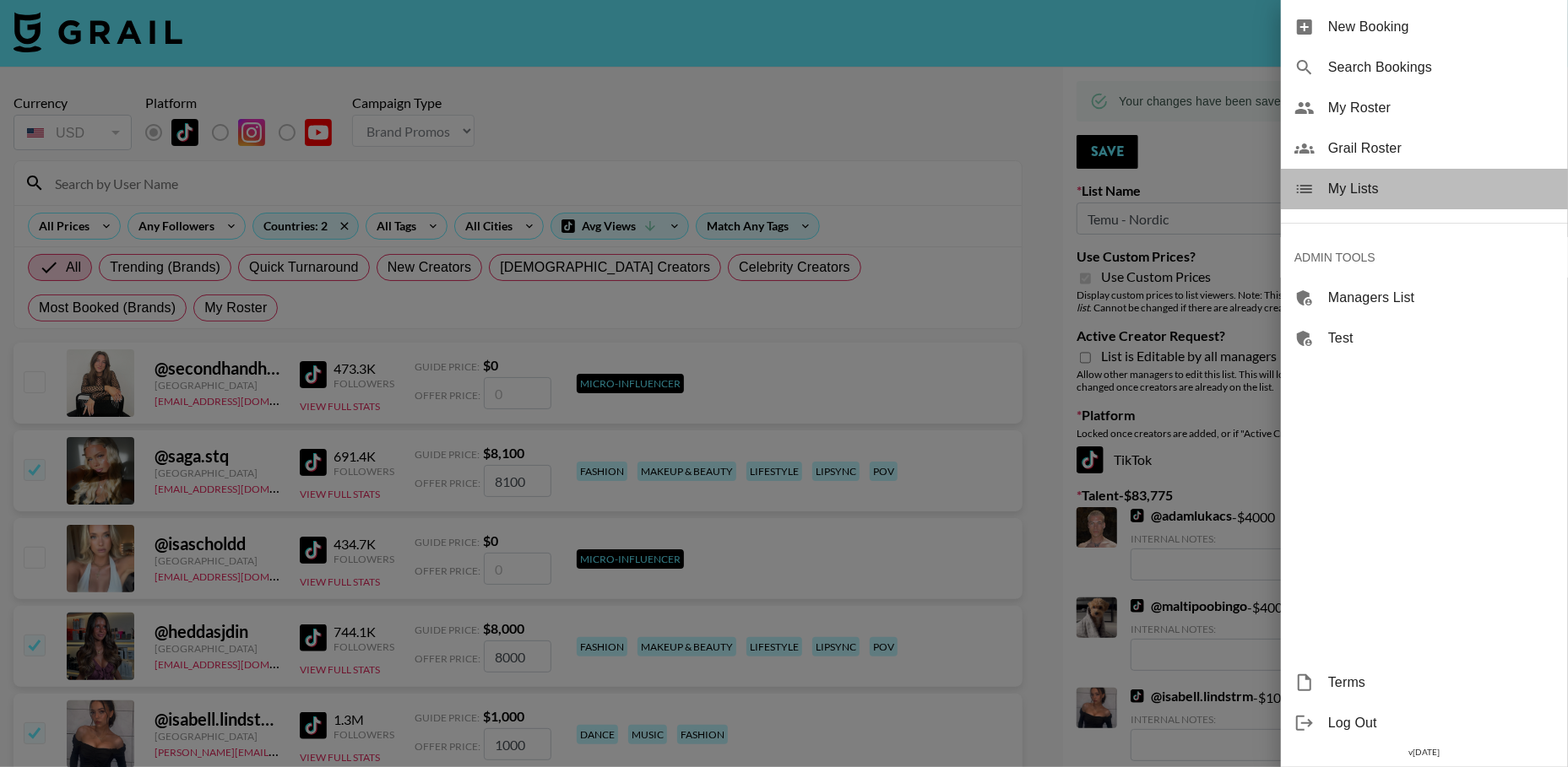
click at [1395, 194] on span "My Lists" at bounding box center [1441, 189] width 226 height 20
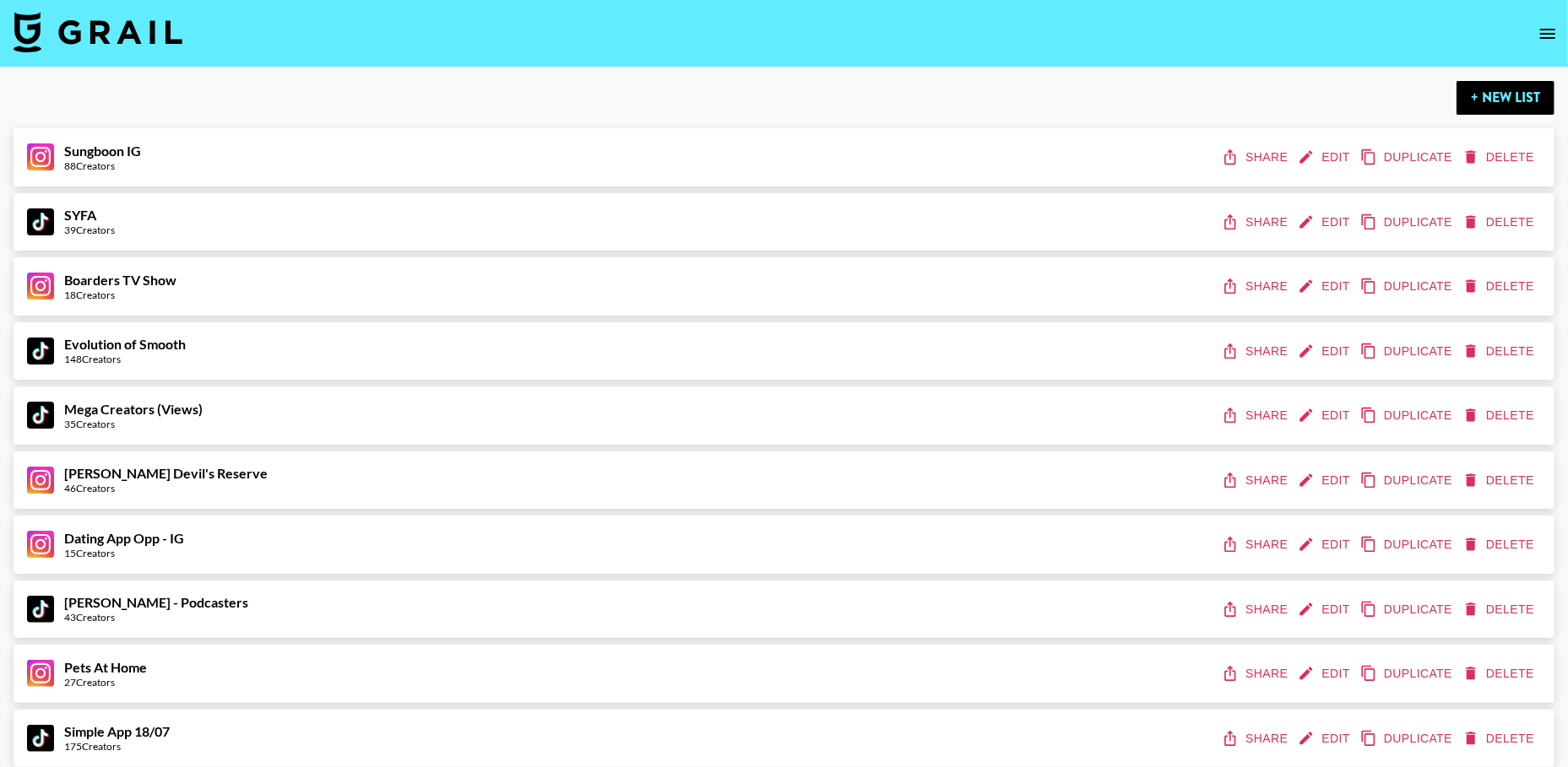
scroll to position [2995, 0]
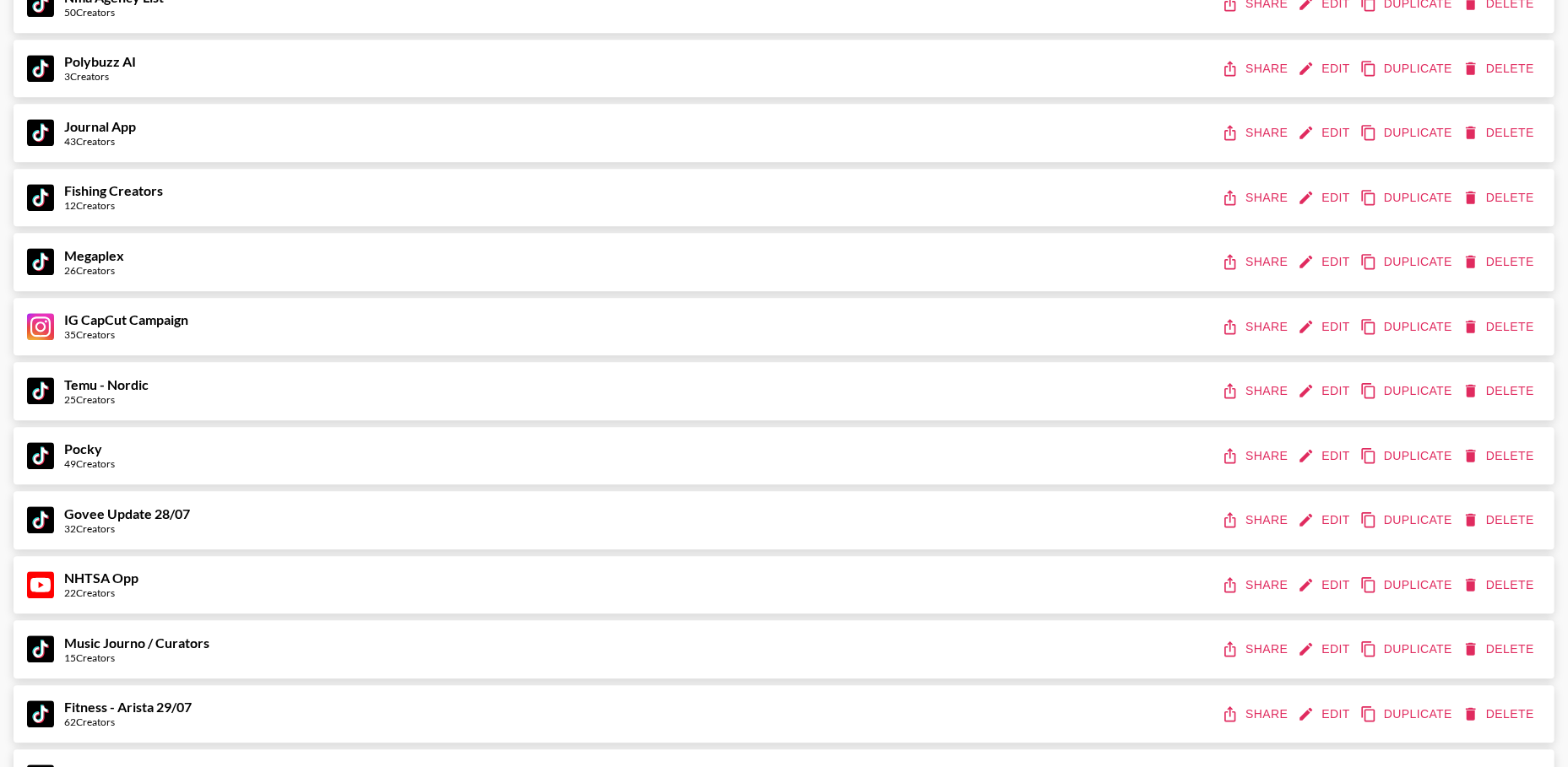
click at [1254, 395] on button "Share" at bounding box center [1256, 391] width 76 height 31
